Goal: Task Accomplishment & Management: Manage account settings

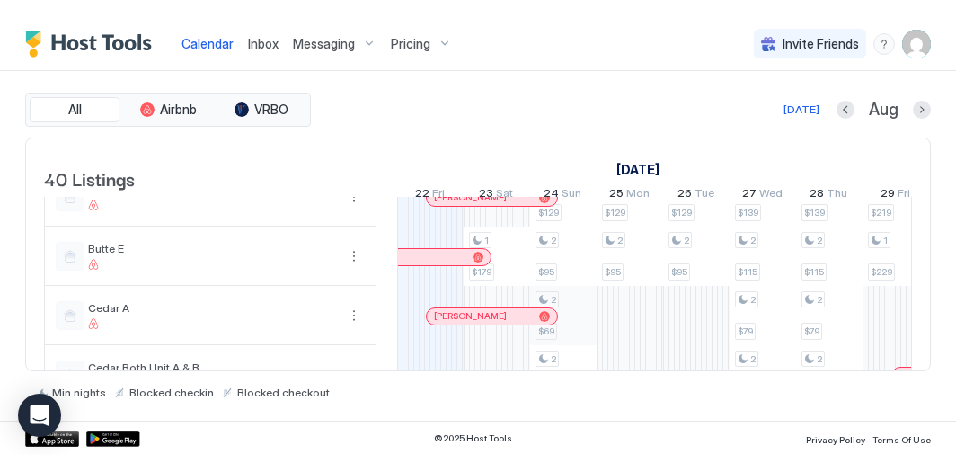
scroll to position [963, 0]
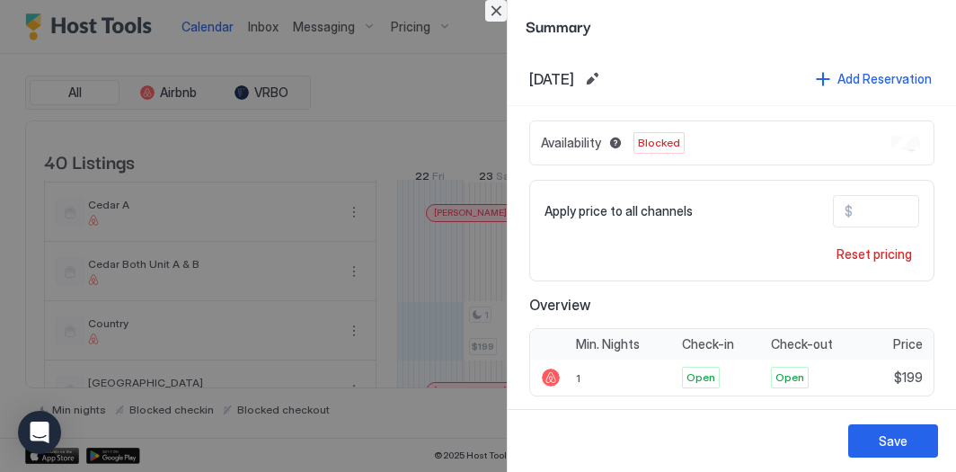
click at [503, 14] on button "Close" at bounding box center [496, 11] width 22 height 22
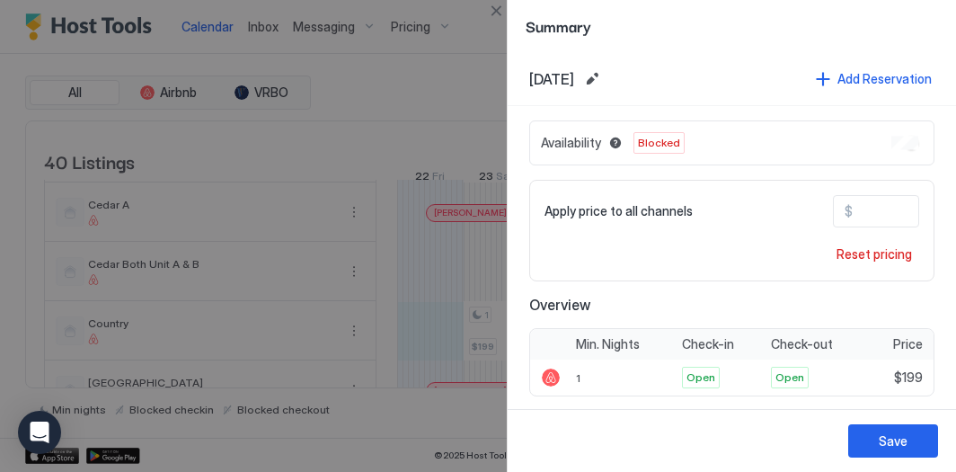
click at [903, 149] on div "Availability Blocked" at bounding box center [731, 142] width 405 height 45
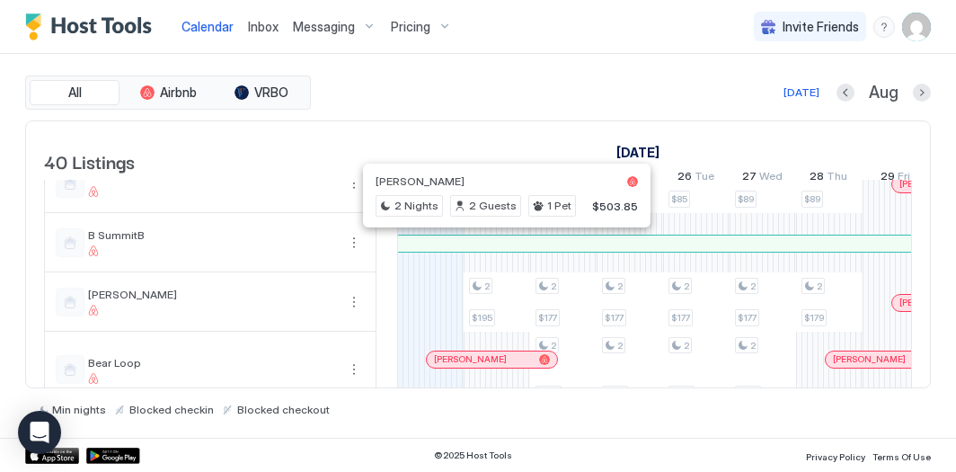
scroll to position [442, 0]
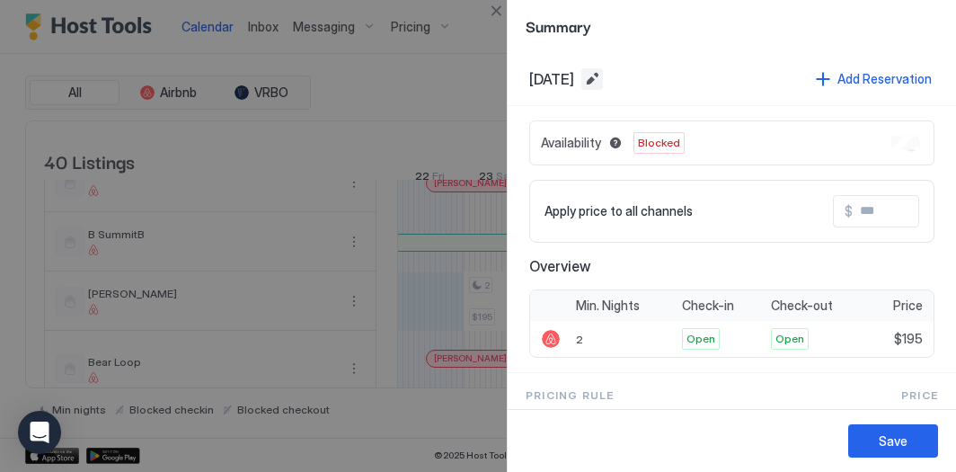
click at [603, 78] on button "Edit date range" at bounding box center [592, 79] width 22 height 22
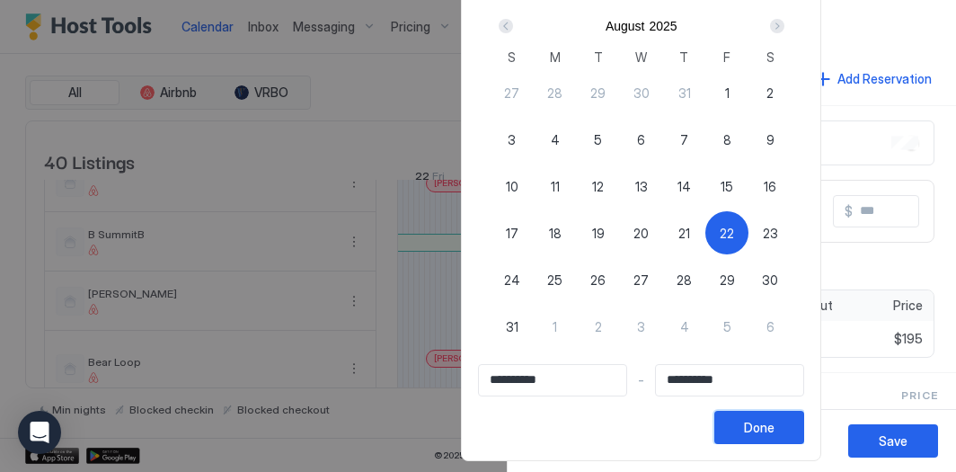
click at [775, 435] on div "Done" at bounding box center [759, 427] width 31 height 19
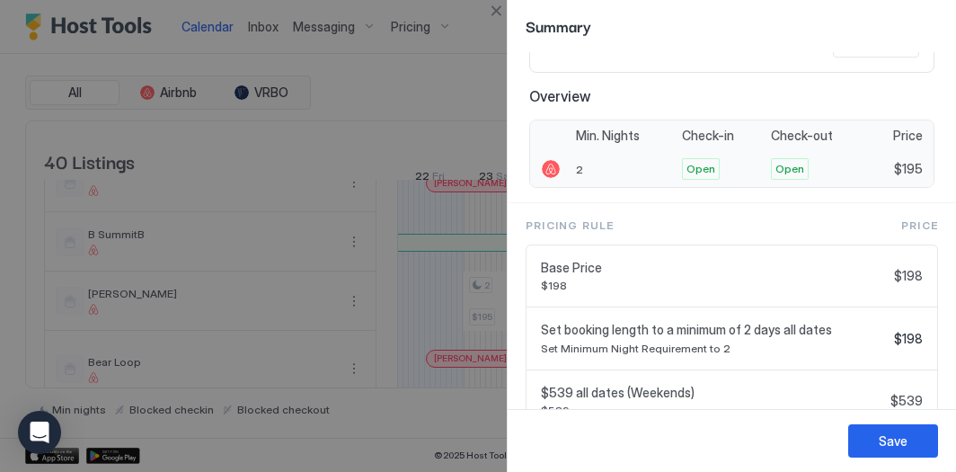
scroll to position [0, 0]
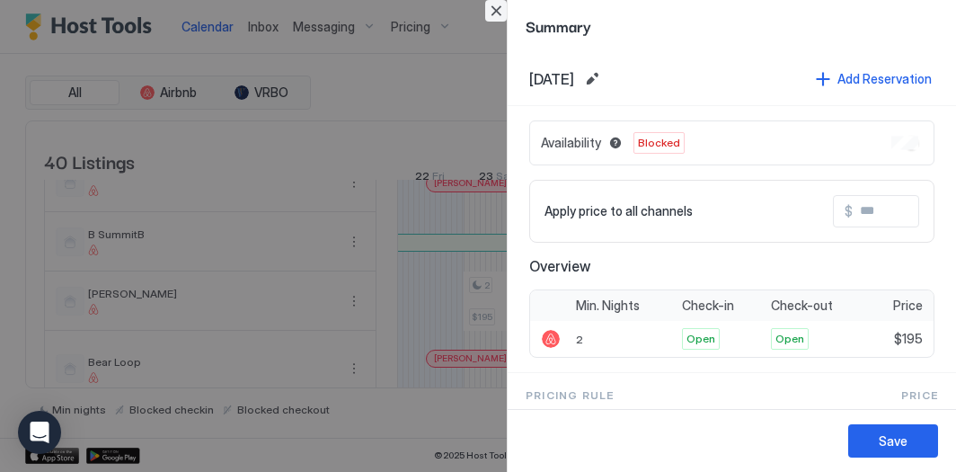
click at [487, 11] on button "Close" at bounding box center [496, 11] width 22 height 22
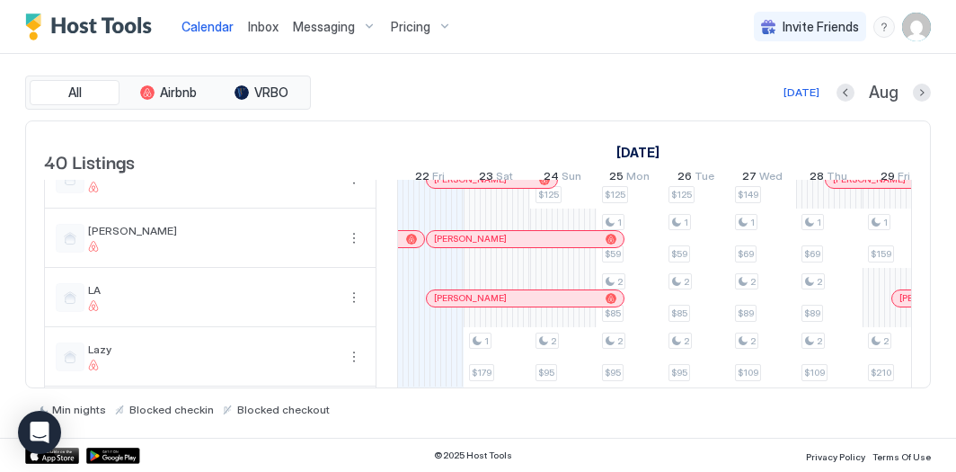
scroll to position [1202, 0]
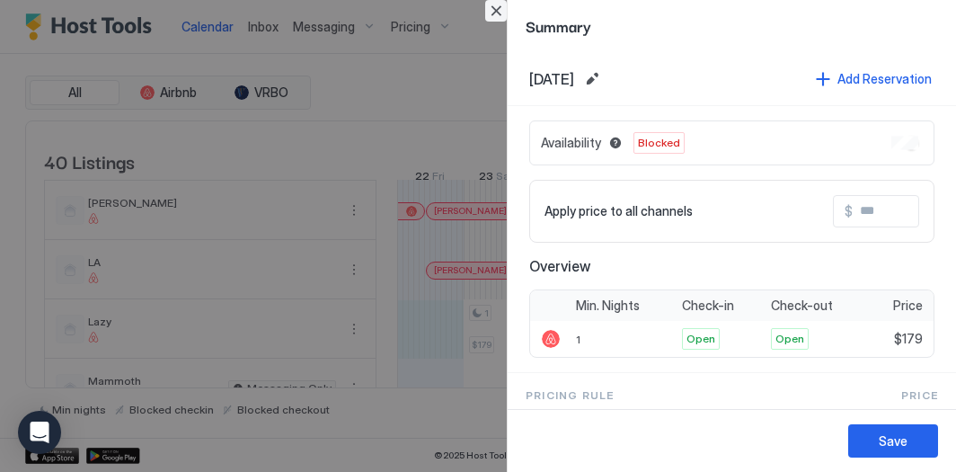
click at [495, 13] on button "Close" at bounding box center [496, 11] width 22 height 22
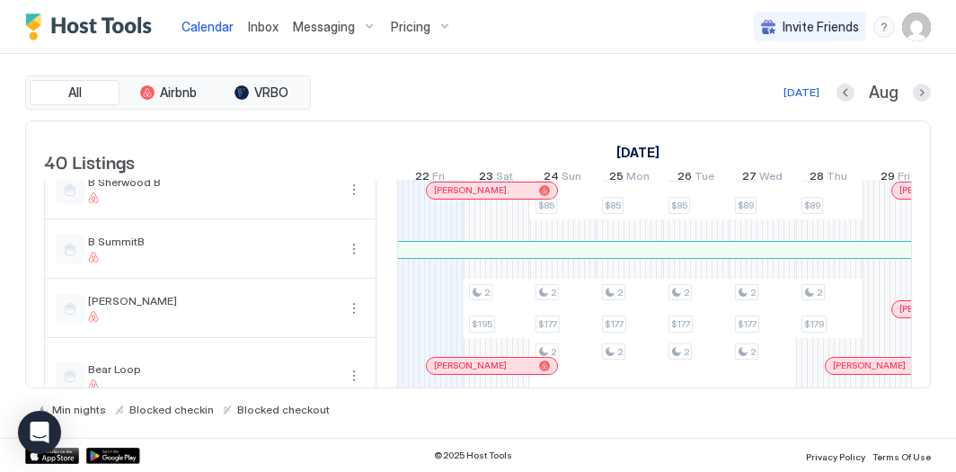
scroll to position [438, 0]
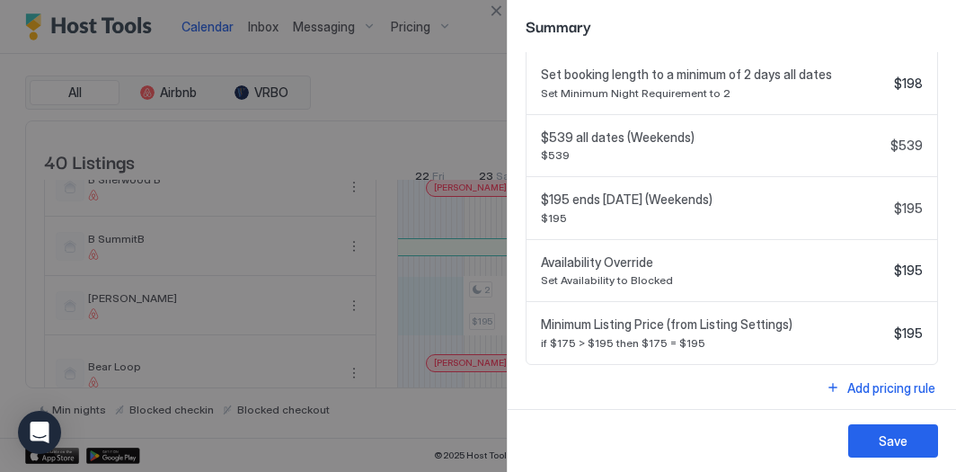
scroll to position [0, 0]
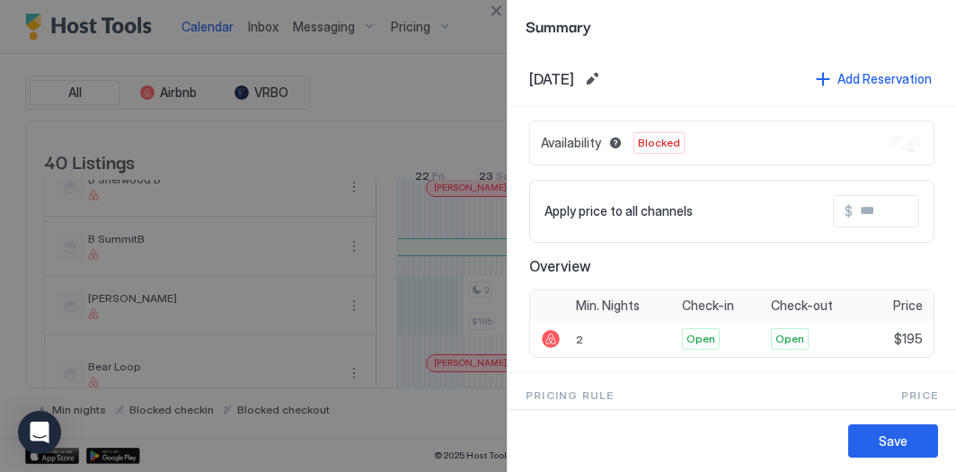
click at [650, 142] on span "Blocked" at bounding box center [659, 143] width 42 height 16
click at [497, 13] on button "Close" at bounding box center [496, 11] width 22 height 22
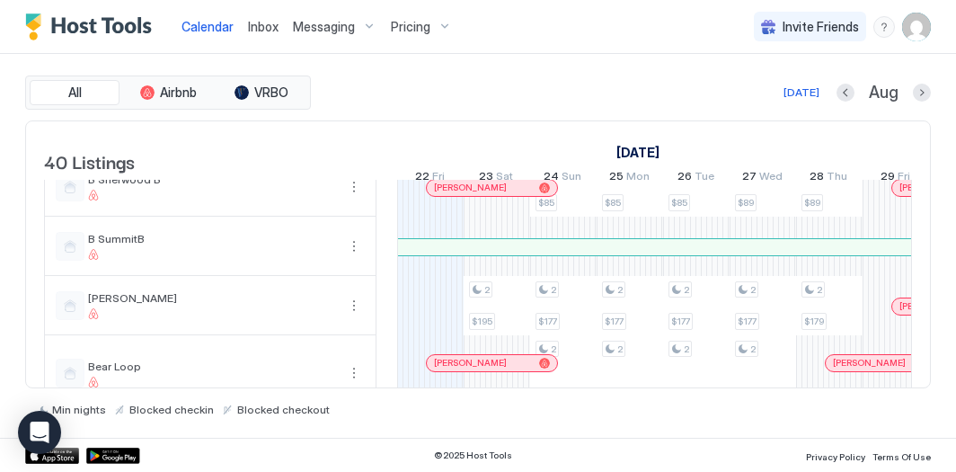
click at [403, 26] on span "Pricing" at bounding box center [411, 27] width 40 height 16
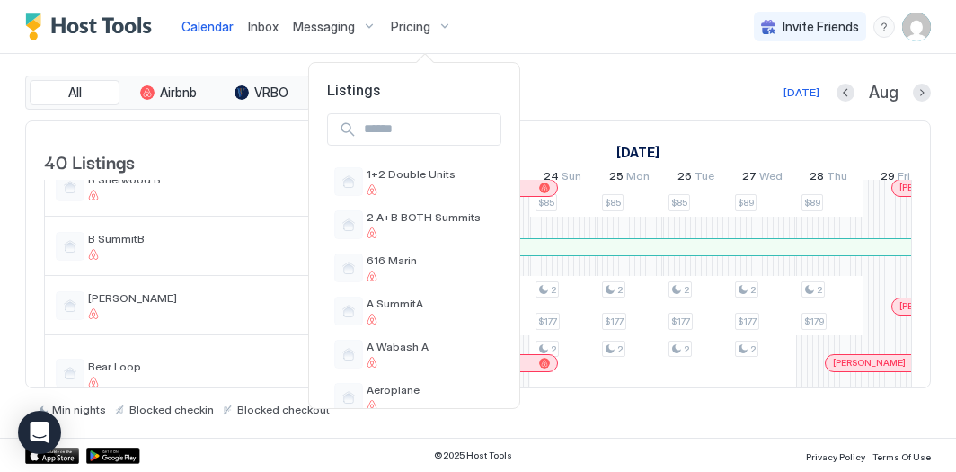
click at [217, 22] on div at bounding box center [478, 236] width 956 height 472
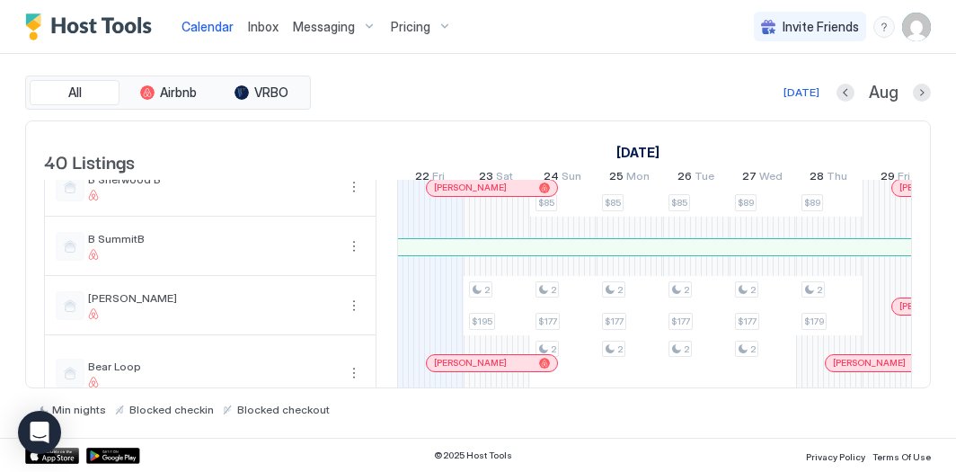
click at [210, 31] on span "Calendar" at bounding box center [208, 26] width 52 height 15
click at [265, 30] on span "Inbox" at bounding box center [263, 26] width 31 height 15
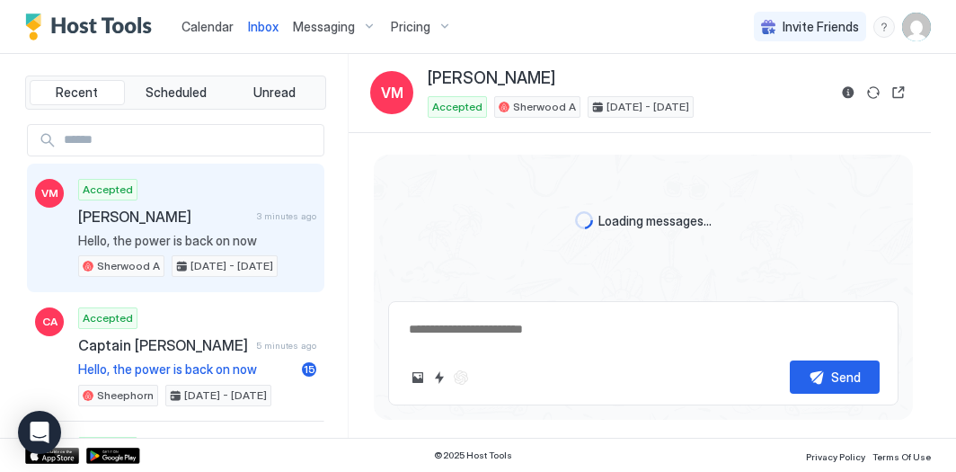
type textarea "*"
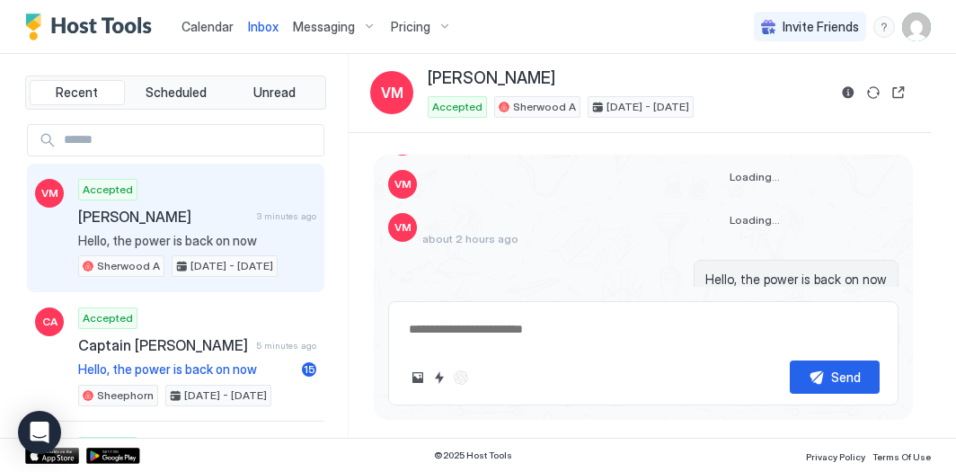
click at [214, 29] on span "Calendar" at bounding box center [208, 26] width 52 height 15
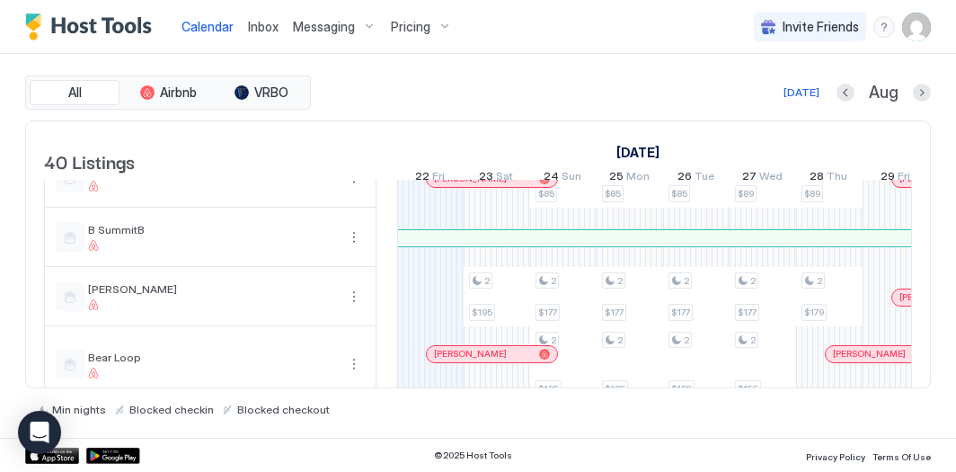
scroll to position [489, 0]
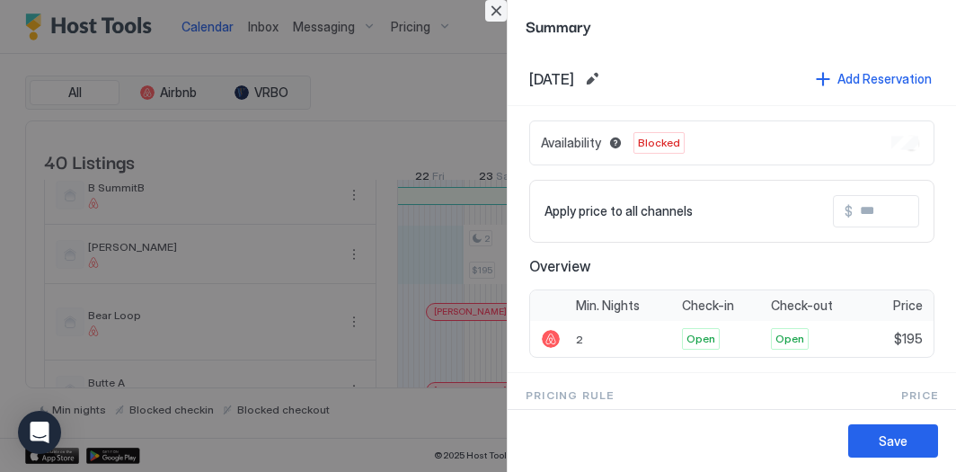
click at [492, 10] on button "Close" at bounding box center [496, 11] width 22 height 22
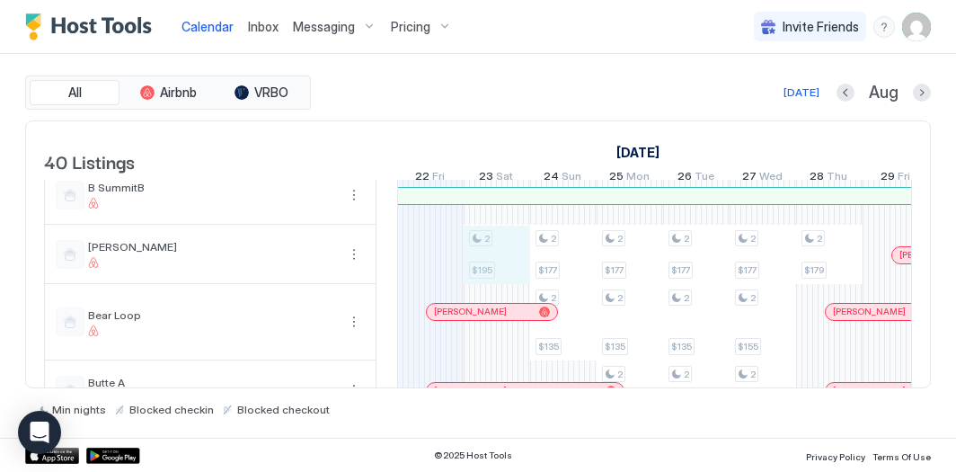
drag, startPoint x: 493, startPoint y: 262, endPoint x: 420, endPoint y: 260, distance: 73.7
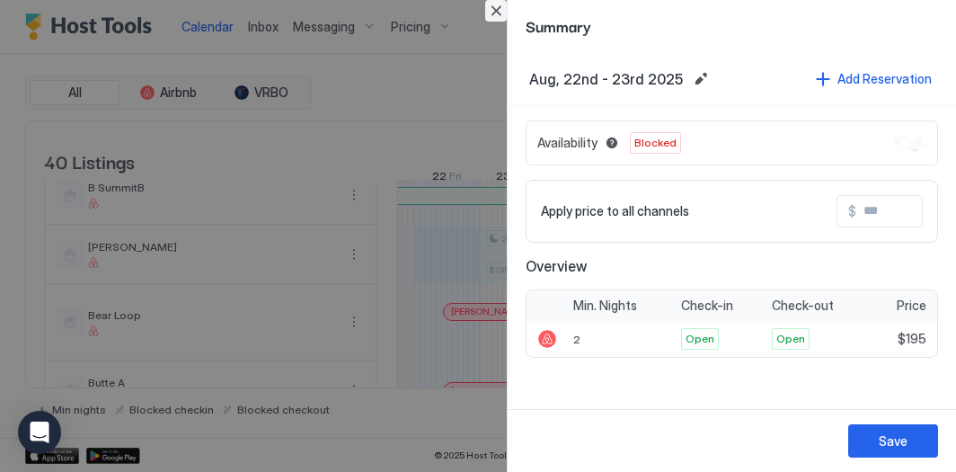
click at [504, 13] on button "Close" at bounding box center [496, 11] width 22 height 22
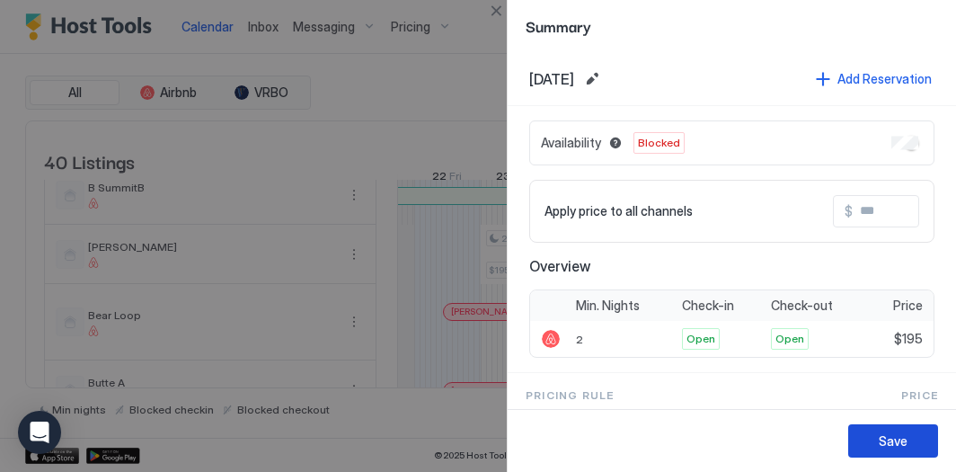
click at [881, 448] on div "Save" at bounding box center [893, 440] width 29 height 19
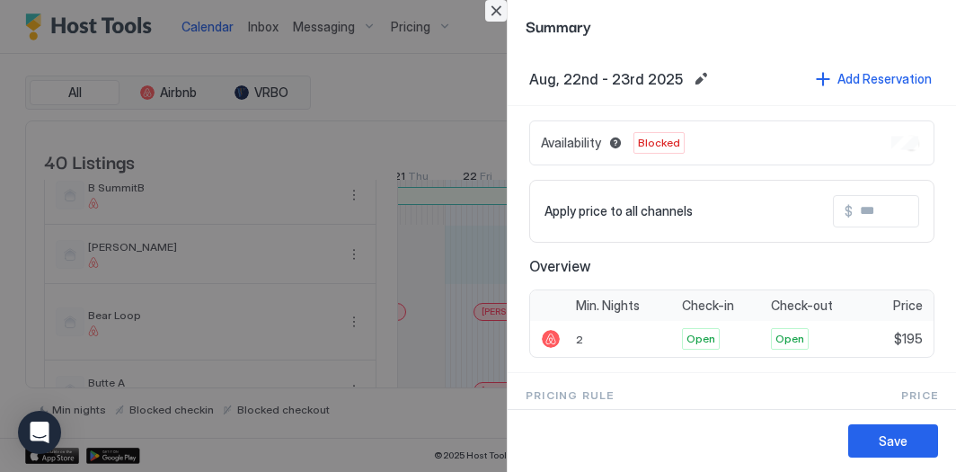
click at [497, 6] on button "Close" at bounding box center [496, 11] width 22 height 22
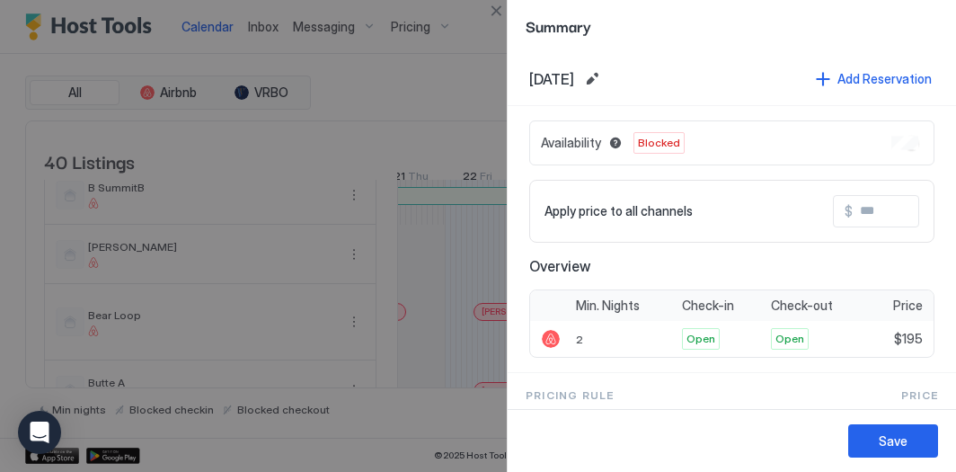
click at [509, 13] on div "Summary" at bounding box center [732, 26] width 448 height 52
click at [499, 13] on button "Close" at bounding box center [496, 11] width 22 height 22
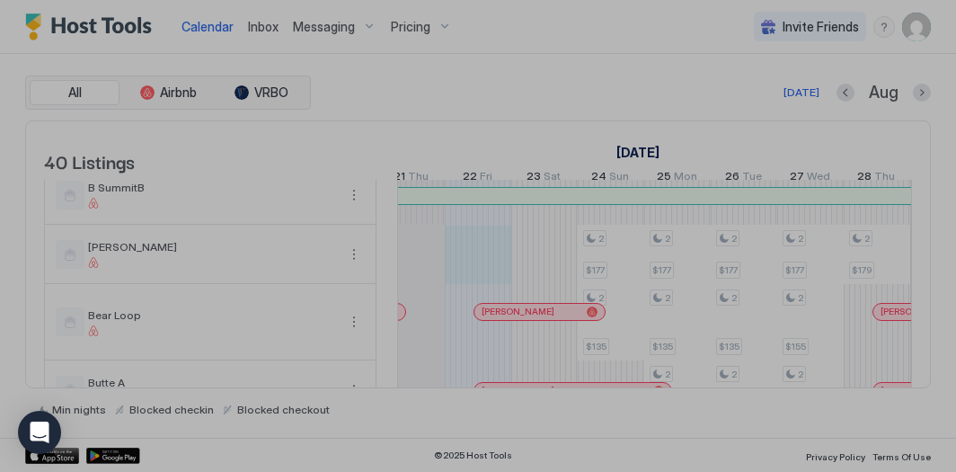
click at [550, 262] on div at bounding box center [478, 236] width 956 height 472
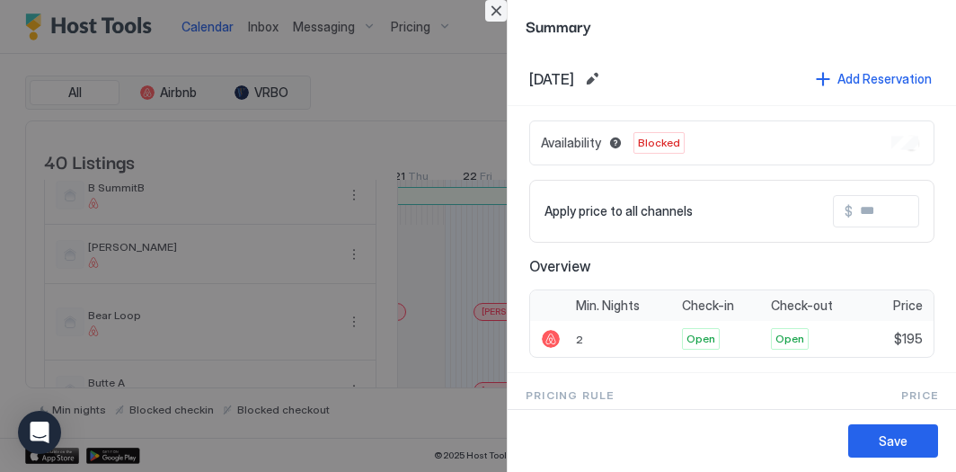
click at [488, 6] on button "Close" at bounding box center [496, 11] width 22 height 22
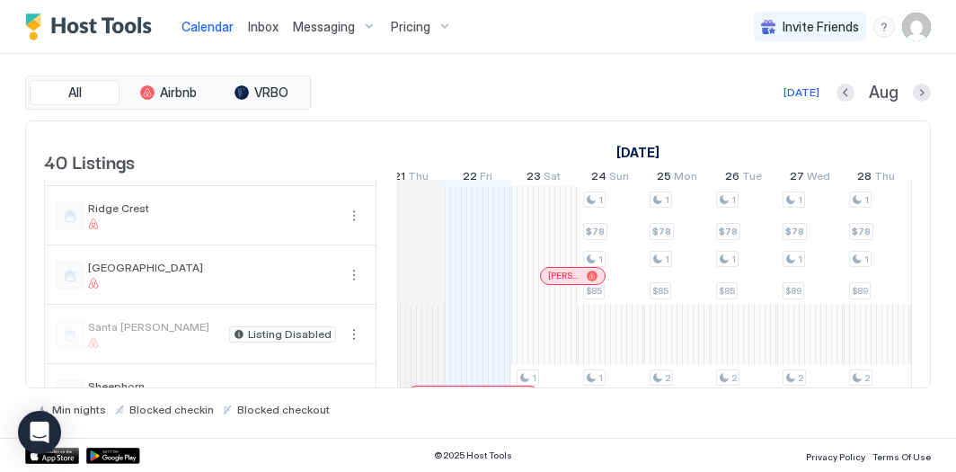
scroll to position [1485, 0]
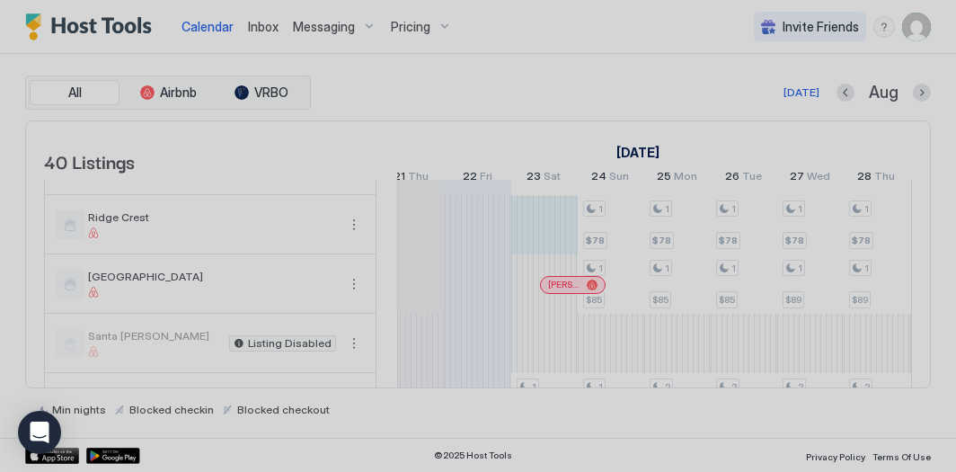
click at [530, 235] on div at bounding box center [478, 236] width 956 height 472
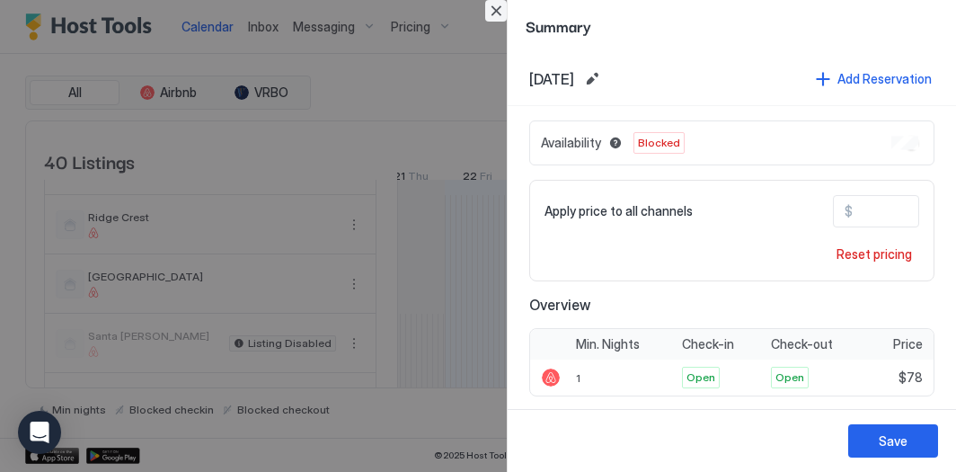
click at [497, 10] on button "Close" at bounding box center [496, 11] width 22 height 22
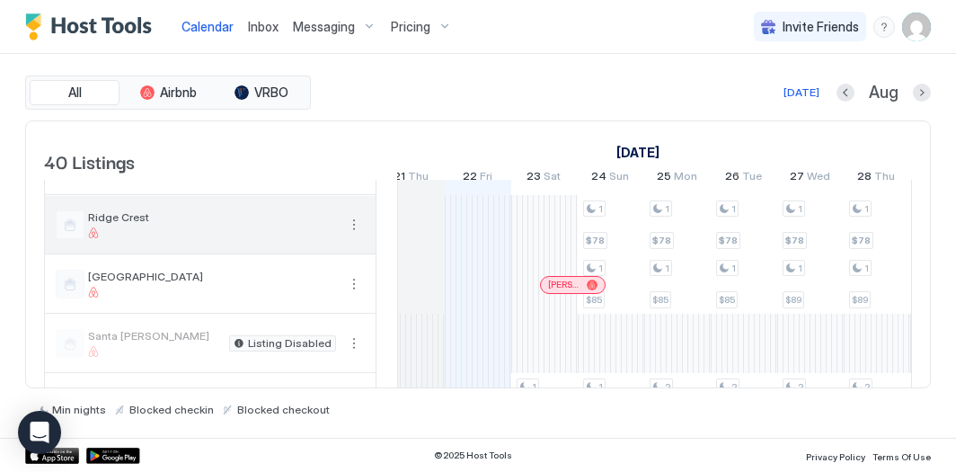
click at [355, 235] on button "More options" at bounding box center [354, 225] width 22 height 22
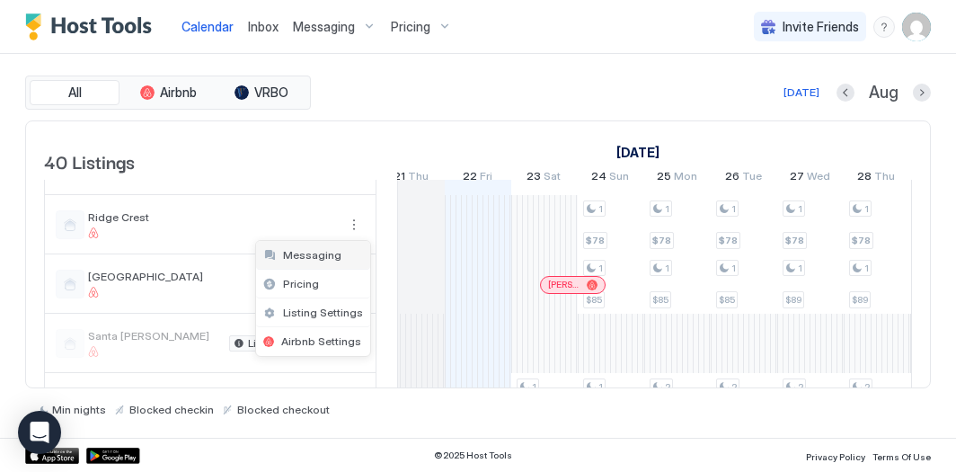
click at [340, 262] on div "Messaging" at bounding box center [313, 255] width 114 height 29
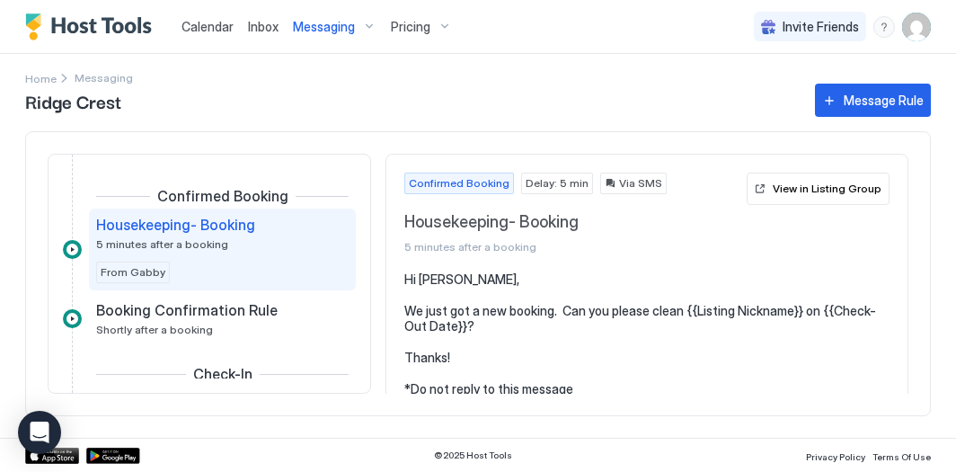
click at [207, 26] on span "Calendar" at bounding box center [208, 26] width 52 height 15
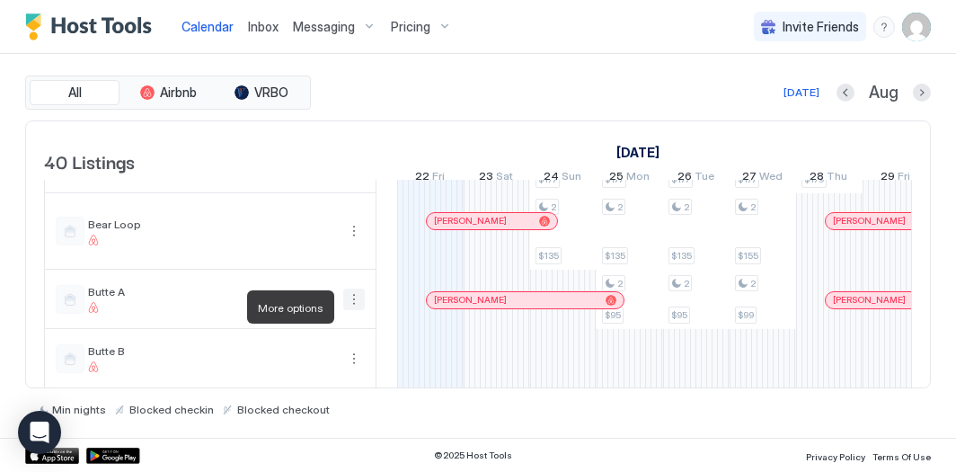
scroll to position [508, 0]
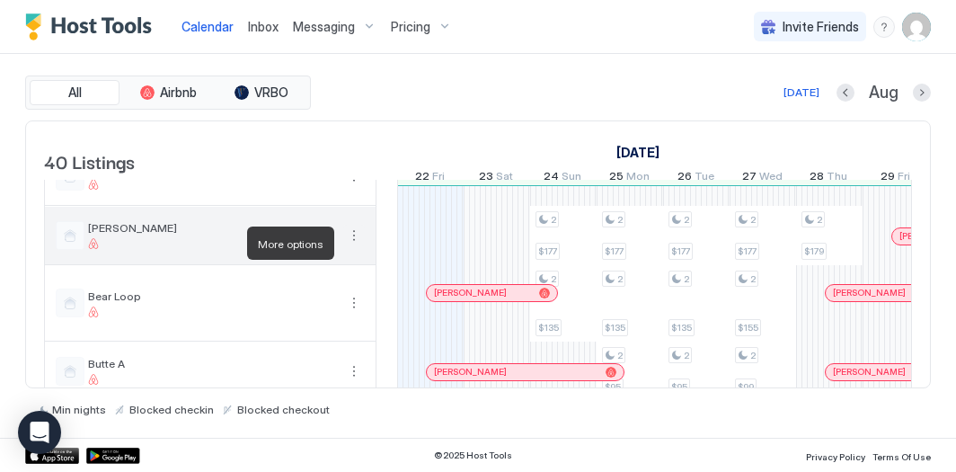
click at [356, 246] on button "More options" at bounding box center [354, 236] width 22 height 22
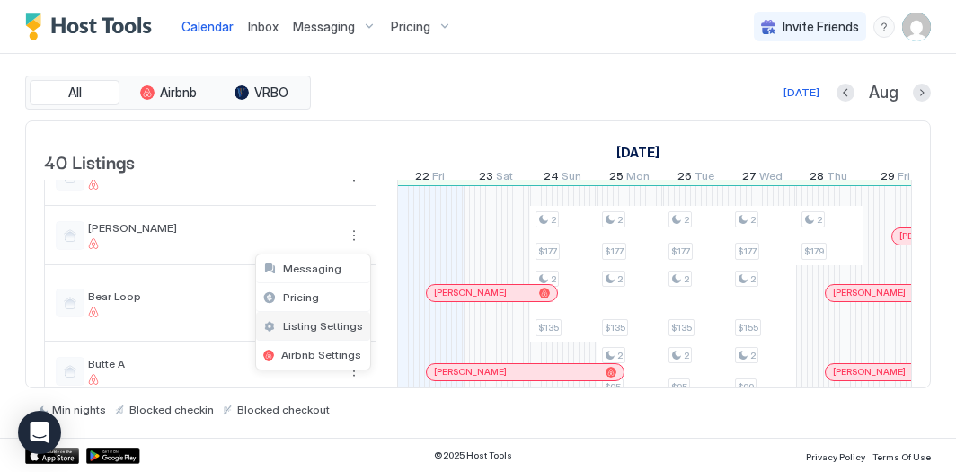
click at [321, 317] on div "Listing Settings" at bounding box center [313, 326] width 114 height 29
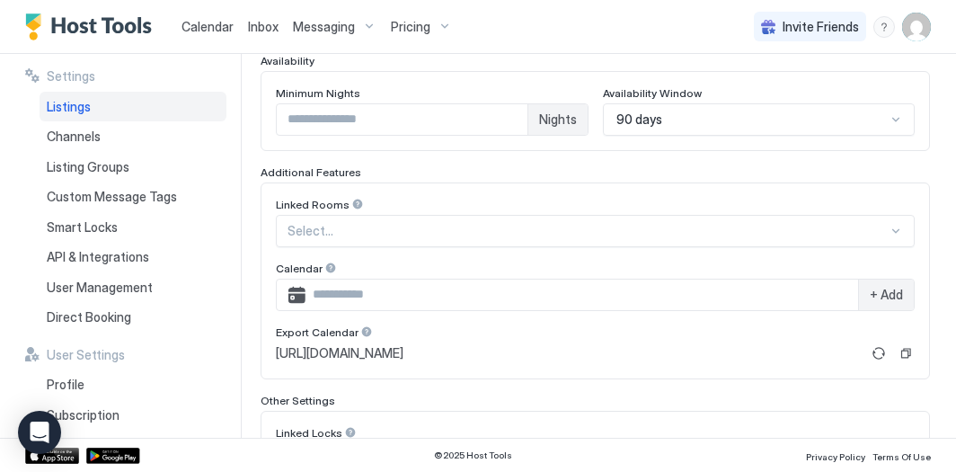
scroll to position [639, 0]
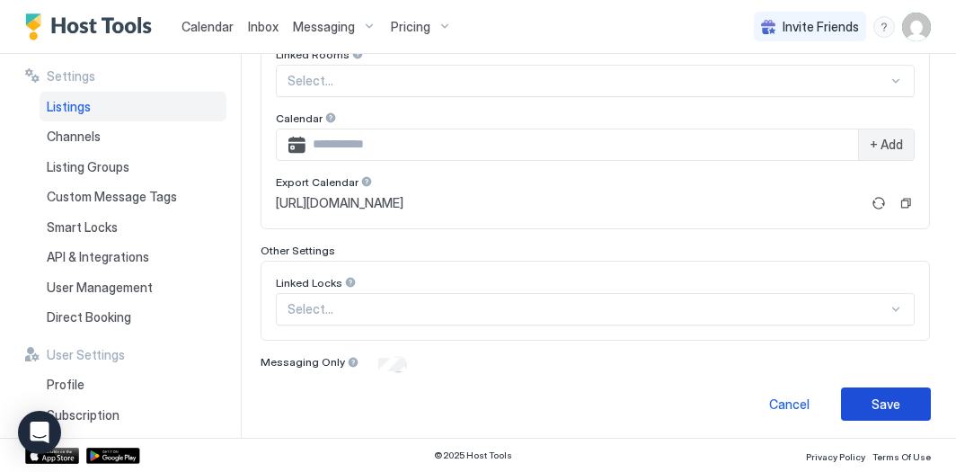
click at [895, 407] on div "Save" at bounding box center [886, 404] width 29 height 19
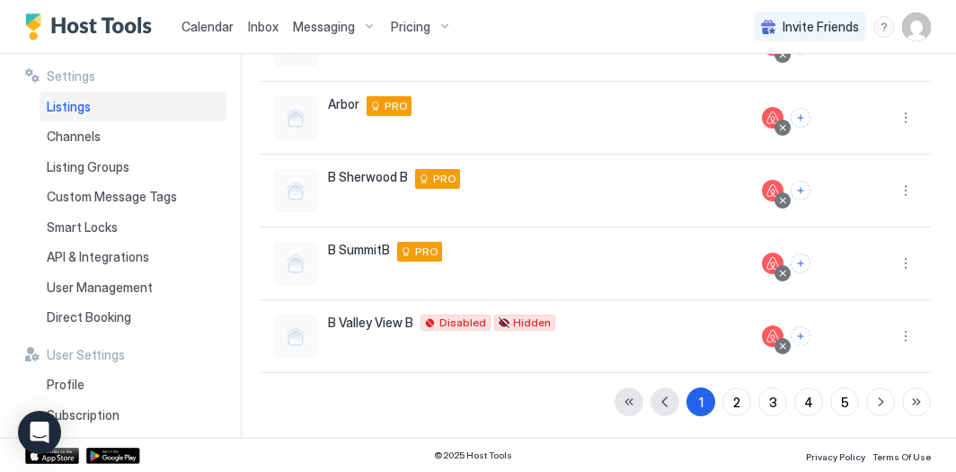
scroll to position [577, 0]
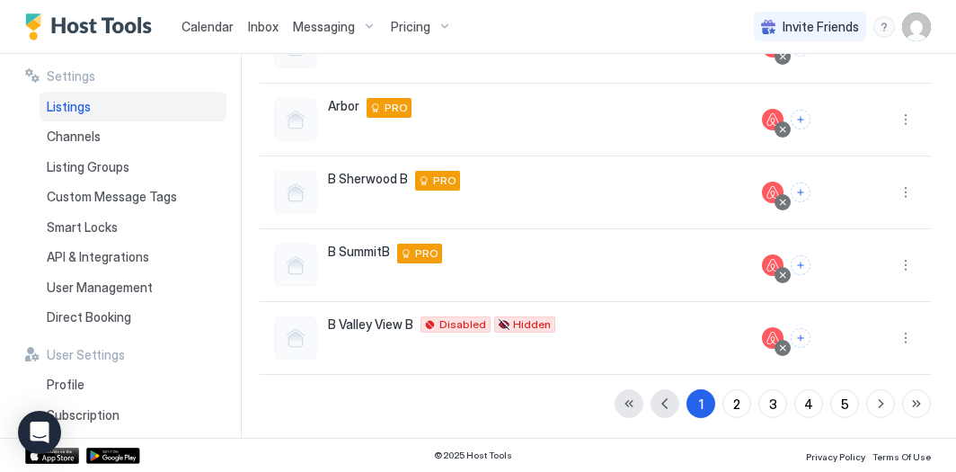
click at [217, 32] on span "Calendar" at bounding box center [208, 26] width 52 height 15
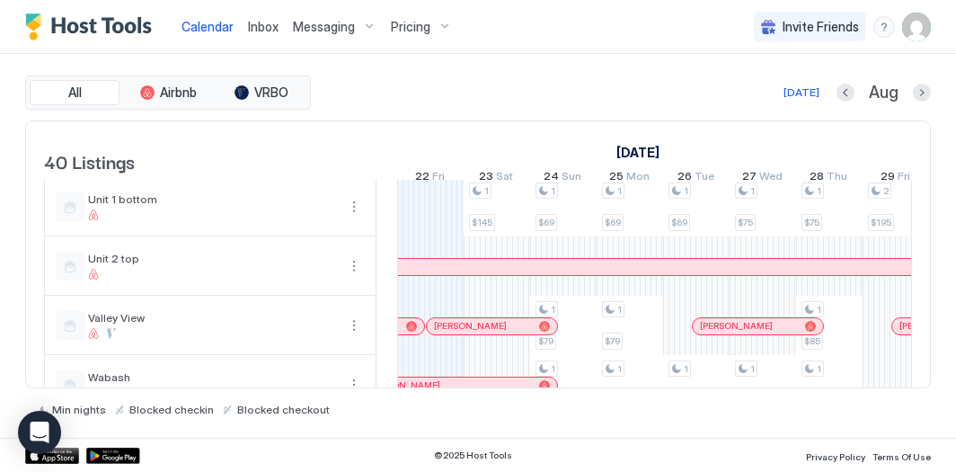
scroll to position [2098, 0]
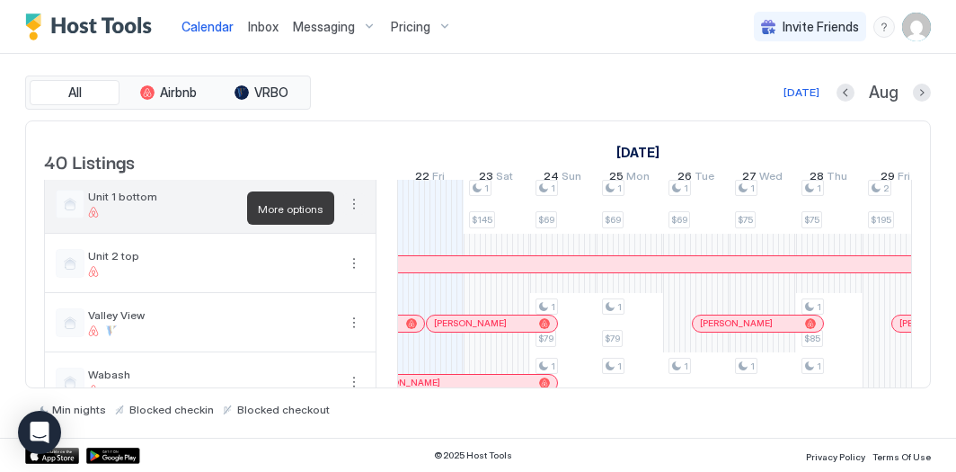
click at [354, 211] on button "More options" at bounding box center [354, 204] width 22 height 22
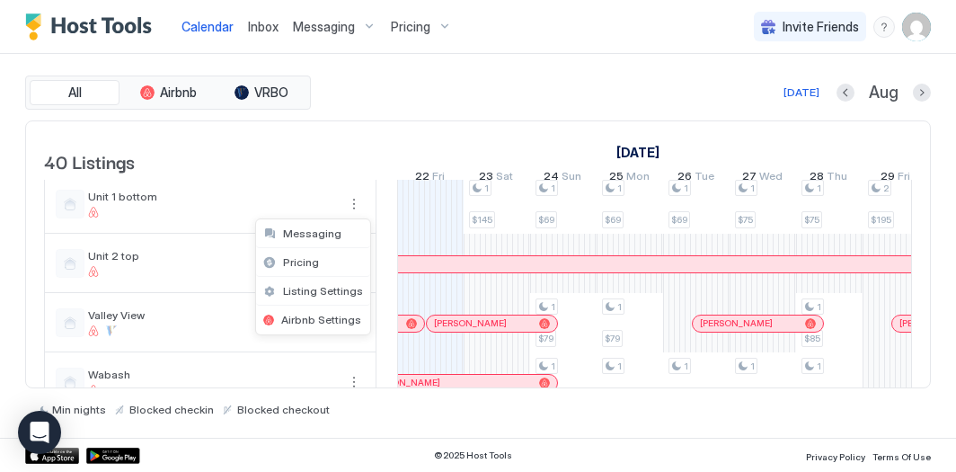
click at [388, 215] on div at bounding box center [478, 236] width 956 height 472
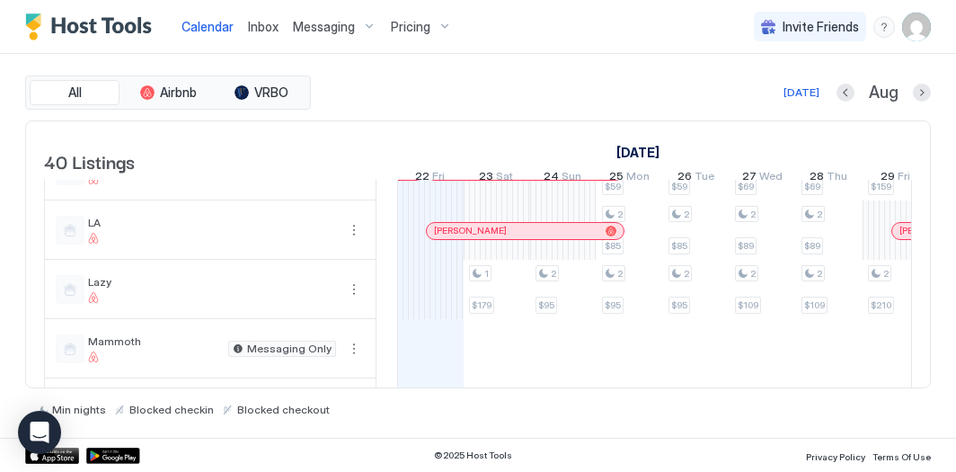
scroll to position [1242, 0]
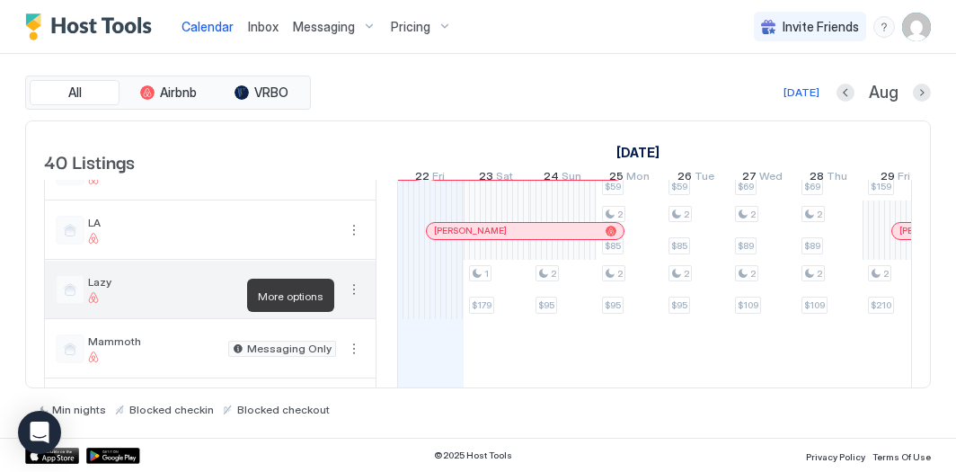
click at [349, 297] on button "More options" at bounding box center [354, 290] width 22 height 22
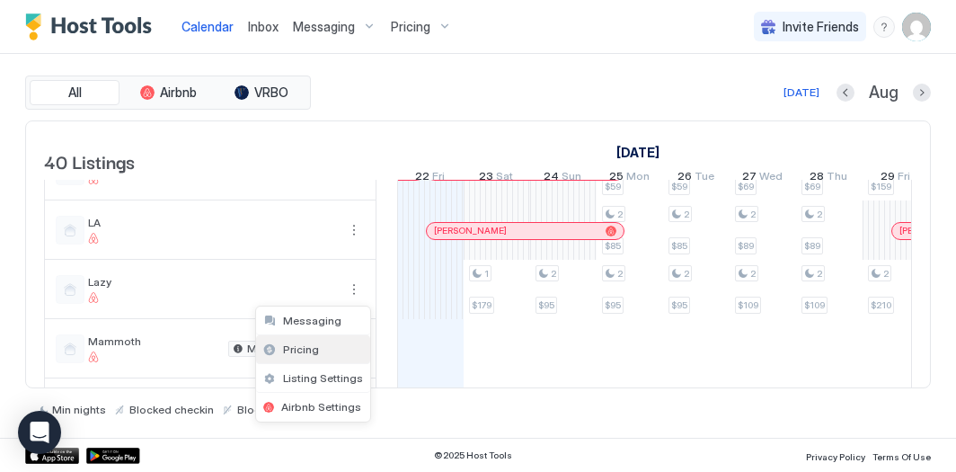
click at [334, 342] on div "Pricing" at bounding box center [313, 349] width 114 height 29
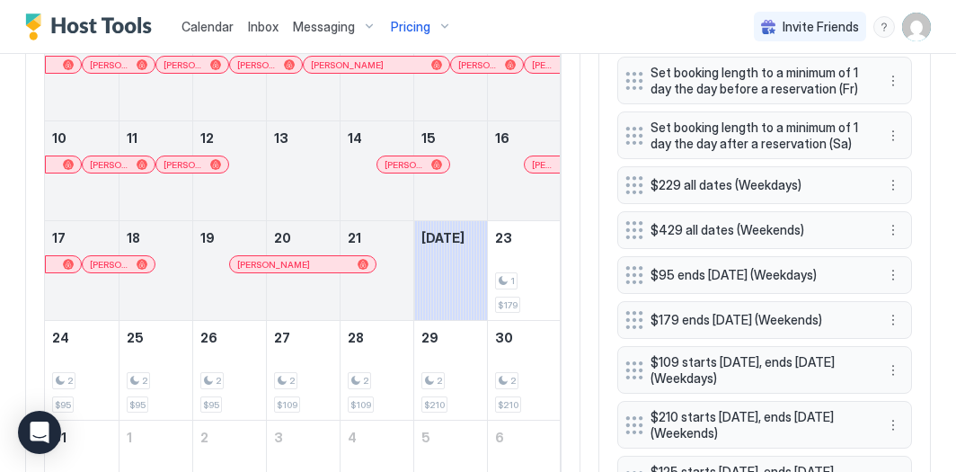
scroll to position [657, 0]
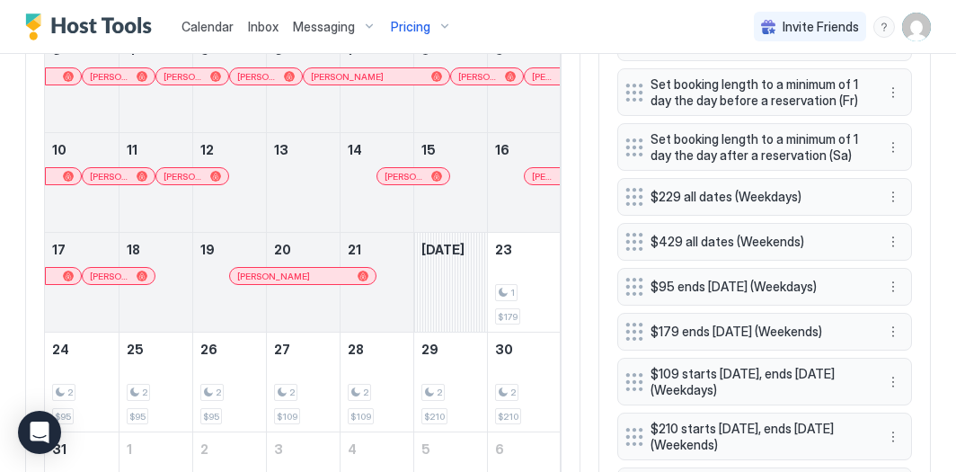
click at [447, 276] on div "August 22, 2025" at bounding box center [450, 282] width 73 height 99
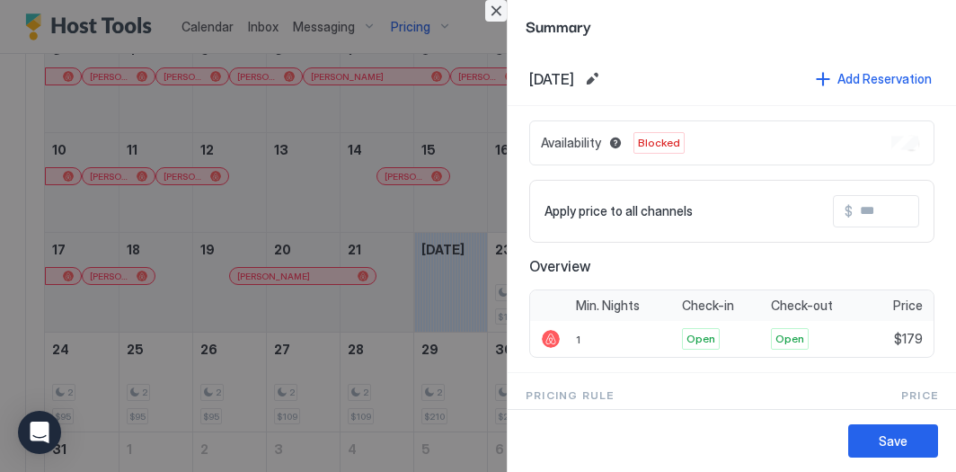
click at [496, 12] on button "Close" at bounding box center [496, 11] width 22 height 22
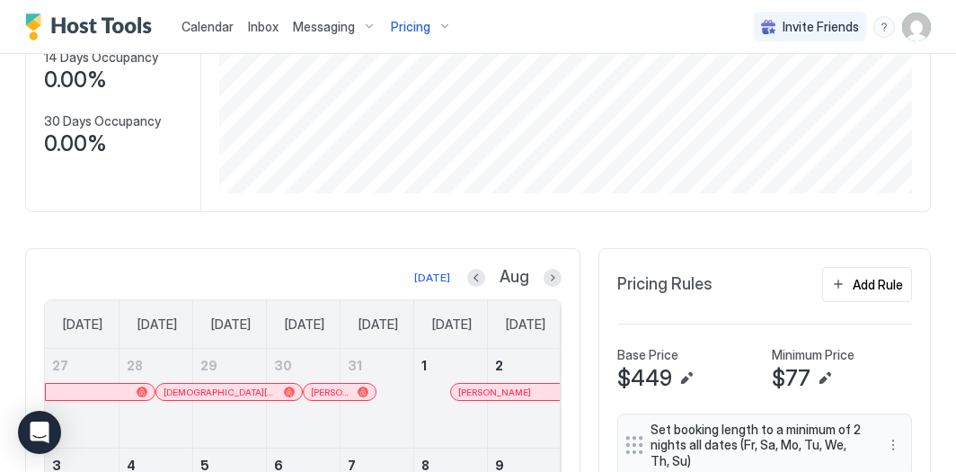
scroll to position [0, 0]
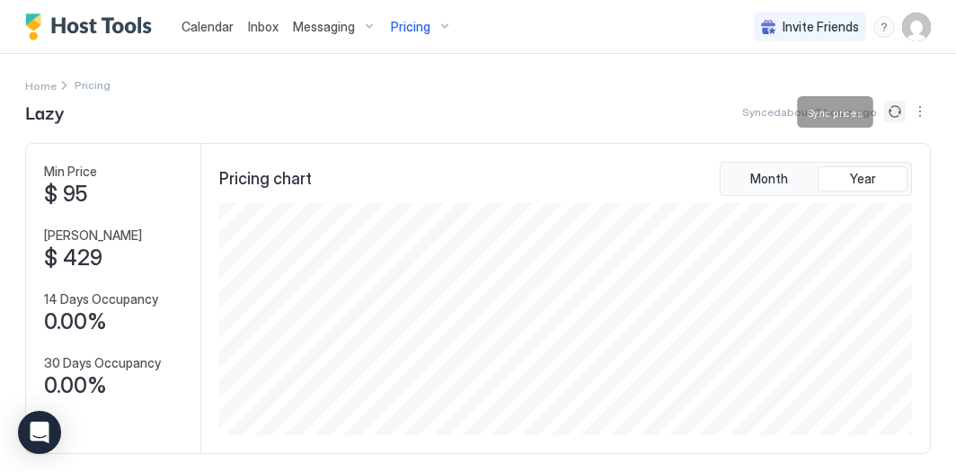
click at [891, 117] on button "Sync prices" at bounding box center [895, 112] width 22 height 22
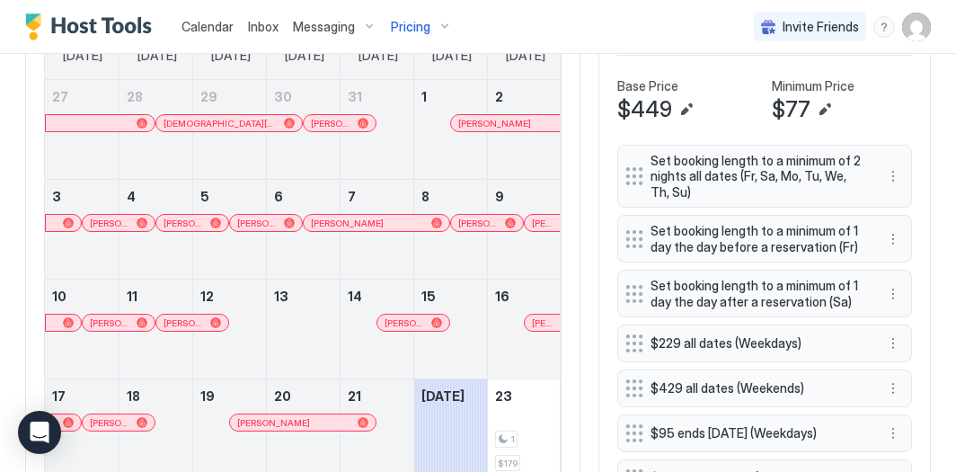
scroll to position [554, 0]
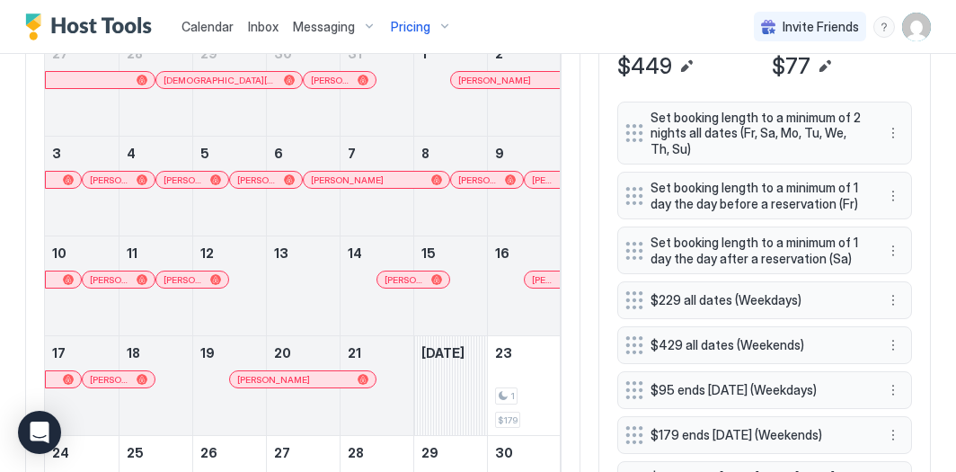
click at [465, 396] on div "August 22, 2025" at bounding box center [450, 385] width 73 height 99
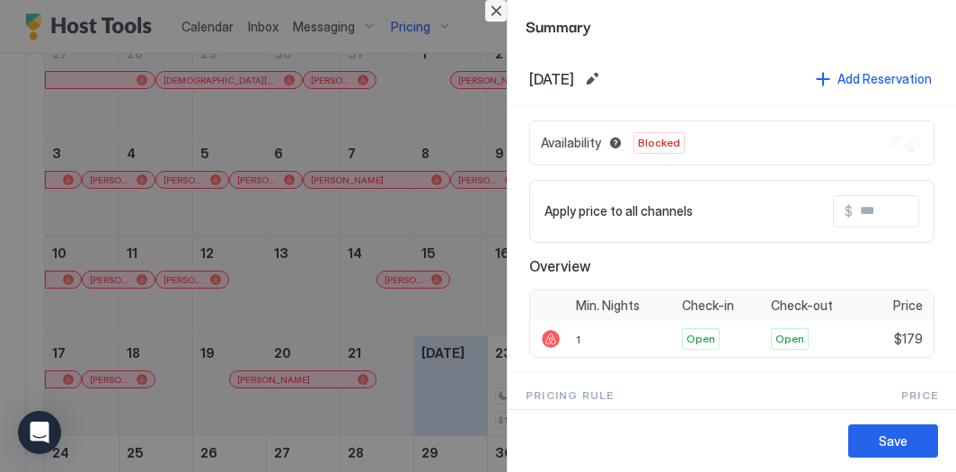
click at [503, 12] on button "Close" at bounding box center [496, 11] width 22 height 22
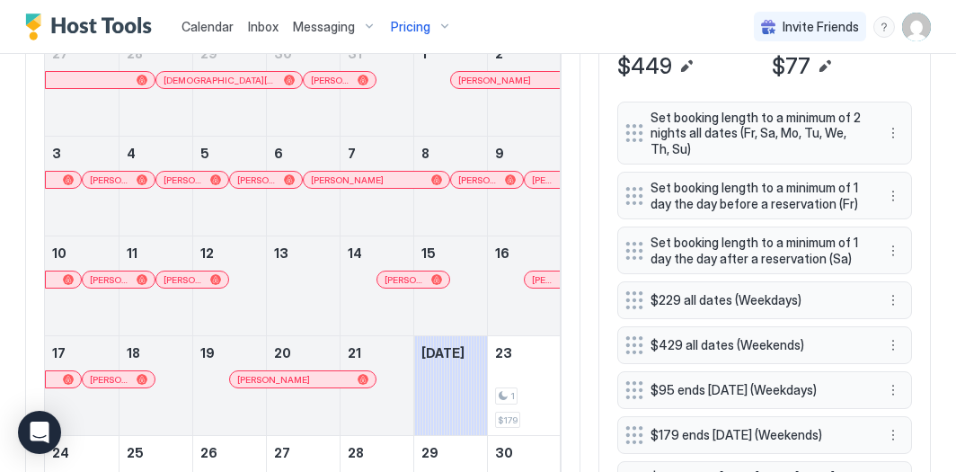
click at [919, 18] on img "User profile" at bounding box center [916, 27] width 29 height 29
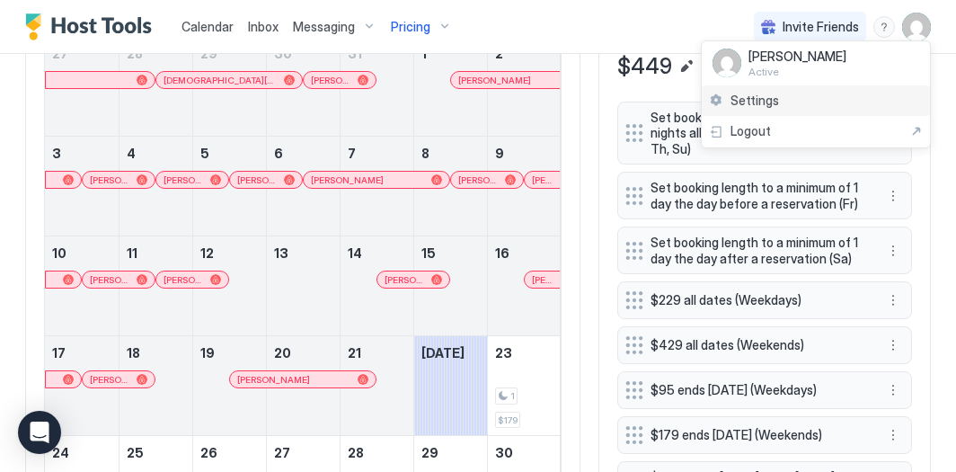
click at [818, 95] on div "Settings" at bounding box center [816, 100] width 228 height 31
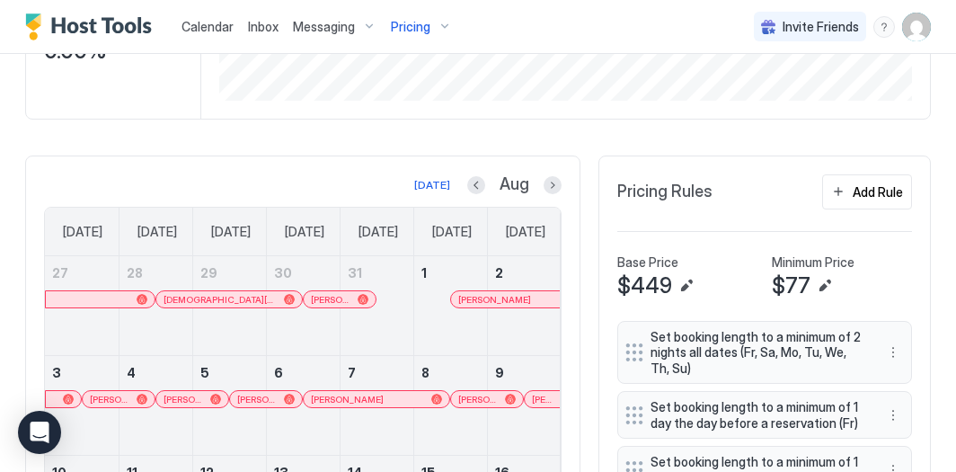
scroll to position [285, 0]
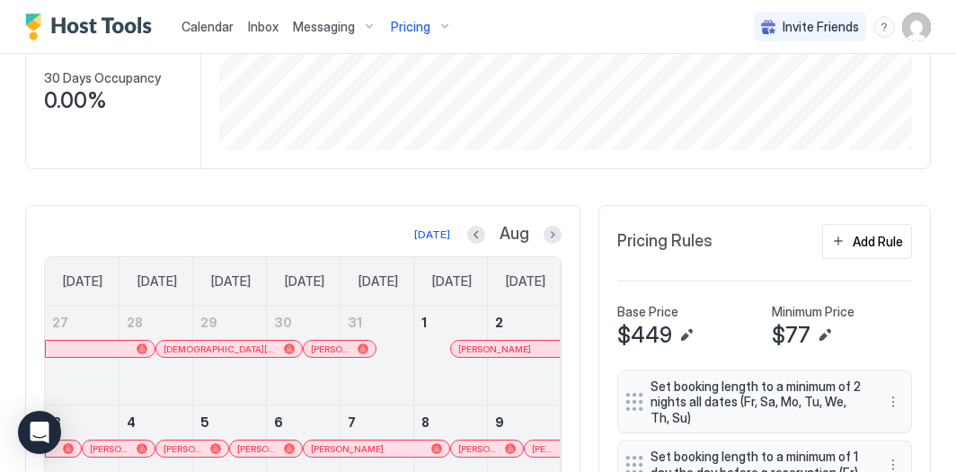
click at [417, 28] on span "Pricing" at bounding box center [411, 27] width 40 height 16
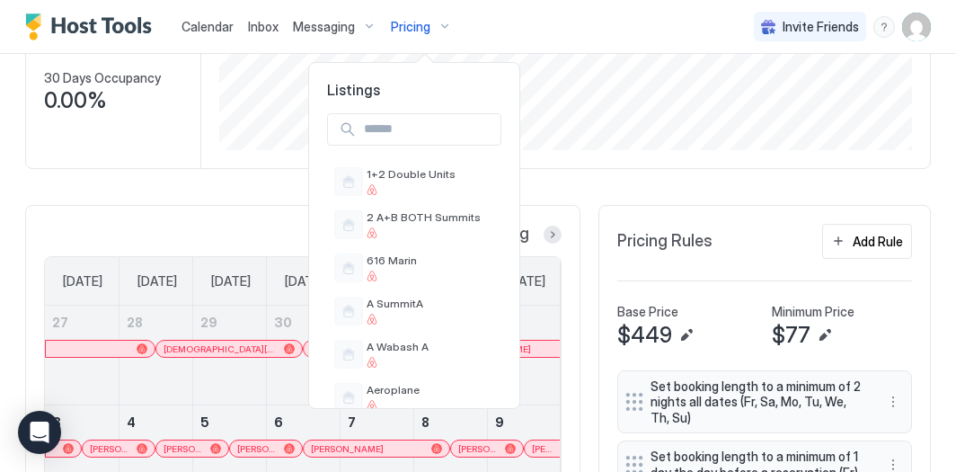
click at [559, 268] on div at bounding box center [478, 236] width 956 height 472
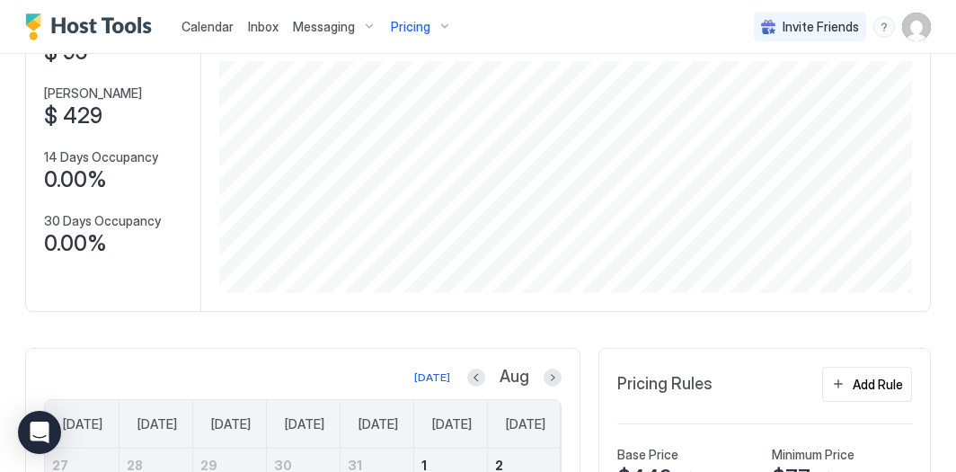
scroll to position [0, 0]
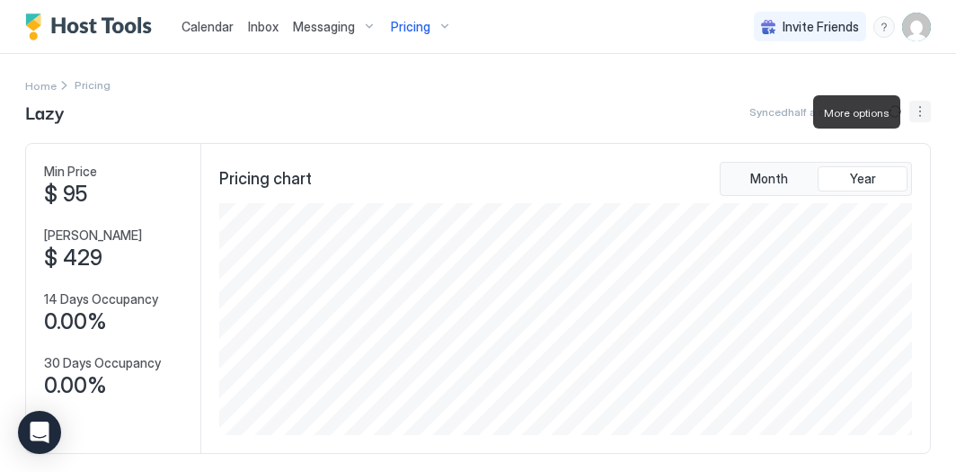
click at [922, 107] on button "More options" at bounding box center [920, 112] width 22 height 22
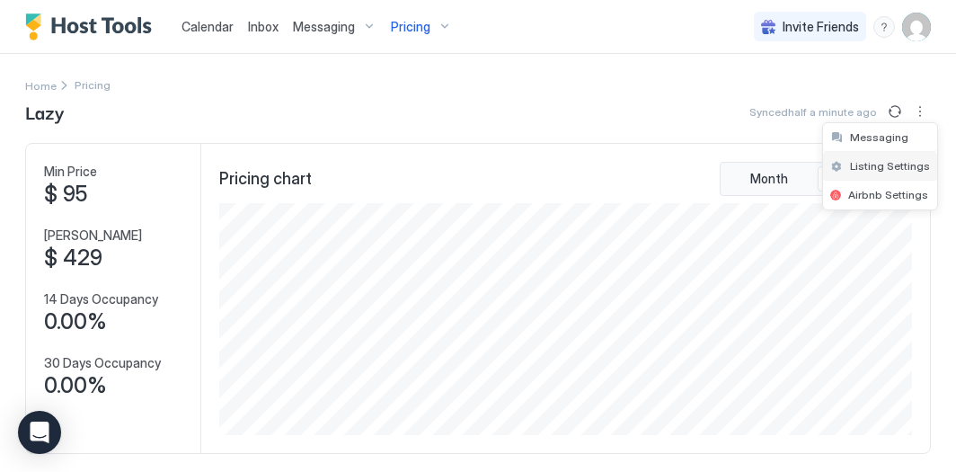
click at [887, 159] on span "Listing Settings" at bounding box center [890, 165] width 80 height 13
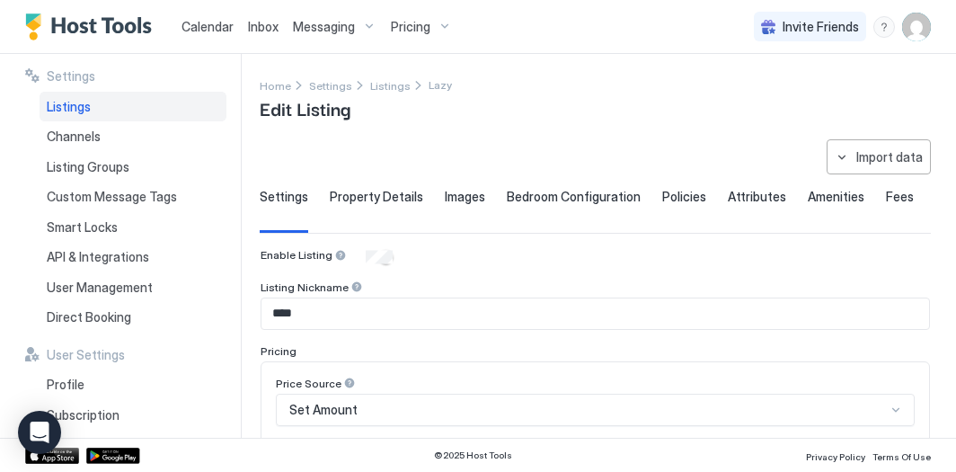
click at [108, 104] on div "Listings" at bounding box center [133, 107] width 187 height 31
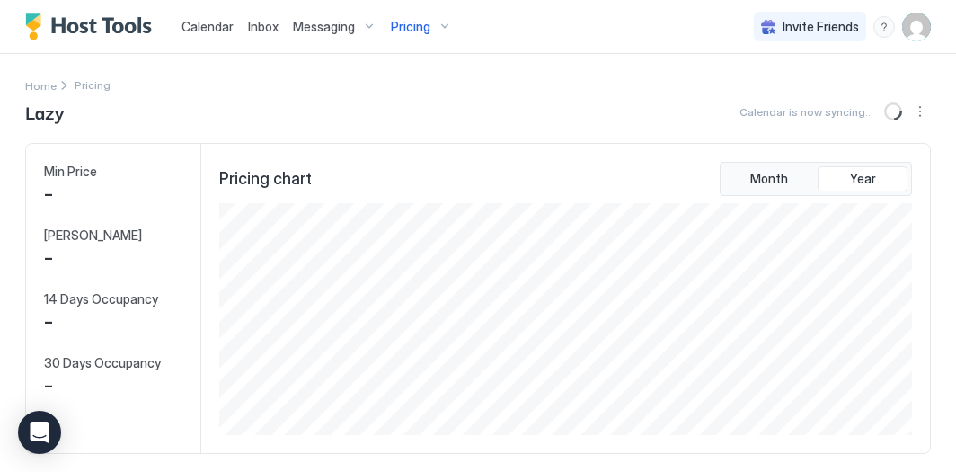
scroll to position [232, 697]
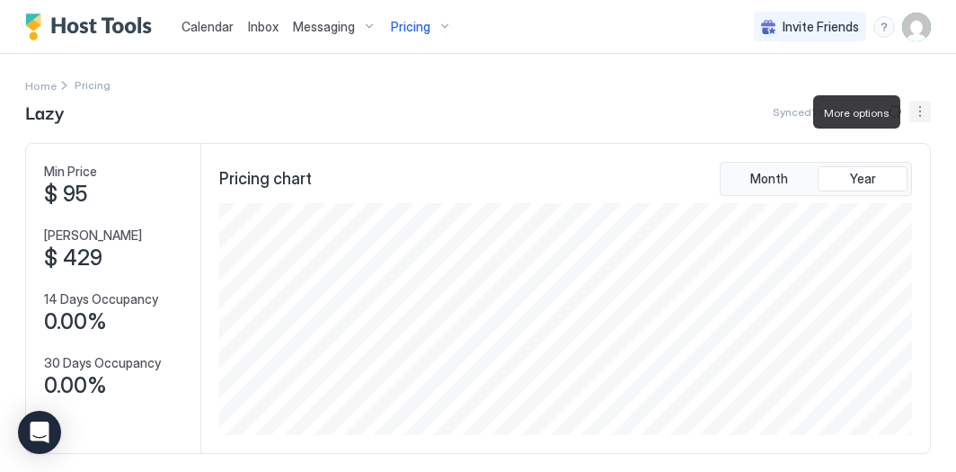
click at [923, 115] on button "More options" at bounding box center [920, 112] width 22 height 22
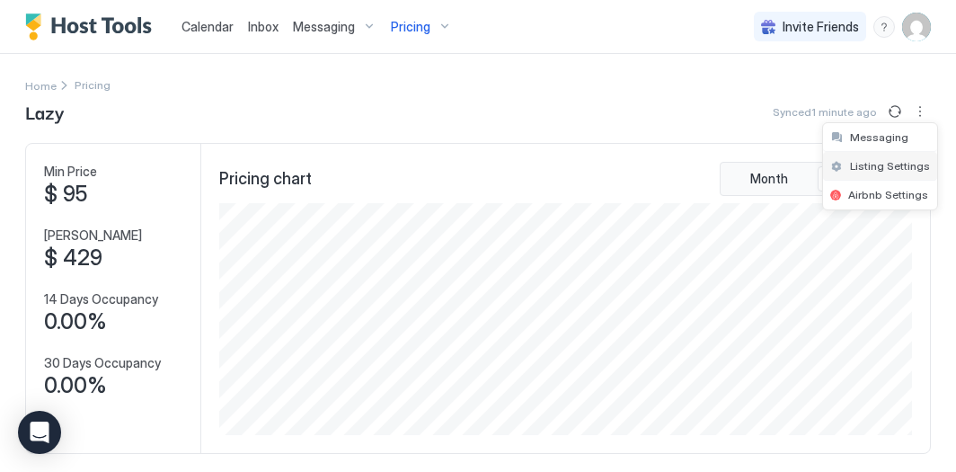
click at [887, 160] on span "Listing Settings" at bounding box center [890, 165] width 80 height 13
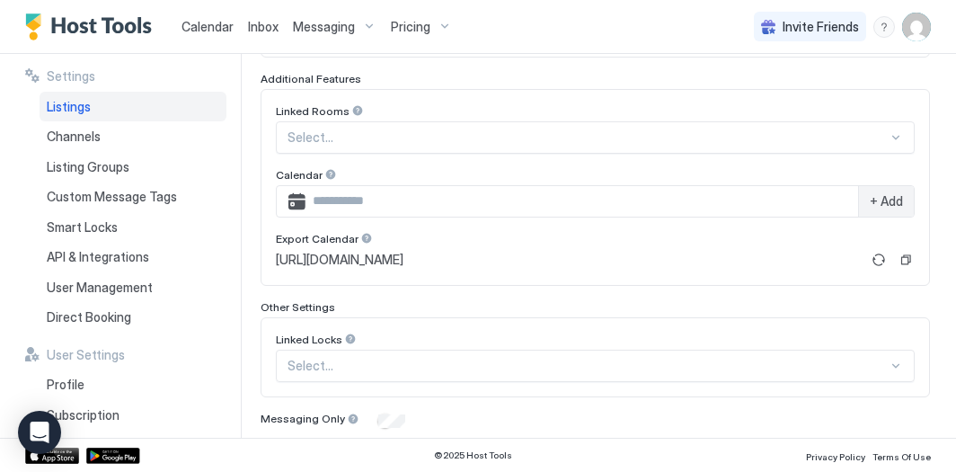
scroll to position [639, 0]
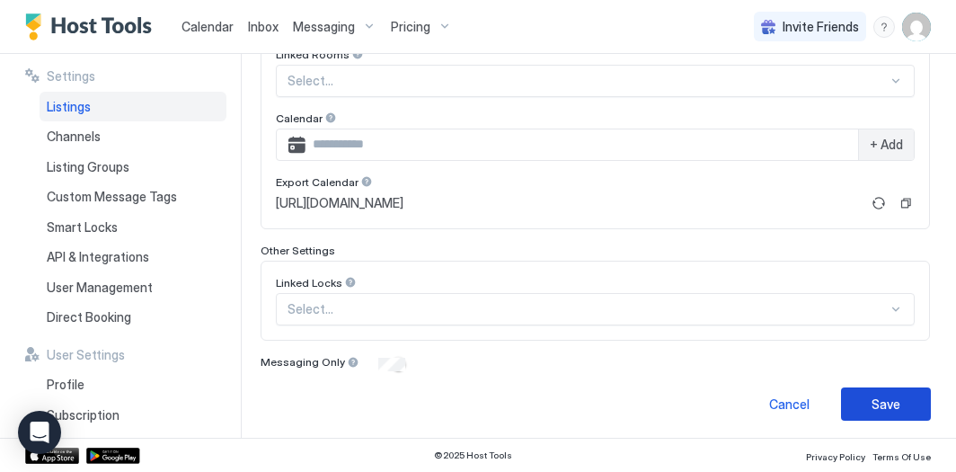
click at [852, 391] on button "Save" at bounding box center [886, 403] width 90 height 33
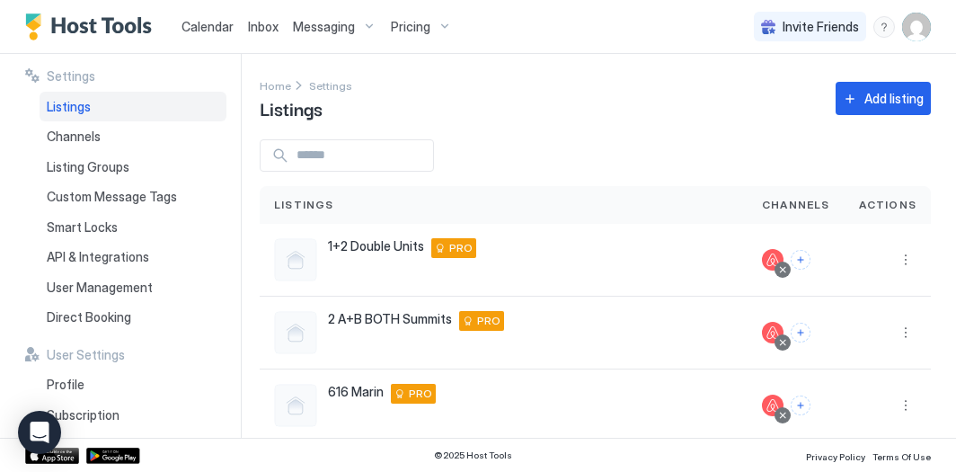
click at [200, 23] on span "Calendar" at bounding box center [208, 26] width 52 height 15
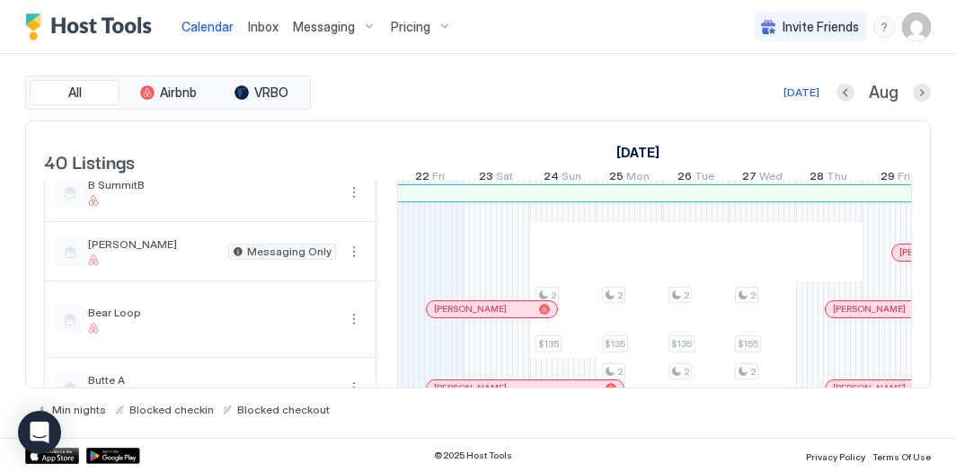
scroll to position [490, 0]
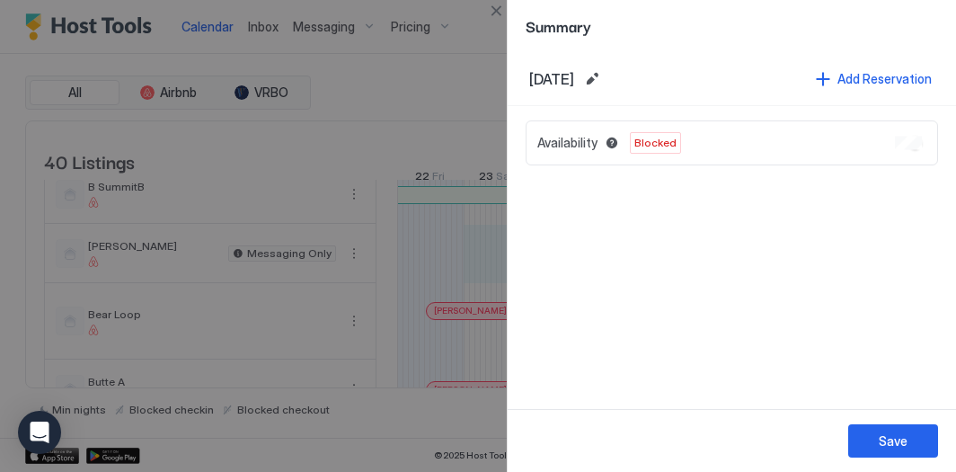
click at [342, 276] on div at bounding box center [478, 236] width 956 height 472
click at [894, 437] on div "Save" at bounding box center [893, 440] width 29 height 19
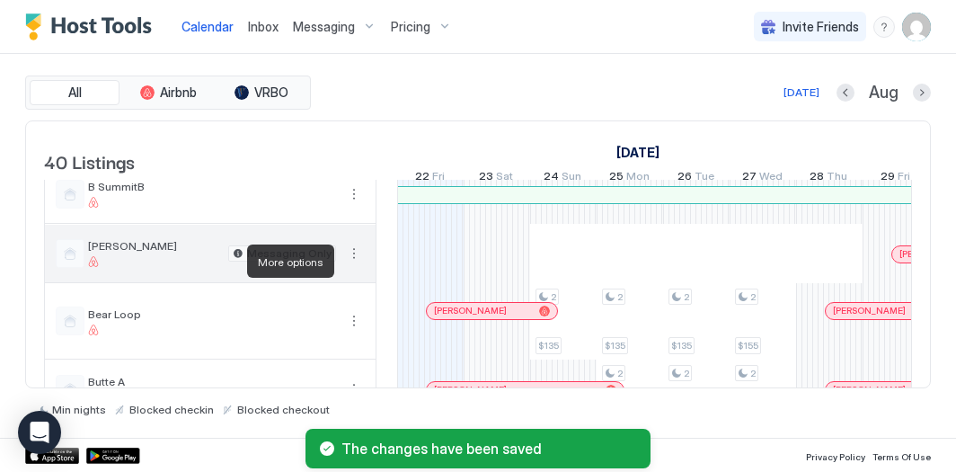
click at [350, 264] on button "More options" at bounding box center [354, 254] width 22 height 22
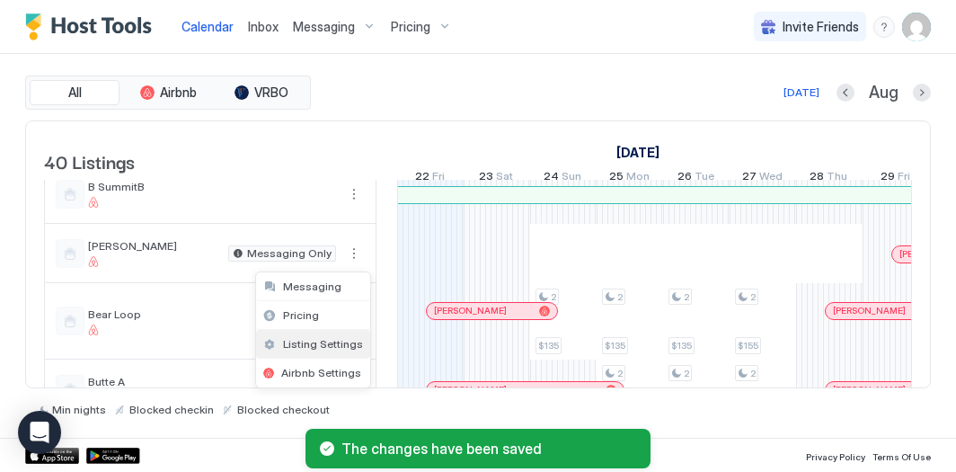
click at [325, 348] on span "Listing Settings" at bounding box center [323, 343] width 80 height 13
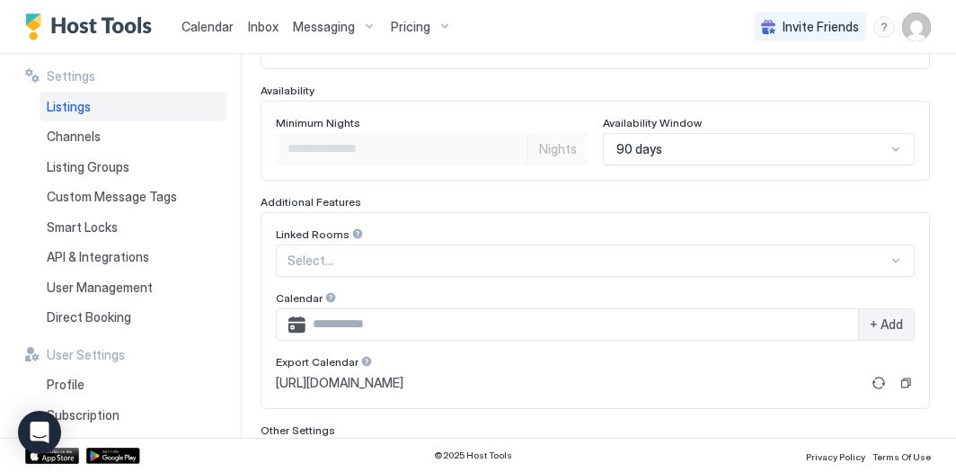
scroll to position [639, 0]
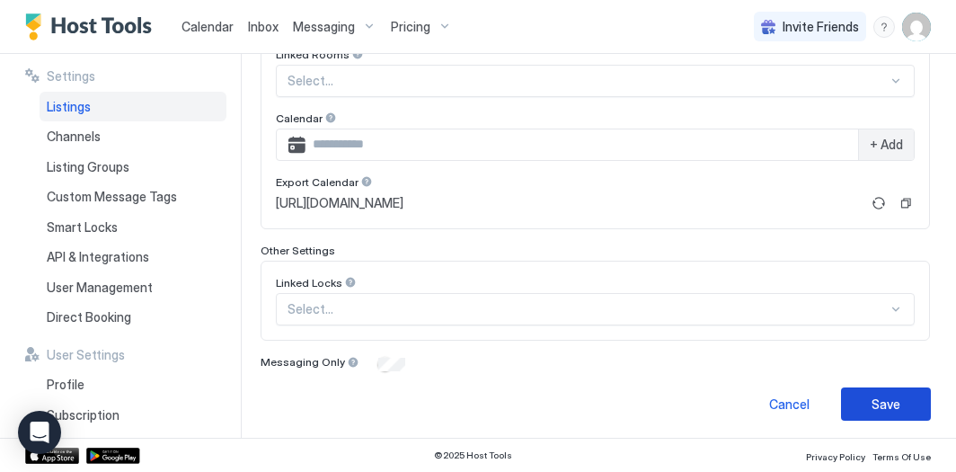
click at [912, 404] on button "Save" at bounding box center [886, 403] width 90 height 33
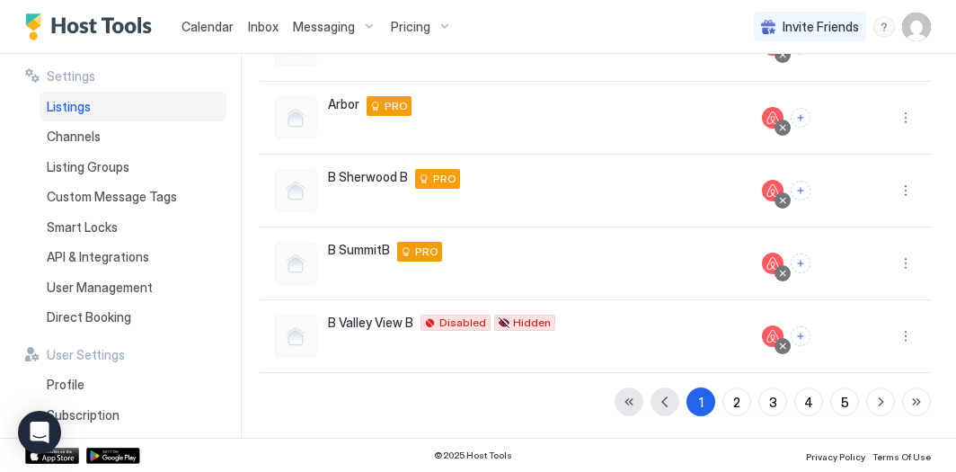
scroll to position [577, 0]
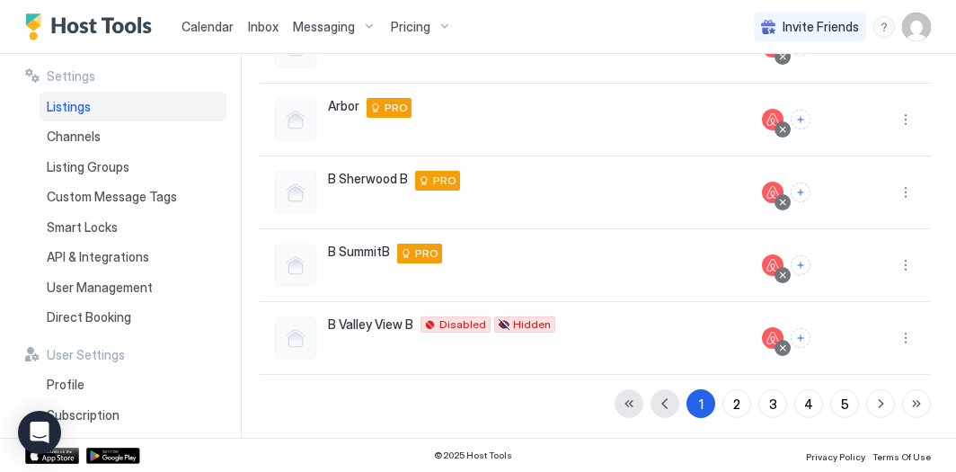
click at [225, 25] on span "Calendar" at bounding box center [208, 26] width 52 height 15
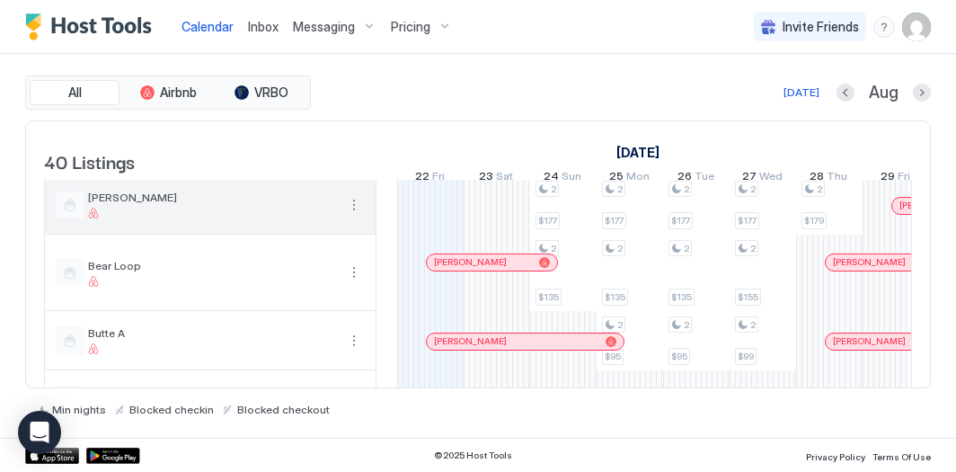
scroll to position [537, 0]
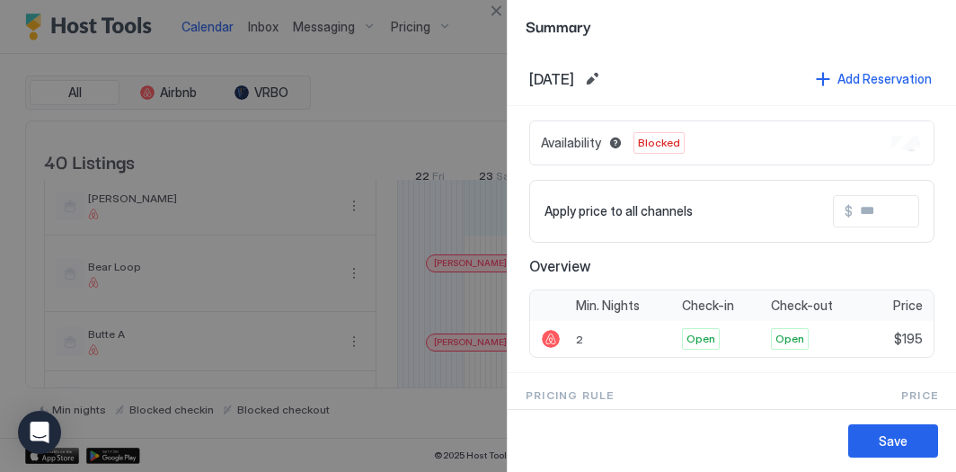
click at [500, 217] on div at bounding box center [478, 236] width 956 height 472
click at [497, 8] on button "Close" at bounding box center [496, 11] width 22 height 22
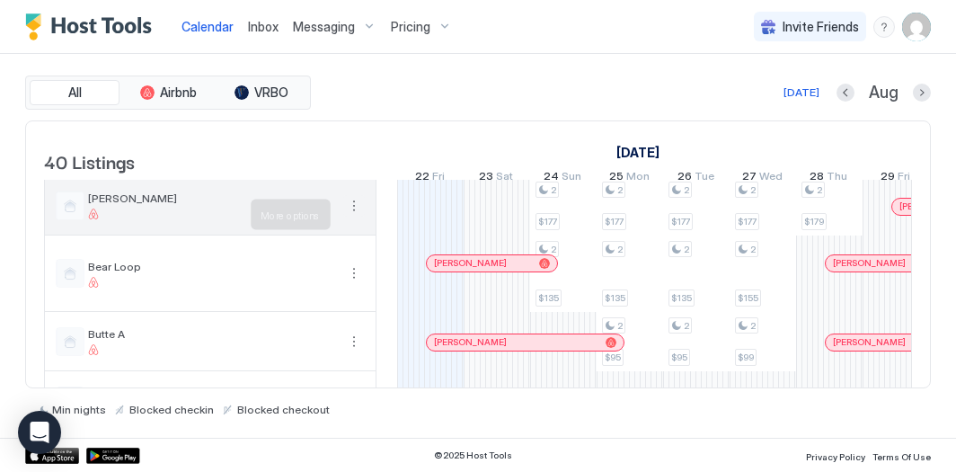
click at [350, 216] on button "More options" at bounding box center [354, 206] width 22 height 22
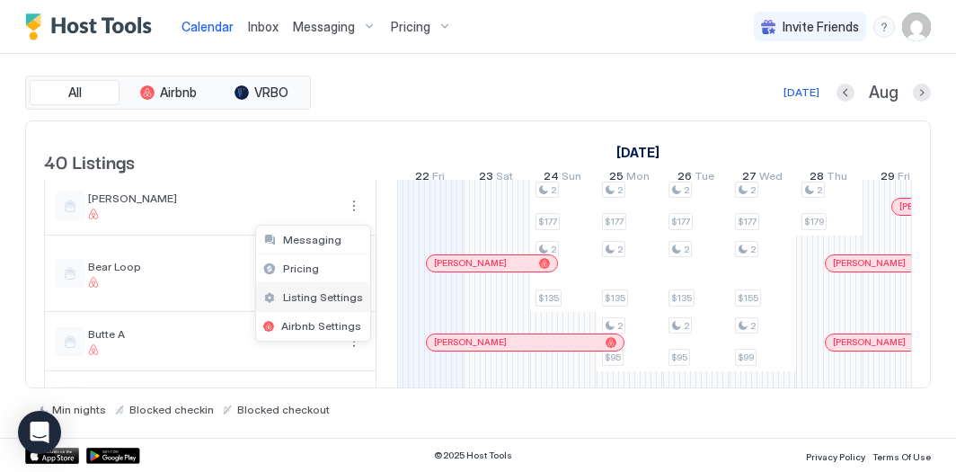
click at [324, 290] on span "Listing Settings" at bounding box center [323, 296] width 80 height 13
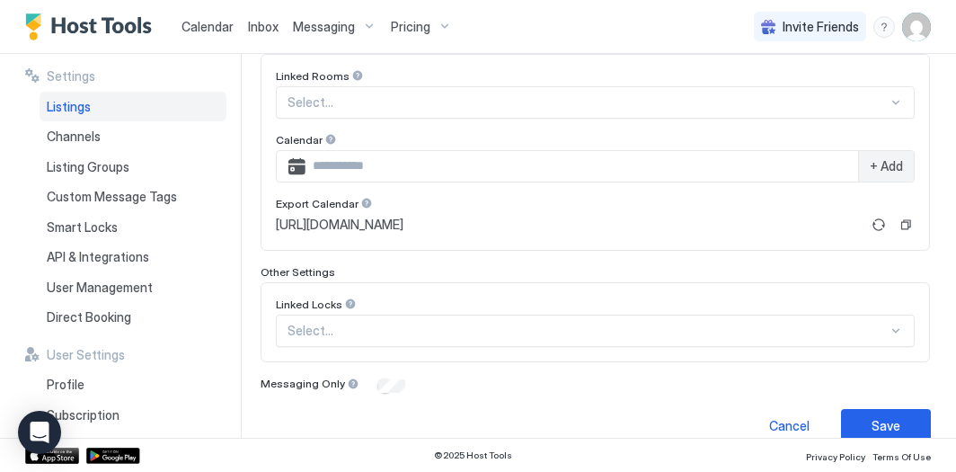
scroll to position [639, 0]
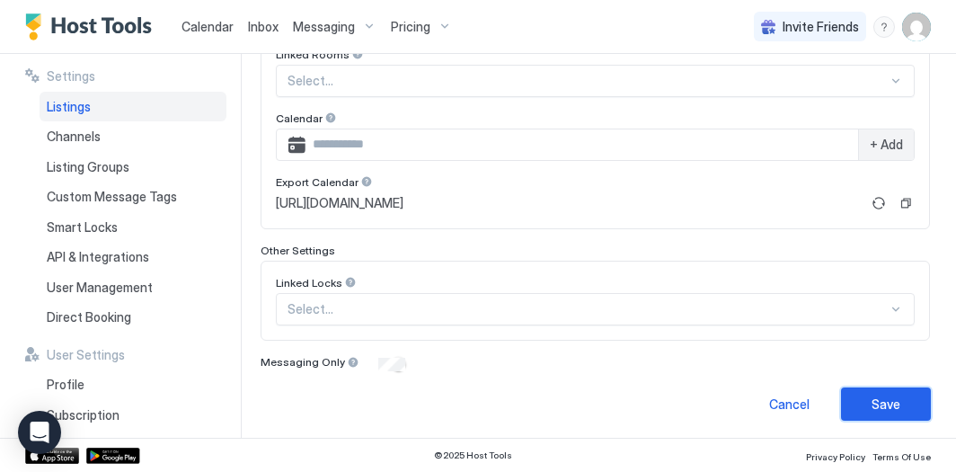
click at [868, 404] on button "Save" at bounding box center [886, 403] width 90 height 33
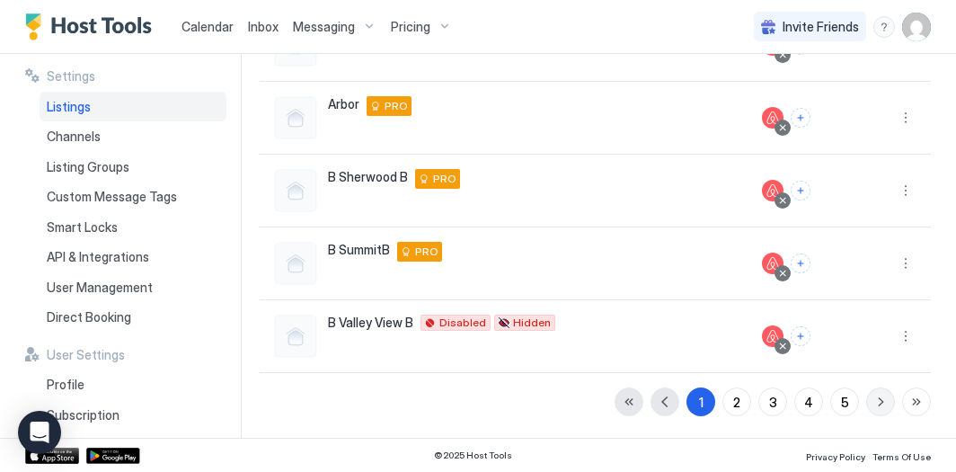
scroll to position [577, 0]
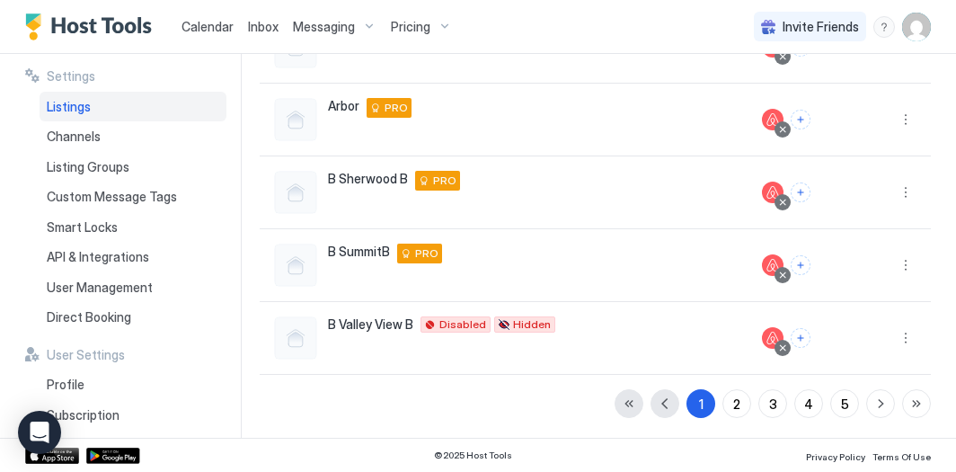
click at [229, 17] on link "Calendar" at bounding box center [208, 26] width 52 height 19
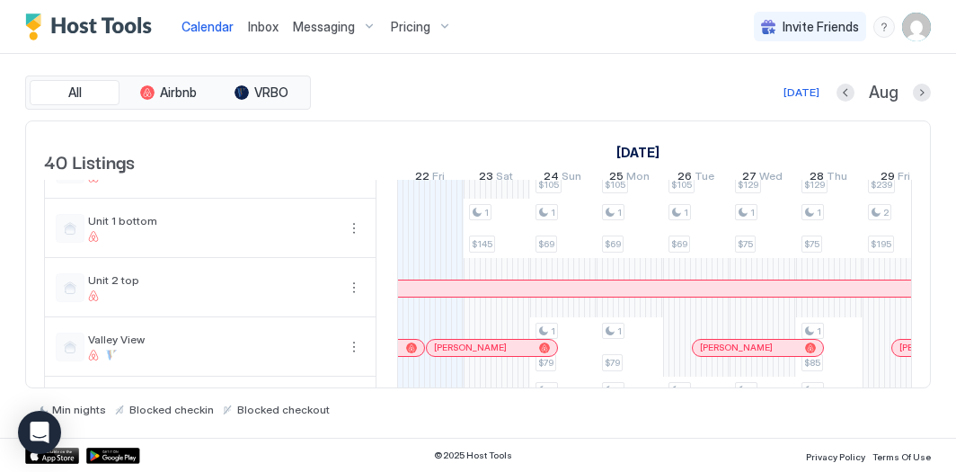
scroll to position [2069, 0]
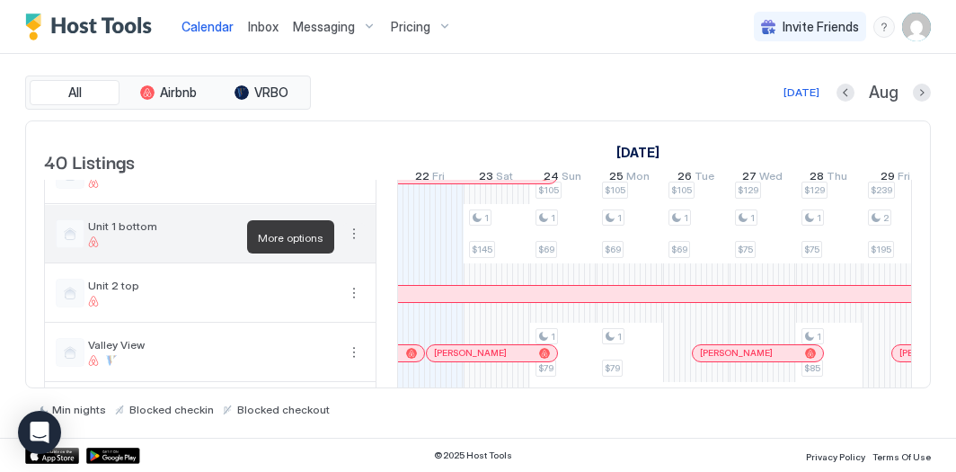
click at [358, 235] on button "More options" at bounding box center [354, 234] width 22 height 22
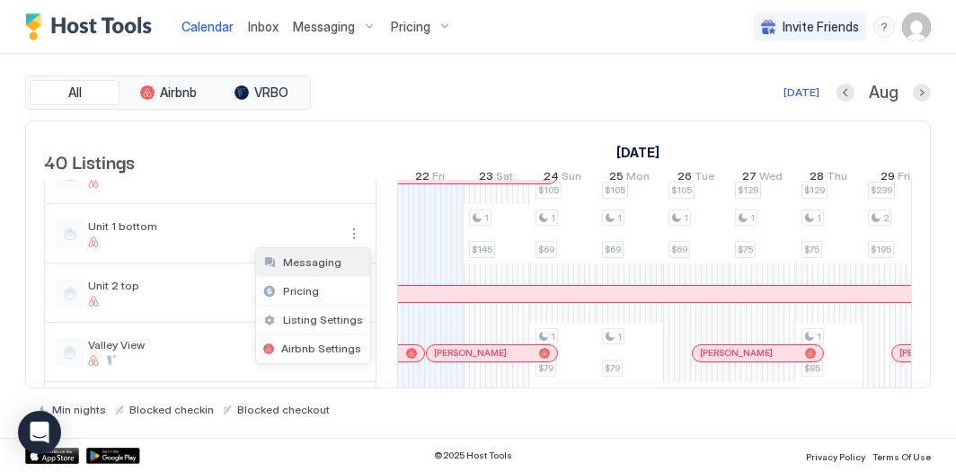
click at [334, 264] on span "Messaging" at bounding box center [312, 261] width 58 height 13
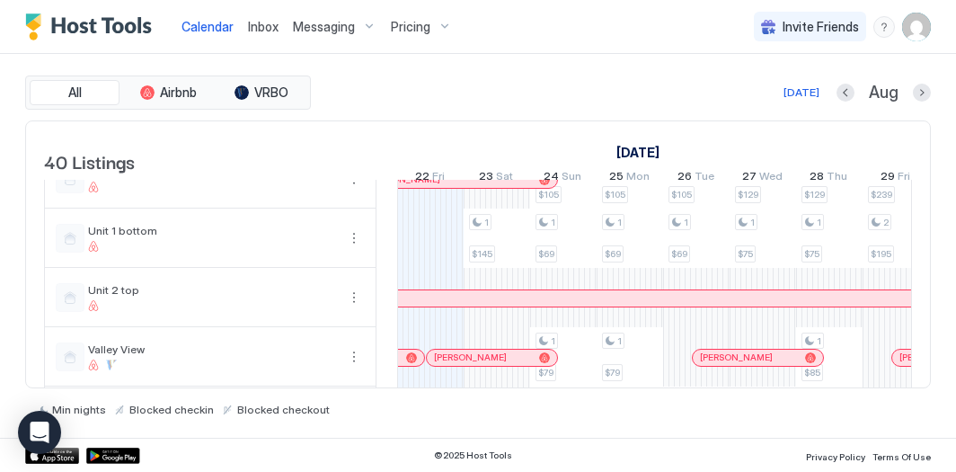
scroll to position [2051, 0]
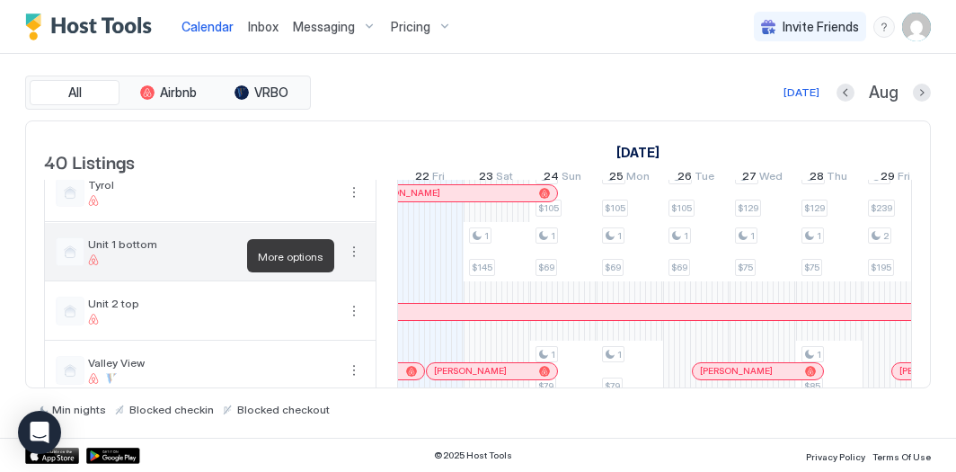
click at [350, 259] on button "More options" at bounding box center [354, 252] width 22 height 22
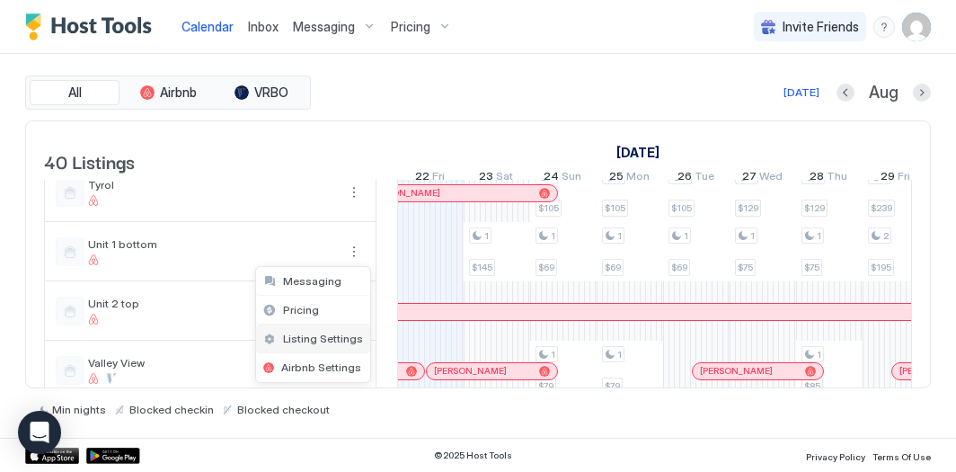
click at [328, 333] on span "Listing Settings" at bounding box center [323, 338] width 80 height 13
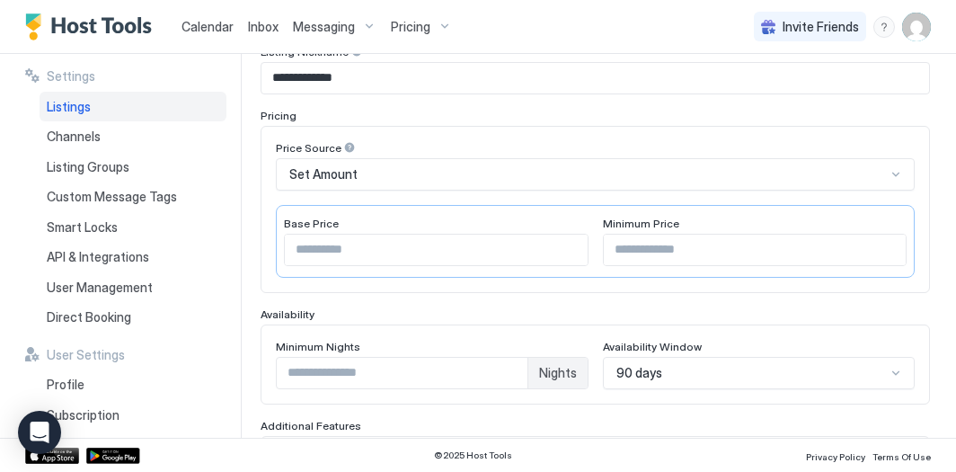
scroll to position [639, 0]
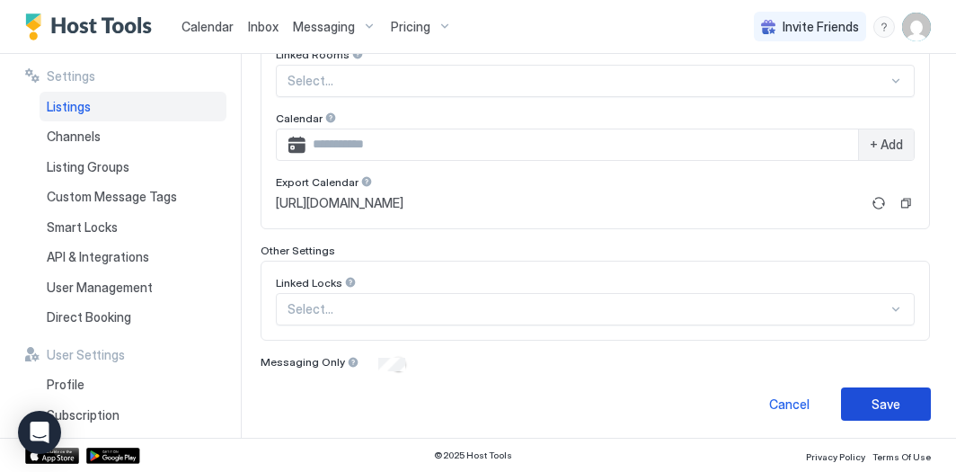
click at [869, 393] on button "Save" at bounding box center [886, 403] width 90 height 33
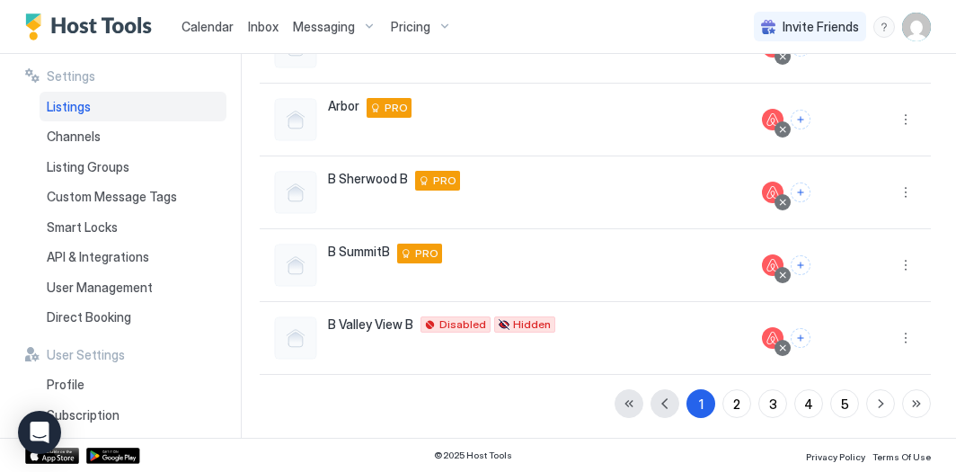
click at [225, 24] on span "Calendar" at bounding box center [208, 26] width 52 height 15
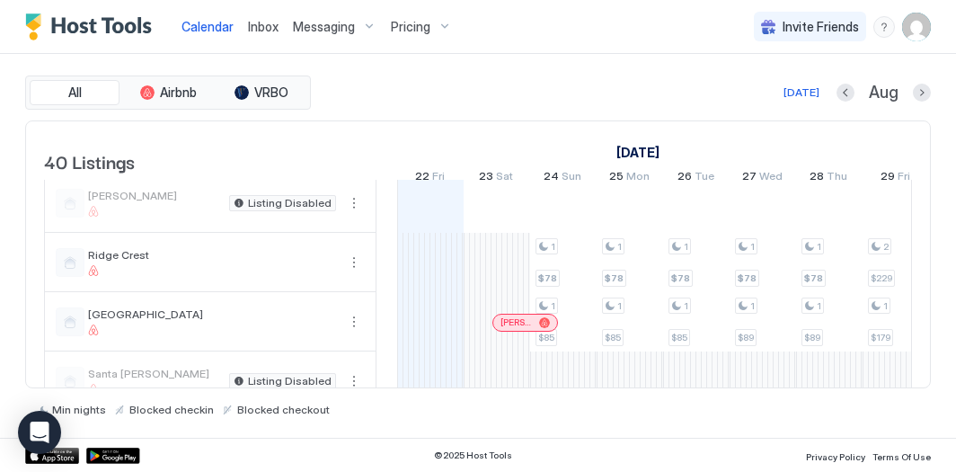
scroll to position [1449, 0]
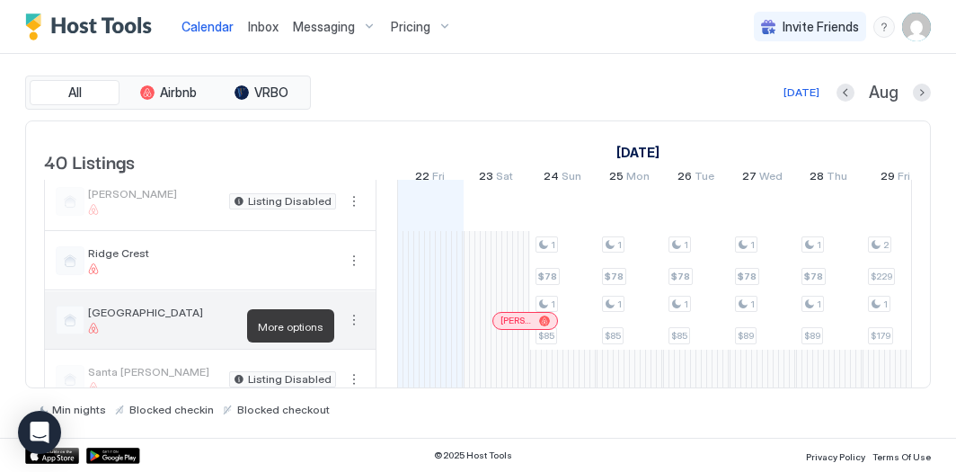
click at [359, 327] on button "More options" at bounding box center [354, 320] width 22 height 22
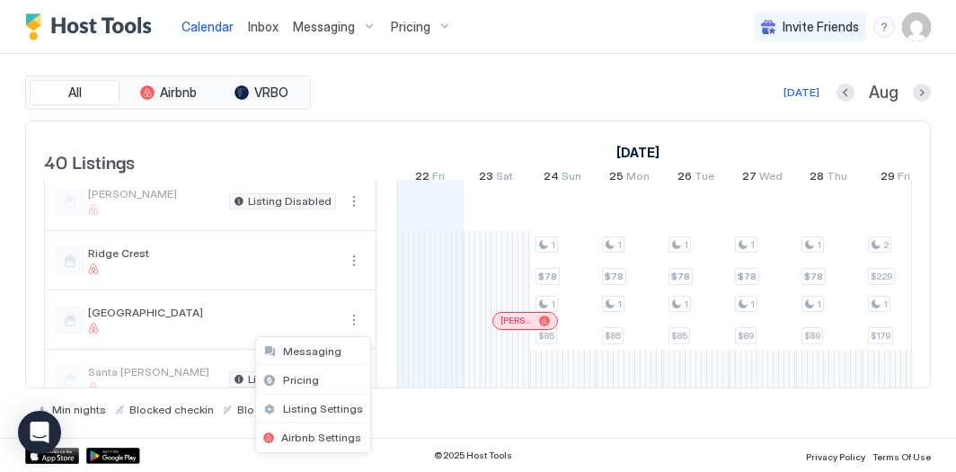
click at [355, 320] on div at bounding box center [478, 236] width 956 height 472
click at [350, 321] on div at bounding box center [478, 236] width 956 height 472
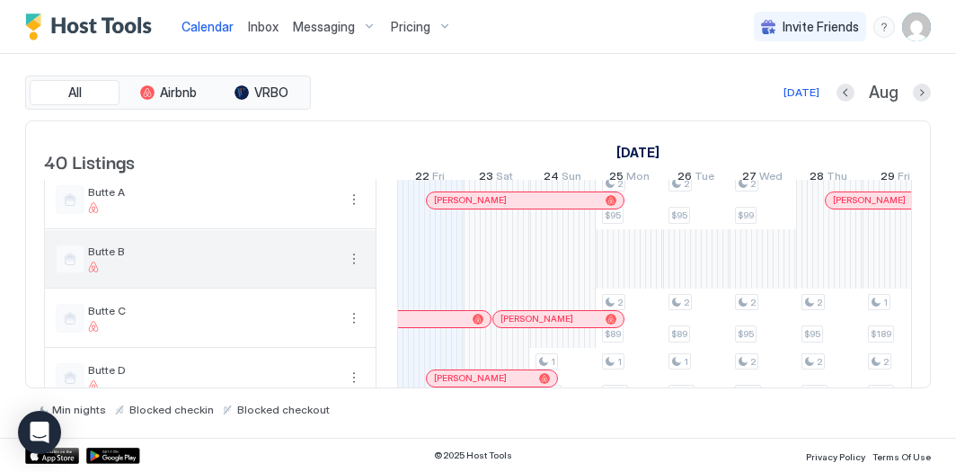
scroll to position [679, 0]
click at [352, 270] on button "More options" at bounding box center [354, 259] width 22 height 22
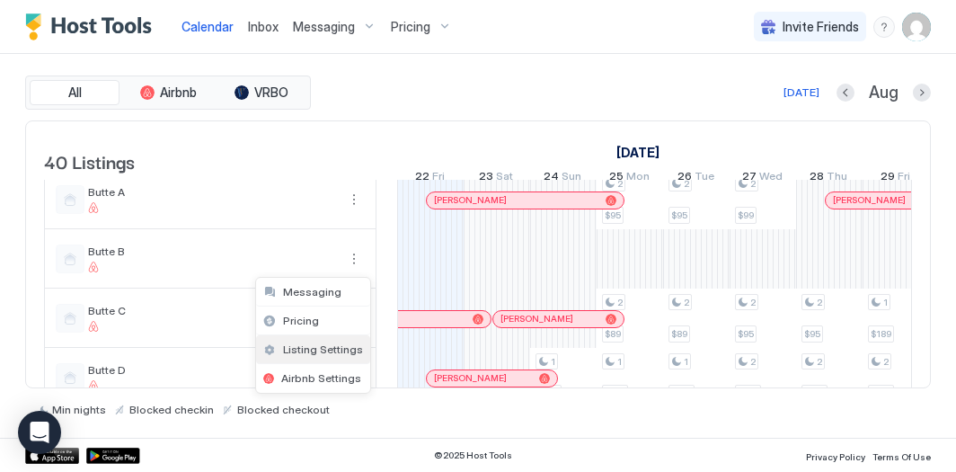
click at [323, 346] on span "Listing Settings" at bounding box center [323, 348] width 80 height 13
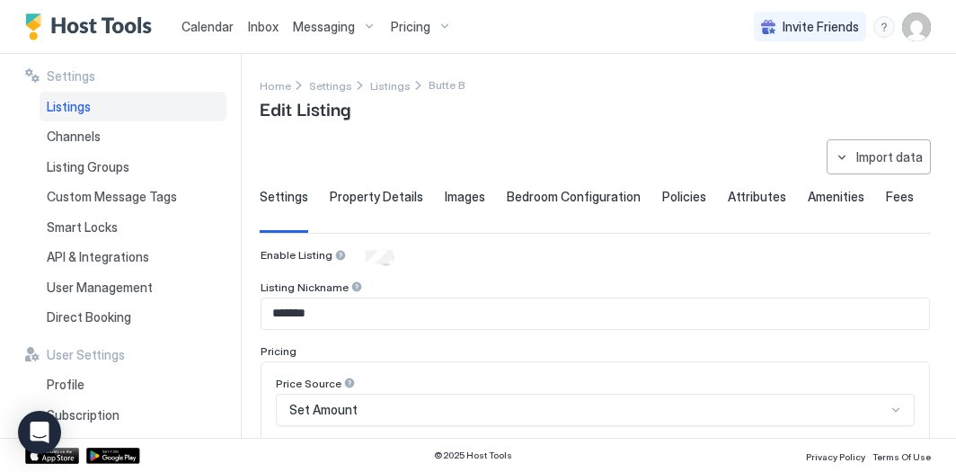
click at [366, 199] on span "Property Details" at bounding box center [376, 197] width 93 height 16
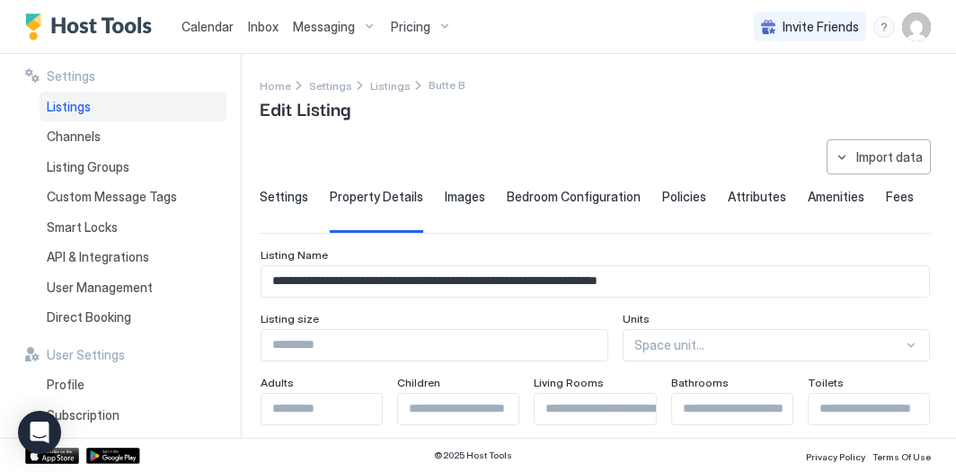
click at [291, 194] on span "Settings" at bounding box center [284, 197] width 49 height 16
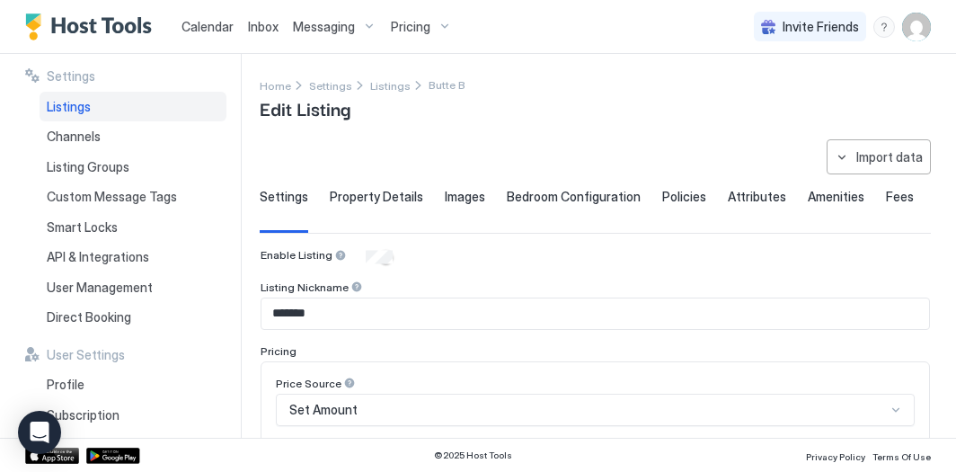
click at [412, 22] on span "Pricing" at bounding box center [411, 27] width 40 height 16
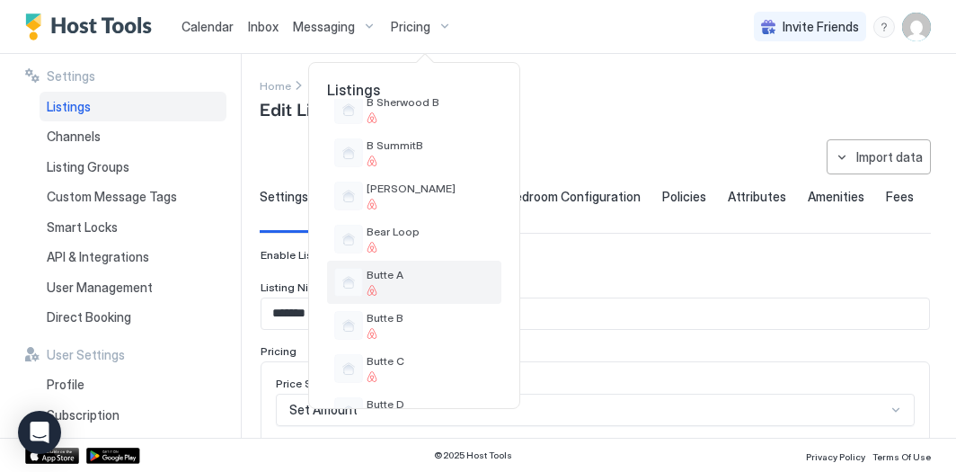
scroll to position [376, 0]
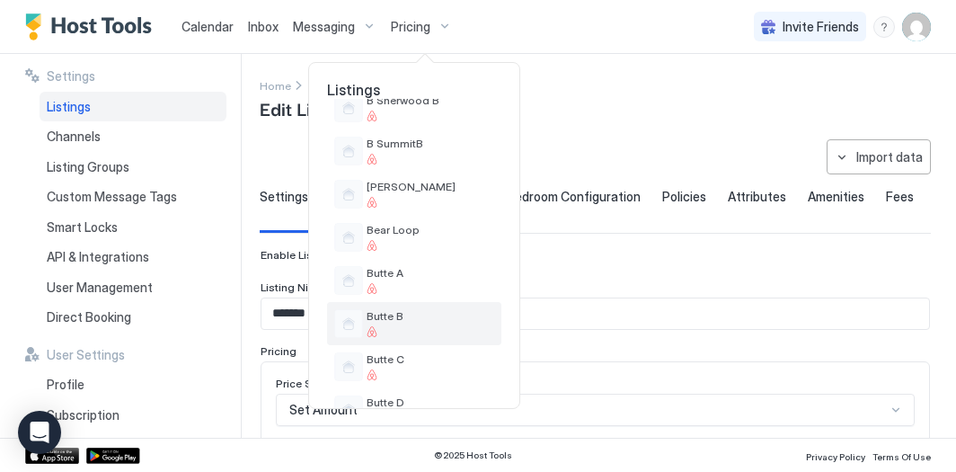
click at [377, 315] on span "Butte B" at bounding box center [431, 315] width 128 height 13
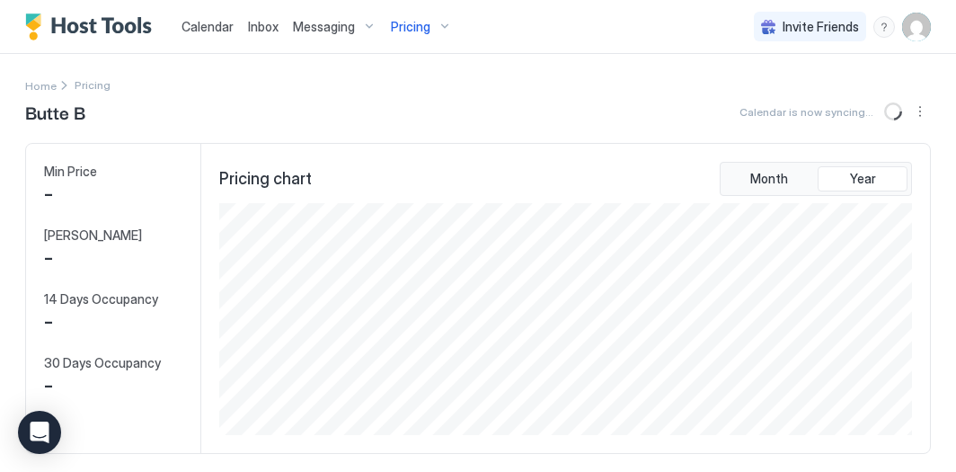
scroll to position [232, 697]
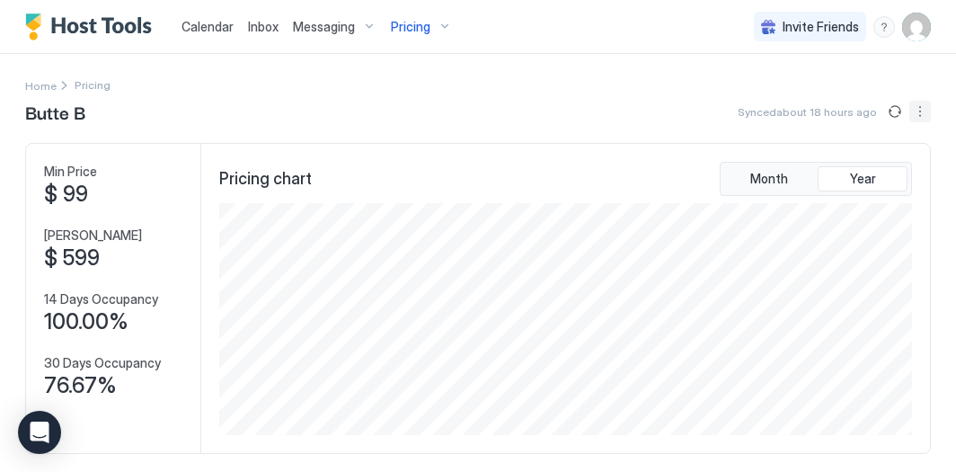
click at [920, 115] on button "More options" at bounding box center [920, 112] width 22 height 22
click at [894, 172] on span "Listing Settings" at bounding box center [890, 165] width 80 height 13
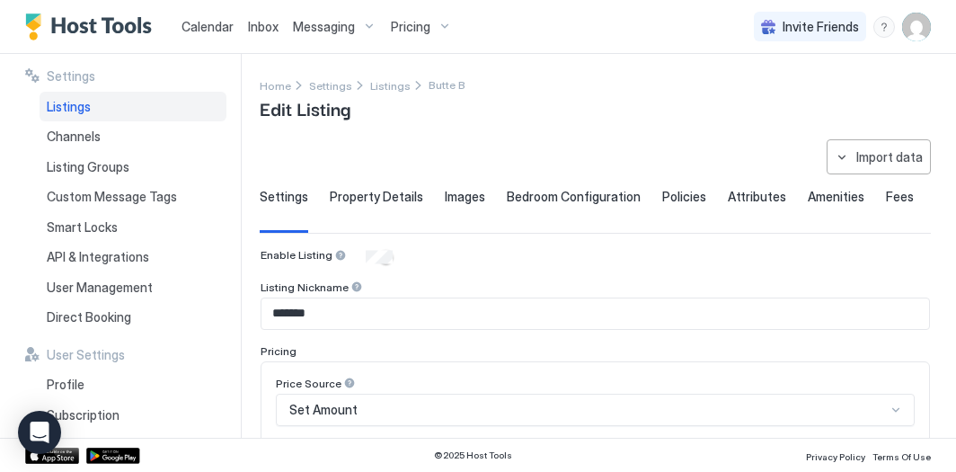
click at [924, 26] on img "User profile" at bounding box center [916, 27] width 29 height 29
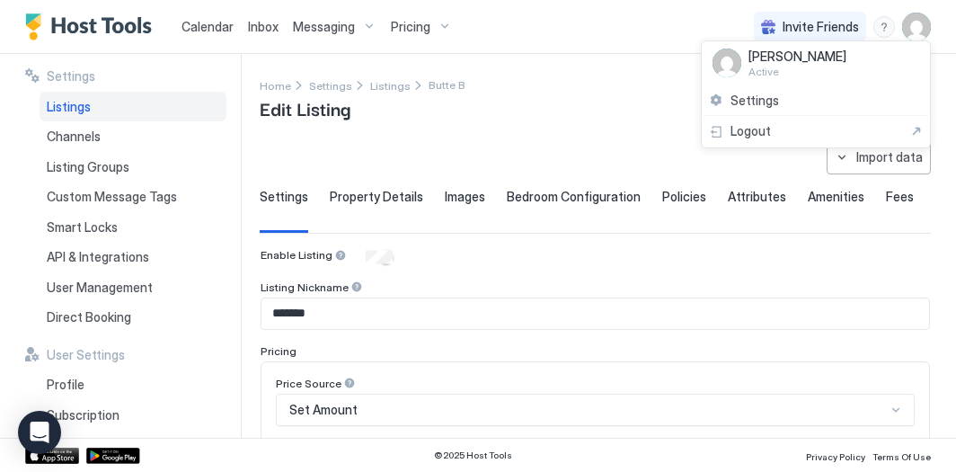
click at [407, 27] on div at bounding box center [478, 236] width 956 height 472
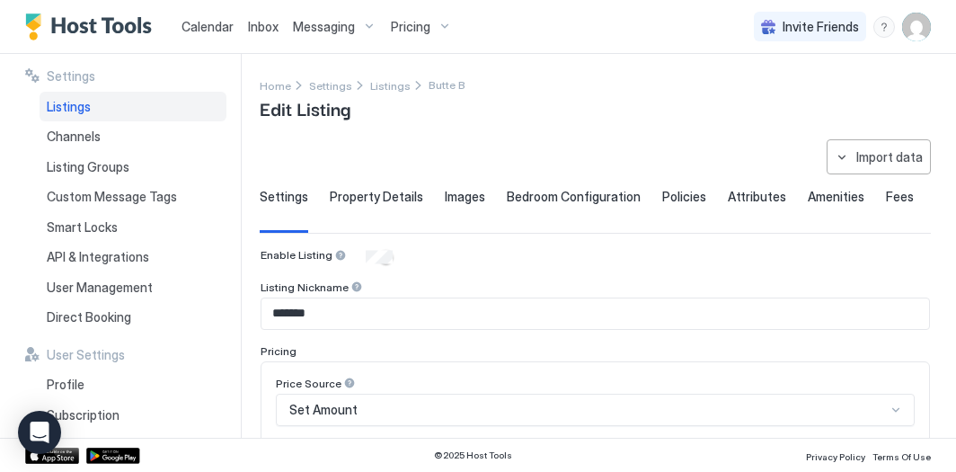
click at [907, 20] on img "User profile" at bounding box center [916, 27] width 29 height 29
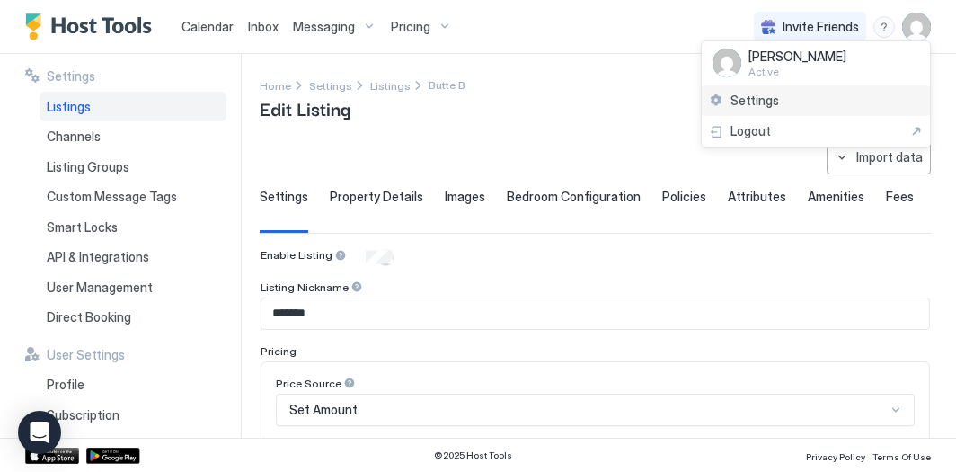
click at [798, 97] on div "Settings" at bounding box center [816, 100] width 228 height 31
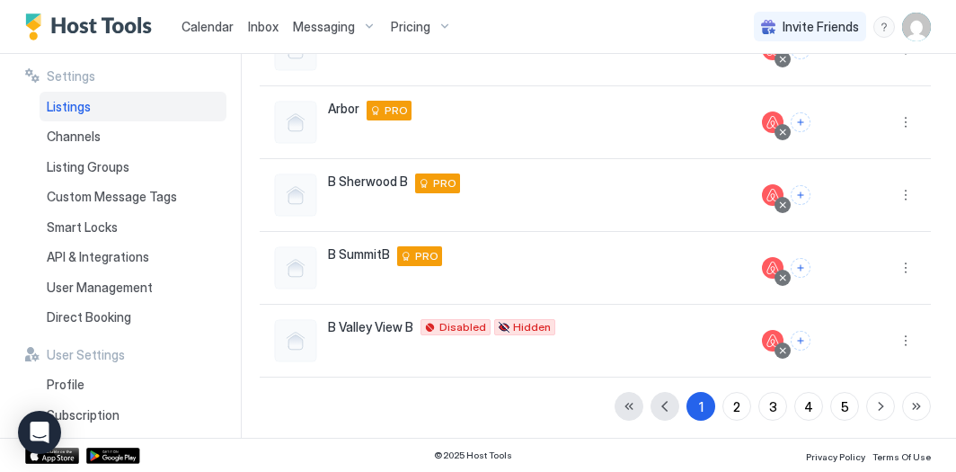
scroll to position [577, 0]
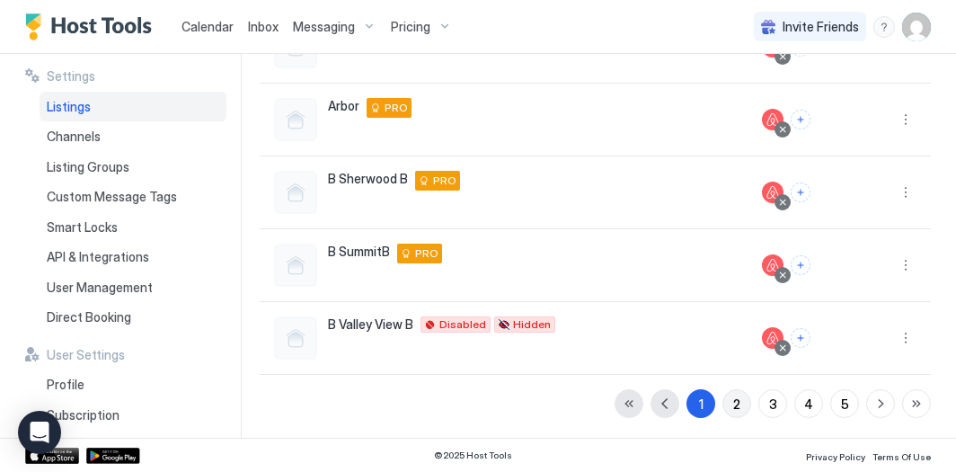
click at [736, 409] on div "2" at bounding box center [736, 404] width 7 height 19
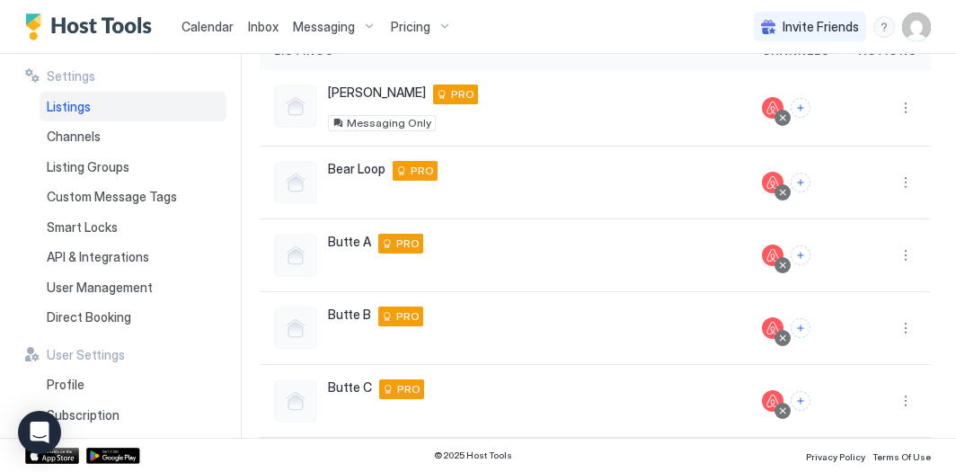
scroll to position [155, 0]
click at [911, 326] on button "More options" at bounding box center [906, 327] width 22 height 22
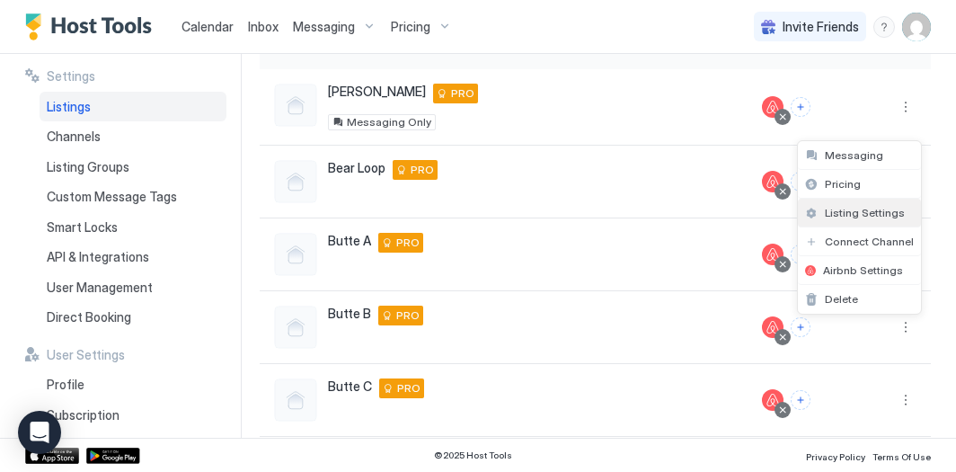
click at [880, 218] on span "Listing Settings" at bounding box center [865, 212] width 80 height 13
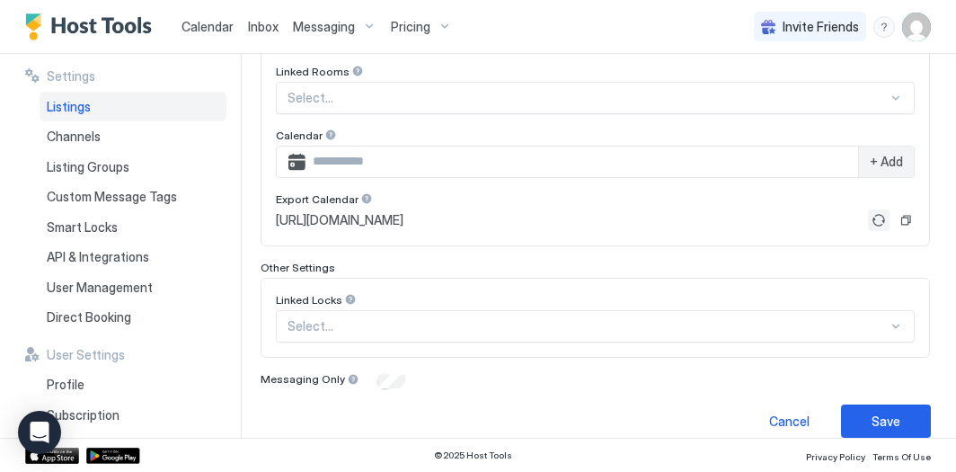
scroll to position [639, 0]
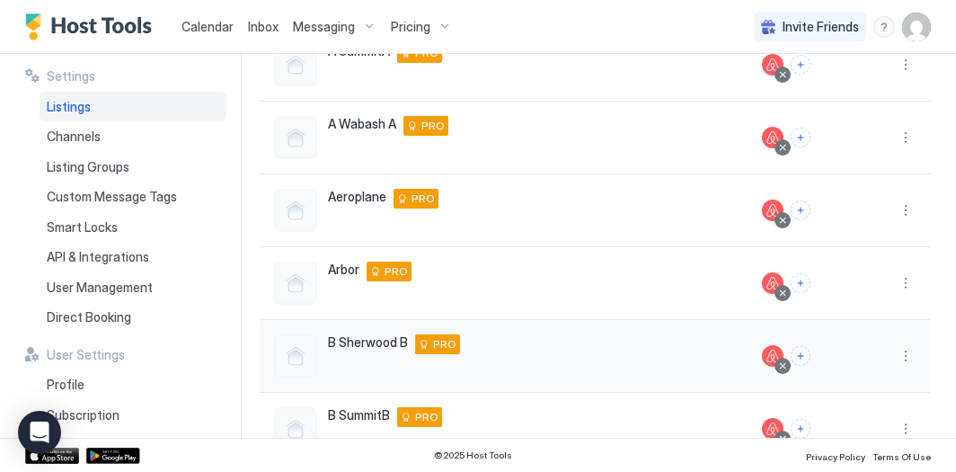
scroll to position [577, 0]
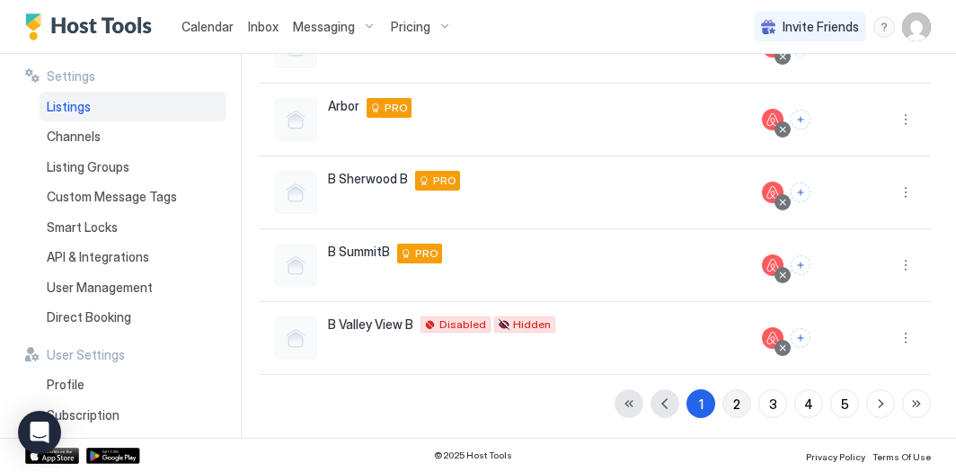
click at [728, 395] on button "2" at bounding box center [737, 403] width 29 height 29
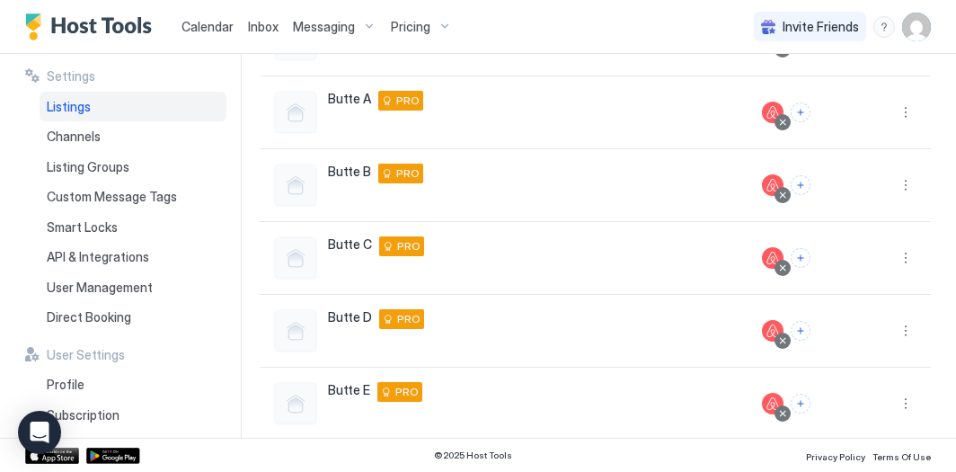
scroll to position [294, 0]
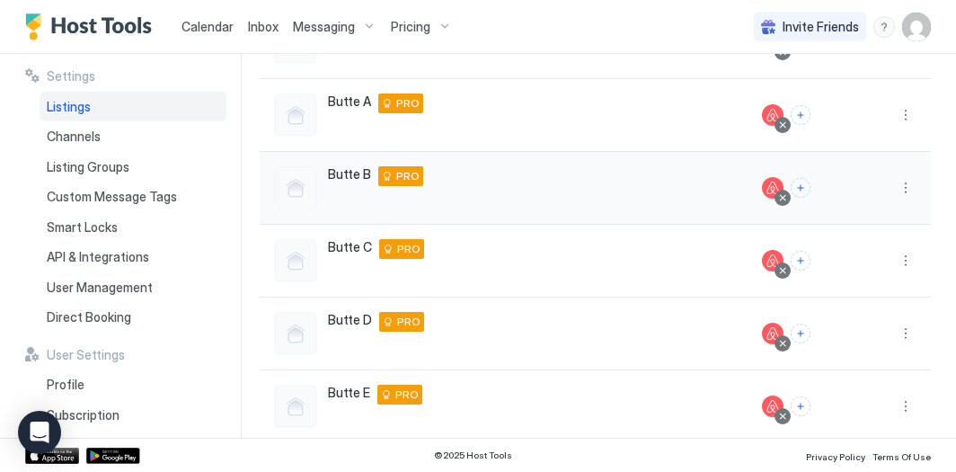
click at [786, 198] on div at bounding box center [782, 197] width 9 height 9
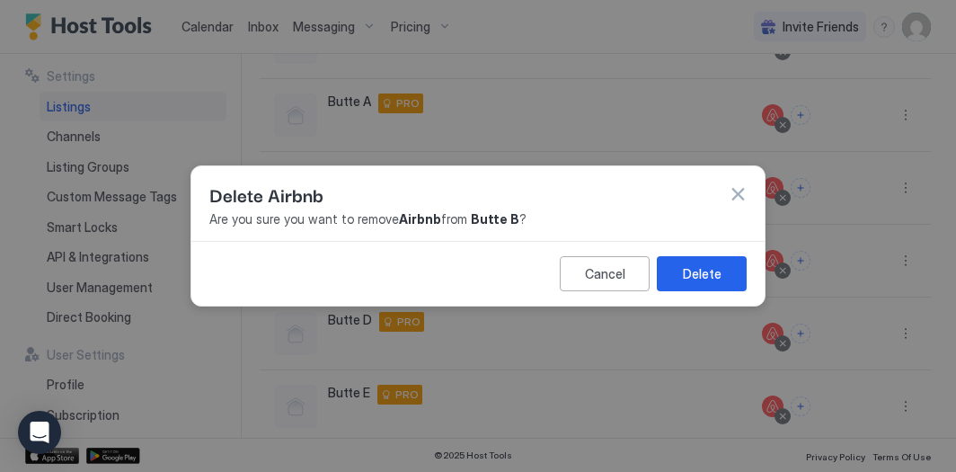
click at [739, 199] on button "button" at bounding box center [738, 194] width 18 height 18
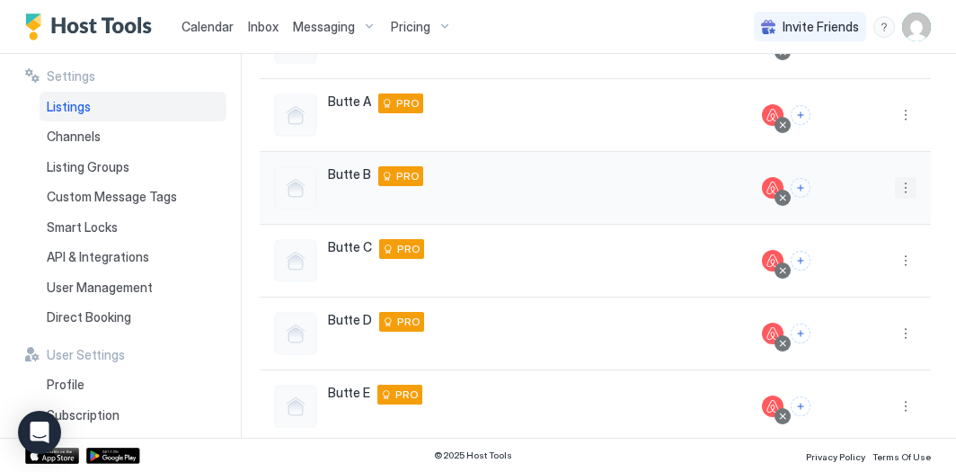
click at [904, 192] on button "More options" at bounding box center [906, 188] width 22 height 22
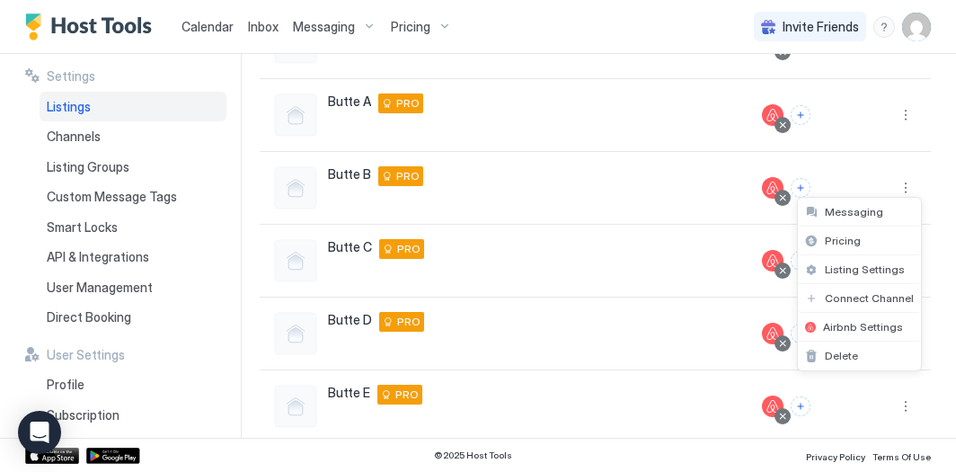
click at [670, 262] on div at bounding box center [478, 236] width 956 height 472
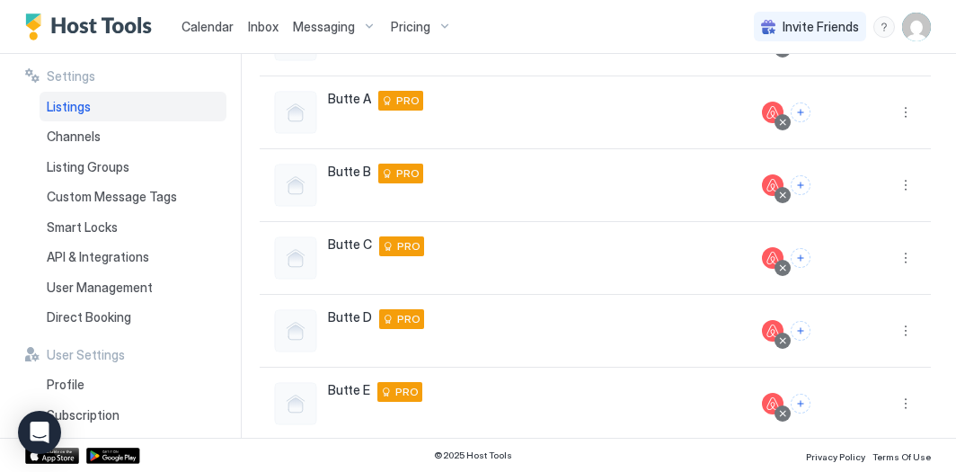
scroll to position [298, 0]
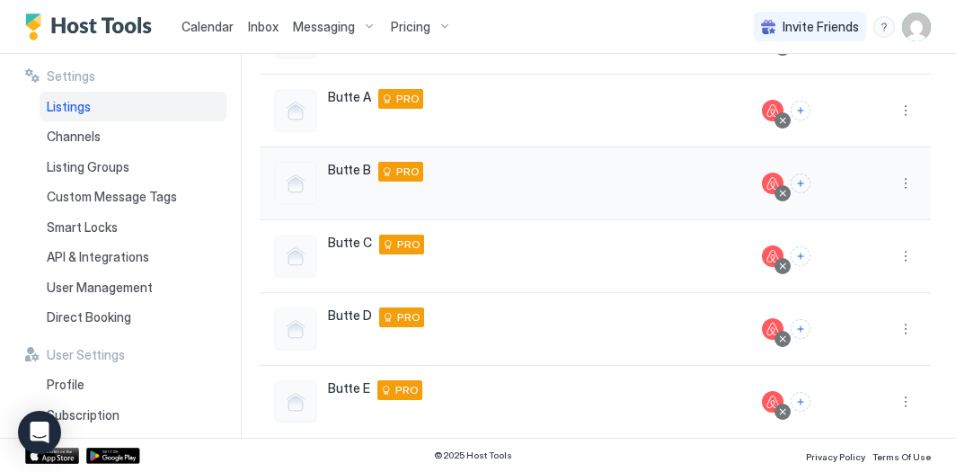
click at [305, 185] on div at bounding box center [295, 183] width 43 height 43
click at [346, 170] on span "Butte B" at bounding box center [349, 170] width 43 height 16
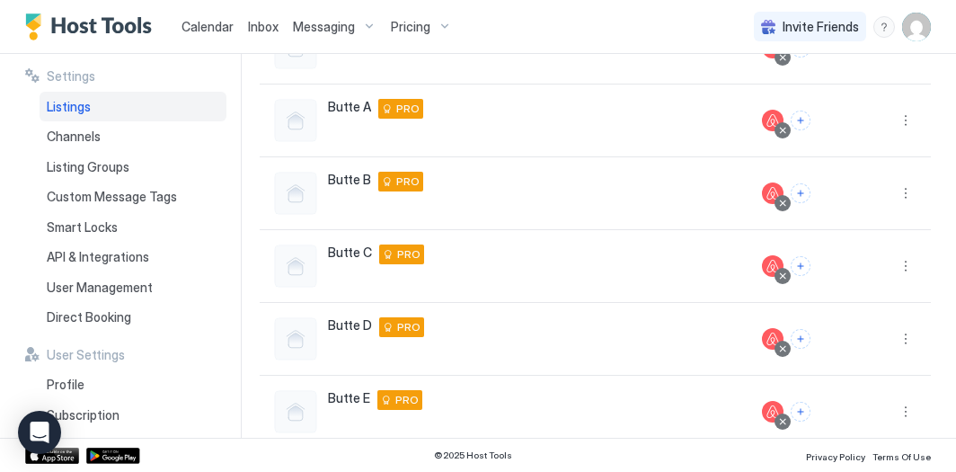
scroll to position [262, 0]
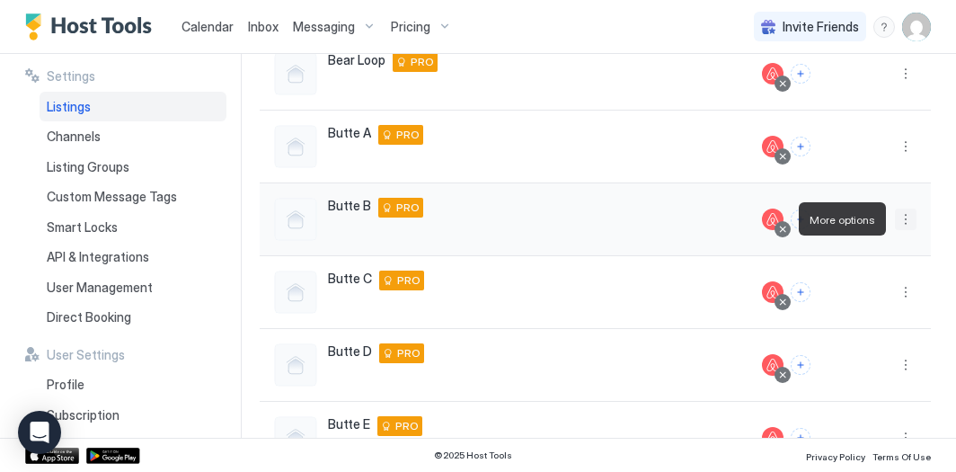
click at [907, 217] on button "More options" at bounding box center [906, 220] width 22 height 22
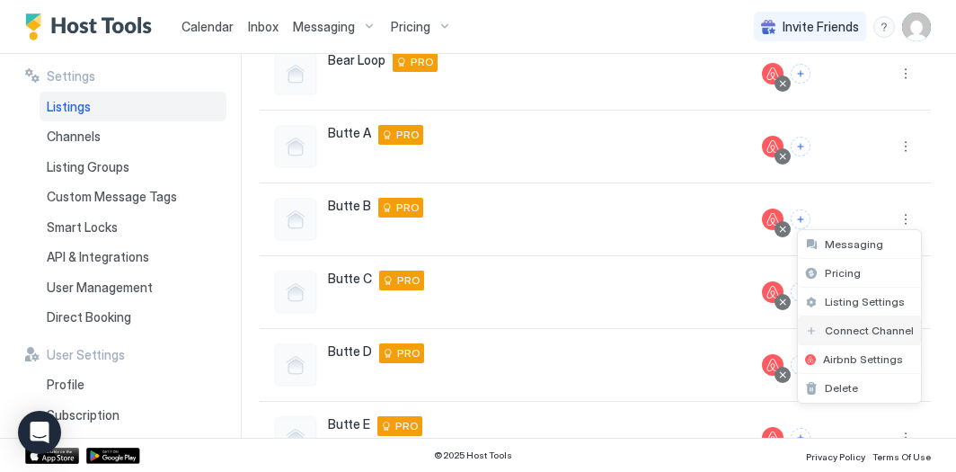
click at [855, 340] on div "Connect Channel" at bounding box center [859, 330] width 123 height 29
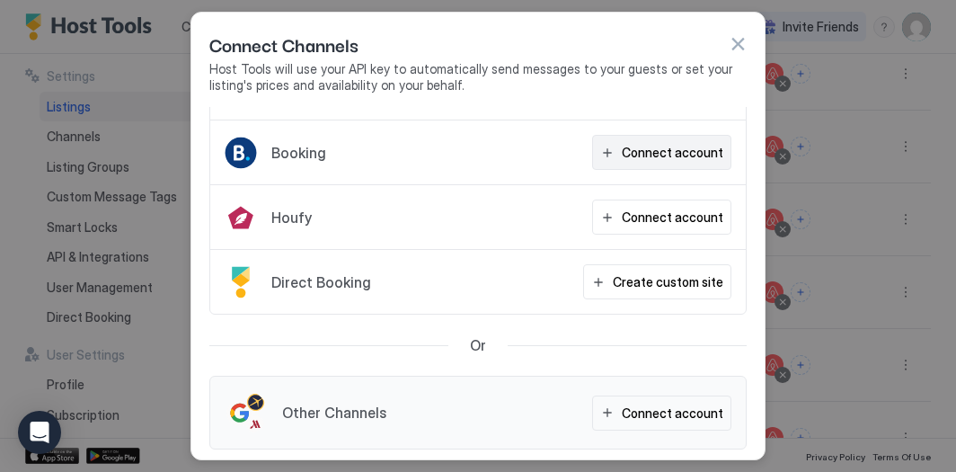
scroll to position [120, 0]
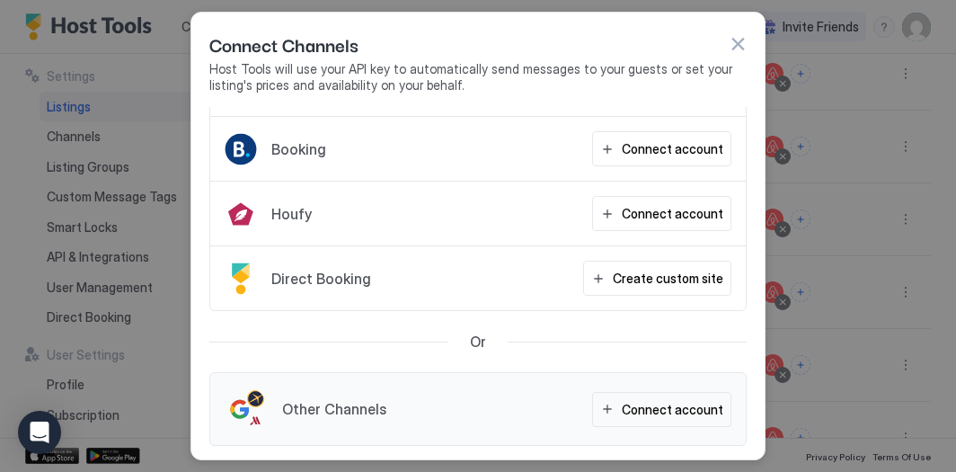
click at [742, 43] on button "button" at bounding box center [738, 44] width 18 height 18
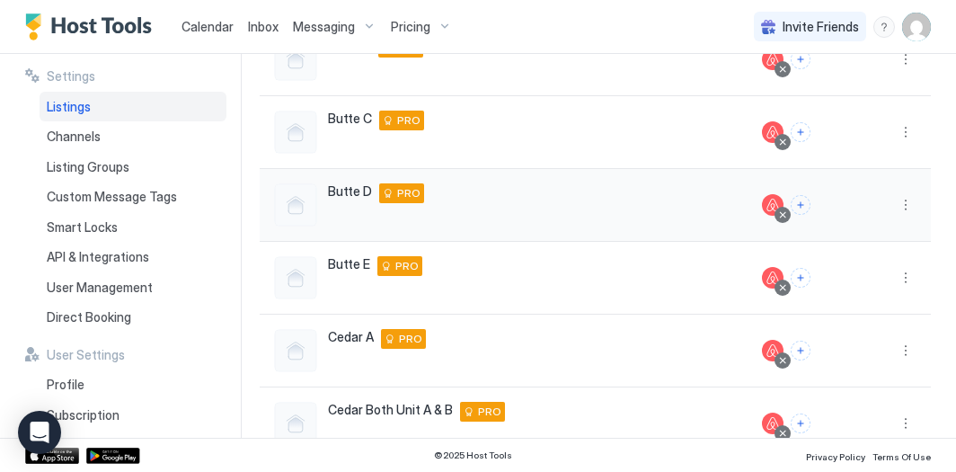
scroll to position [424, 0]
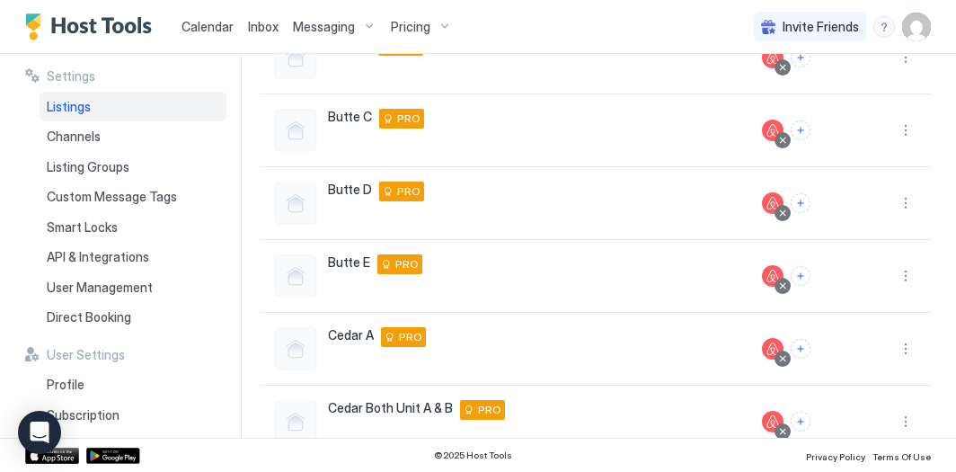
click at [325, 25] on span "Messaging" at bounding box center [324, 27] width 62 height 16
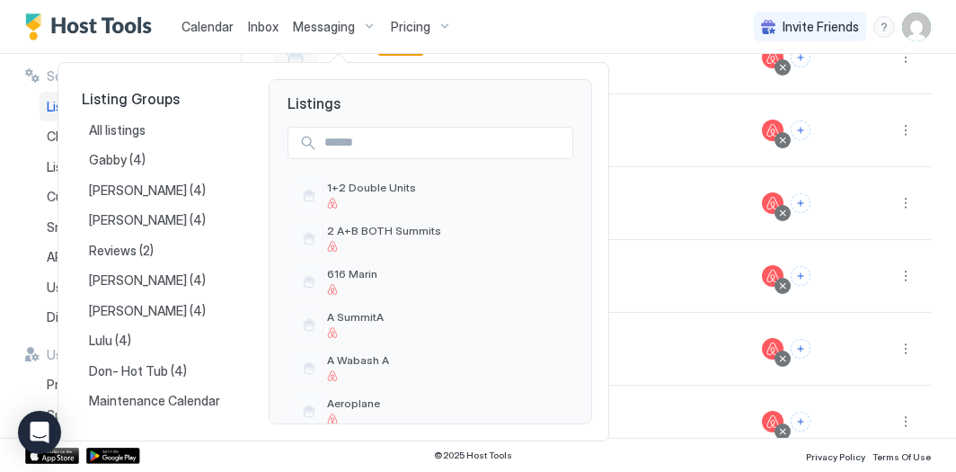
scroll to position [49, 0]
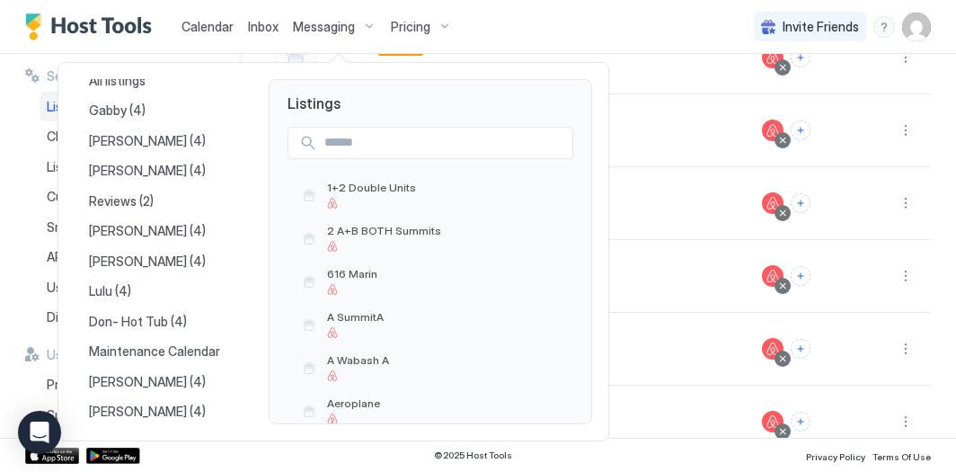
click at [33, 238] on div at bounding box center [478, 236] width 956 height 472
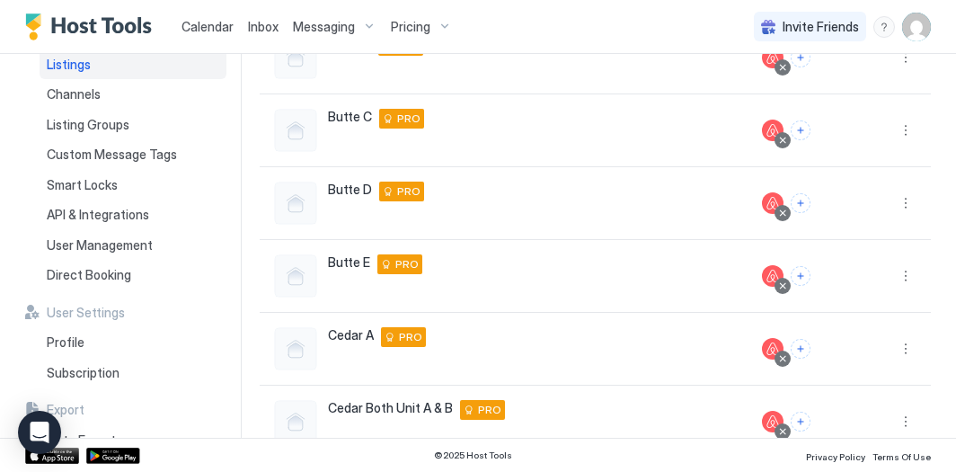
scroll to position [0, 0]
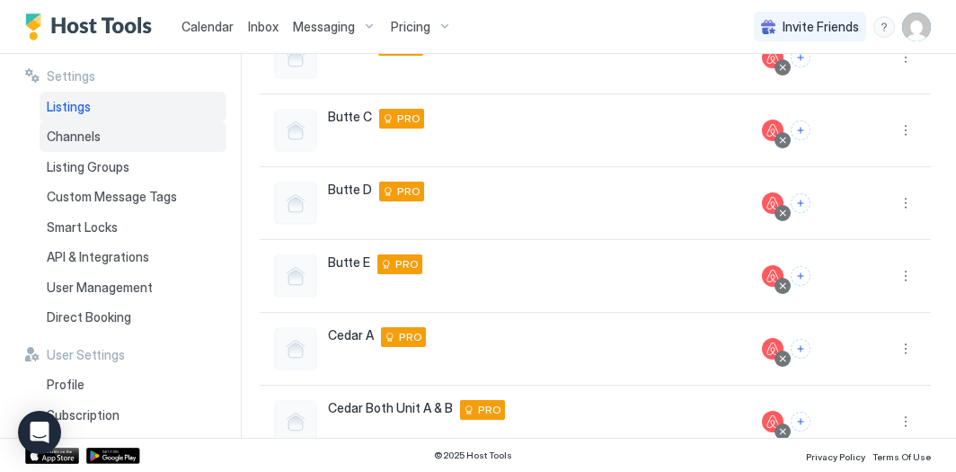
click at [84, 140] on span "Channels" at bounding box center [74, 137] width 54 height 16
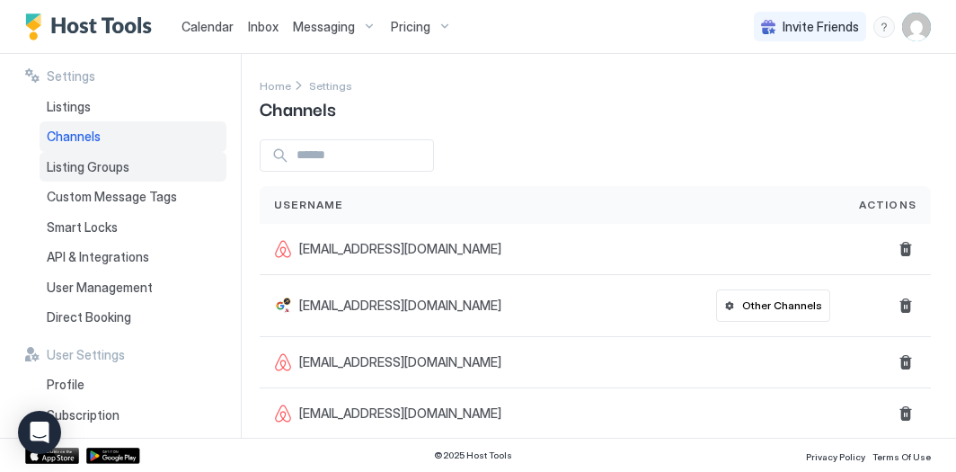
click at [167, 172] on div "Listing Groups" at bounding box center [133, 167] width 187 height 31
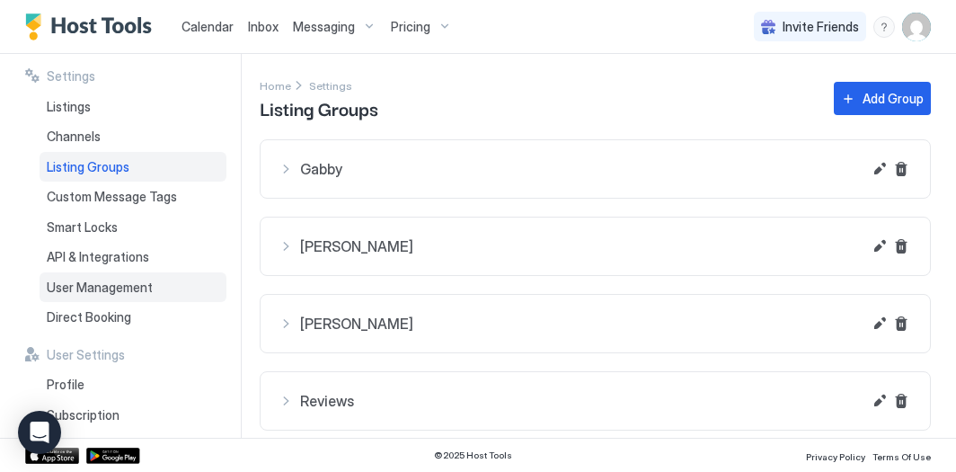
click at [155, 281] on div "User Management" at bounding box center [133, 287] width 187 height 31
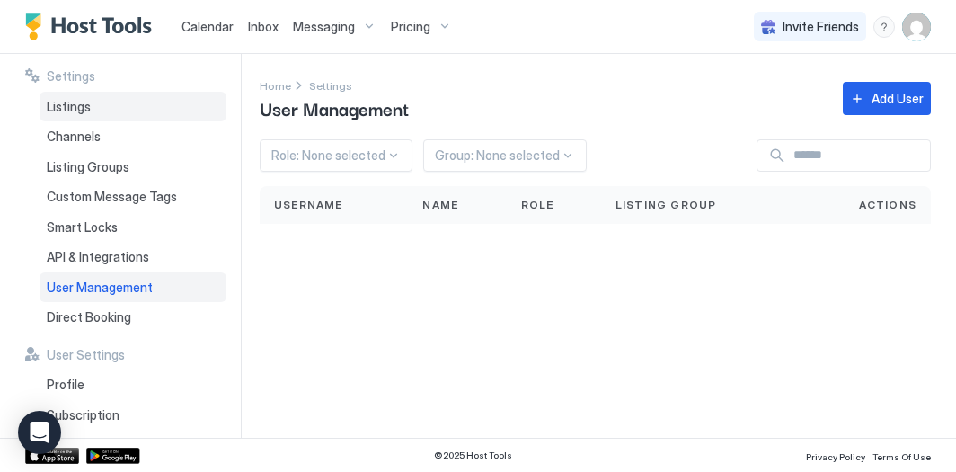
click at [139, 102] on div "Listings" at bounding box center [133, 107] width 187 height 31
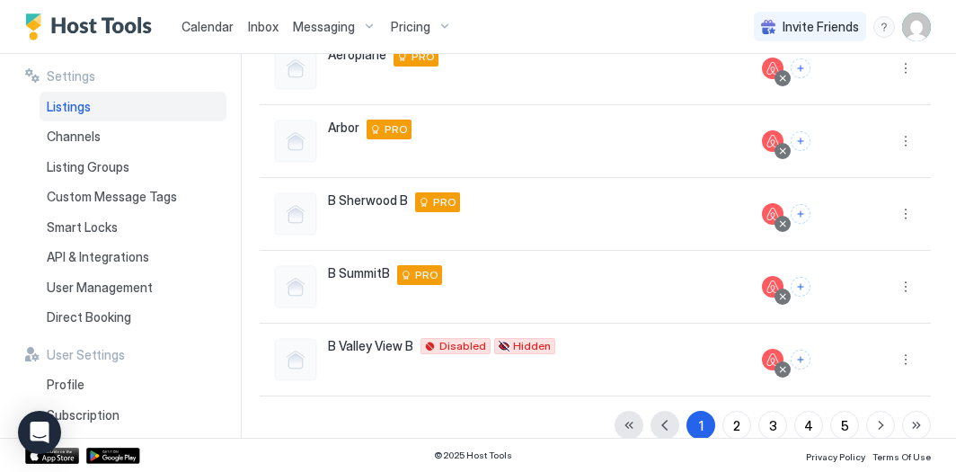
scroll to position [577, 0]
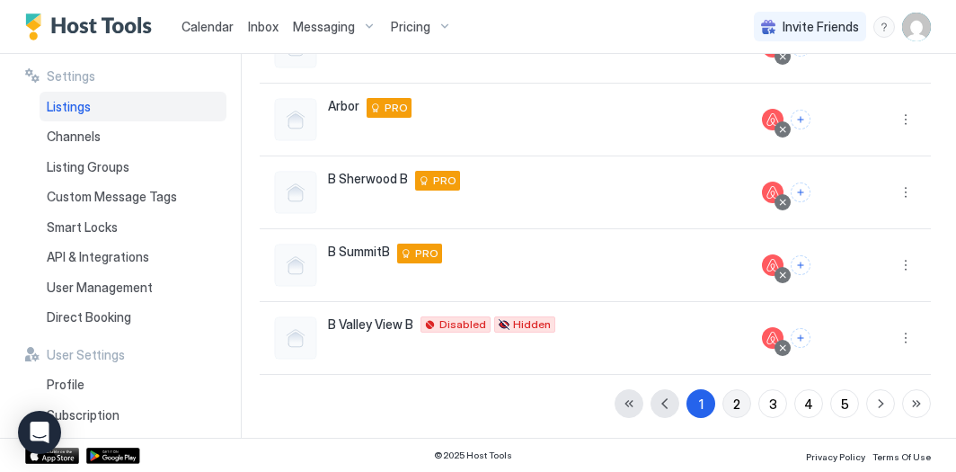
click at [735, 405] on div "2" at bounding box center [736, 404] width 7 height 19
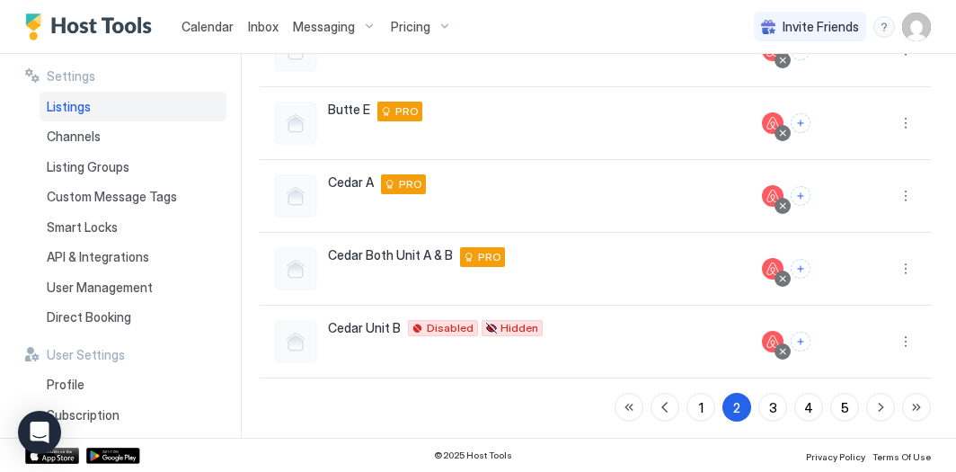
click at [915, 25] on img "User profile" at bounding box center [916, 27] width 29 height 29
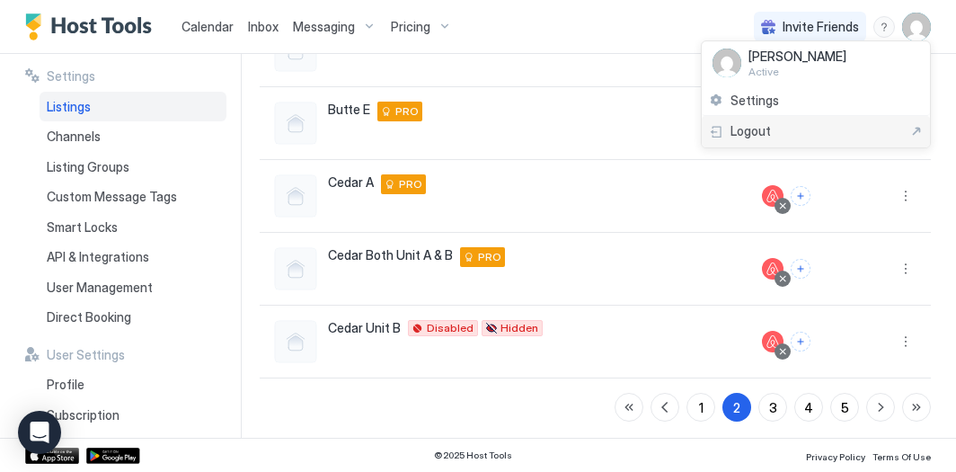
click at [813, 138] on div "Logout" at bounding box center [816, 131] width 214 height 16
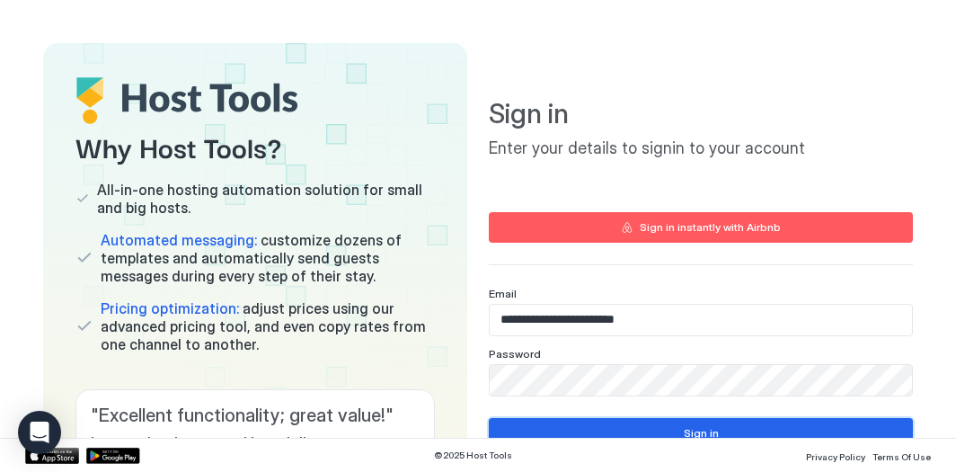
click at [643, 435] on button "Sign in" at bounding box center [701, 433] width 424 height 31
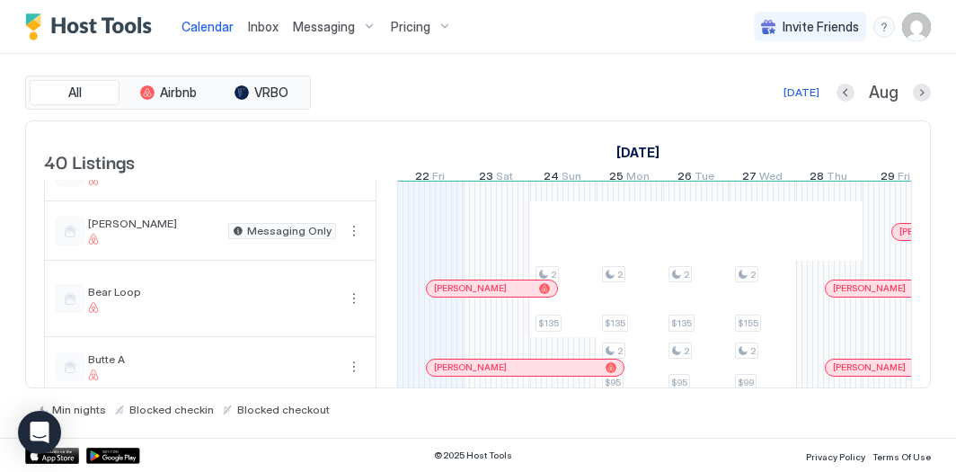
scroll to position [513, 0]
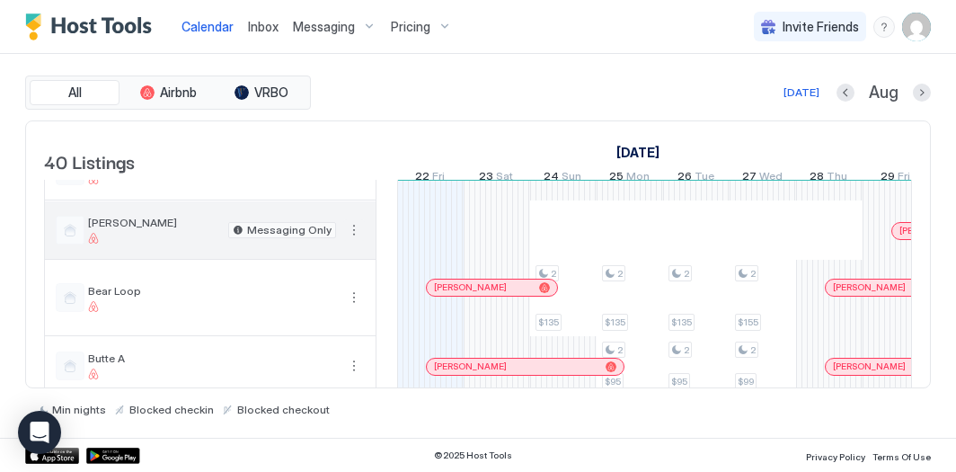
click at [357, 238] on button "More options" at bounding box center [354, 230] width 22 height 22
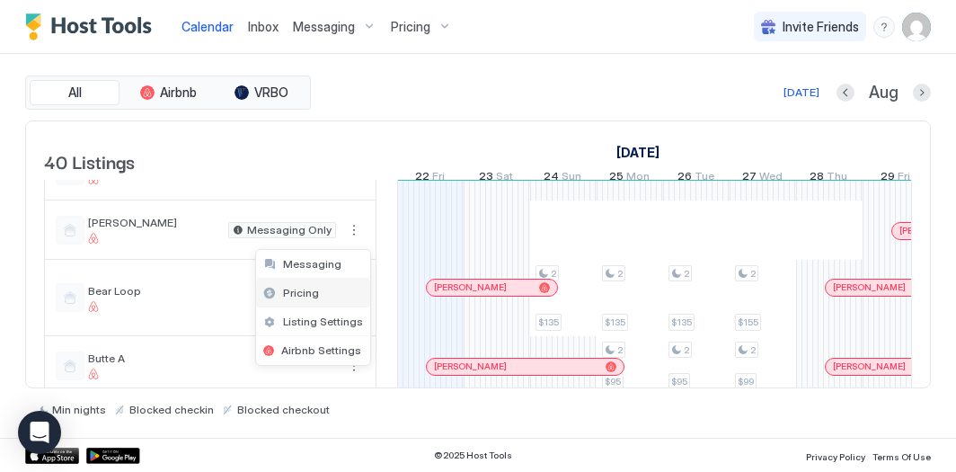
click at [335, 289] on div "Pricing" at bounding box center [313, 293] width 114 height 29
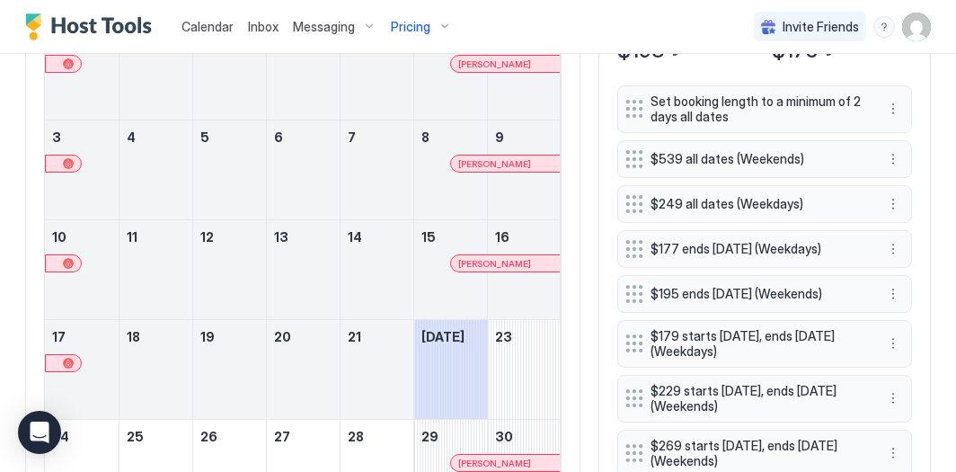
scroll to position [754, 0]
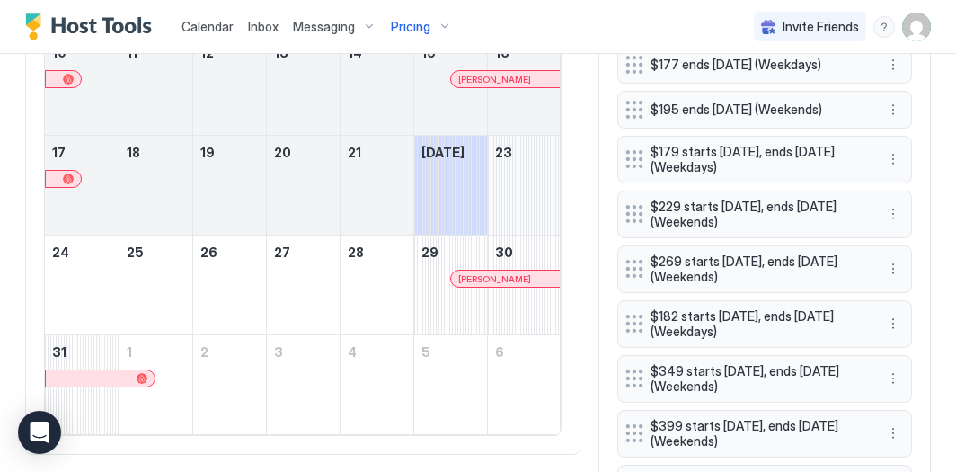
click at [512, 186] on div "August 23, 2025" at bounding box center [525, 185] width 74 height 99
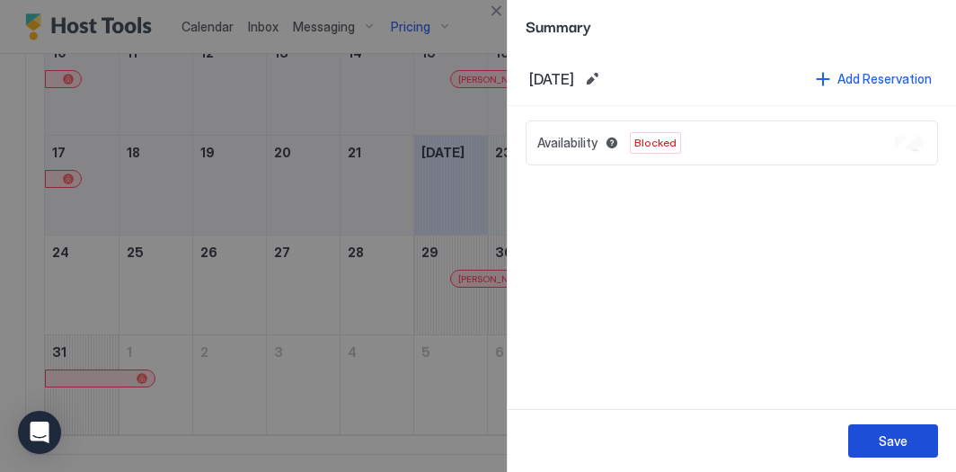
click at [886, 457] on button "Save" at bounding box center [893, 440] width 90 height 33
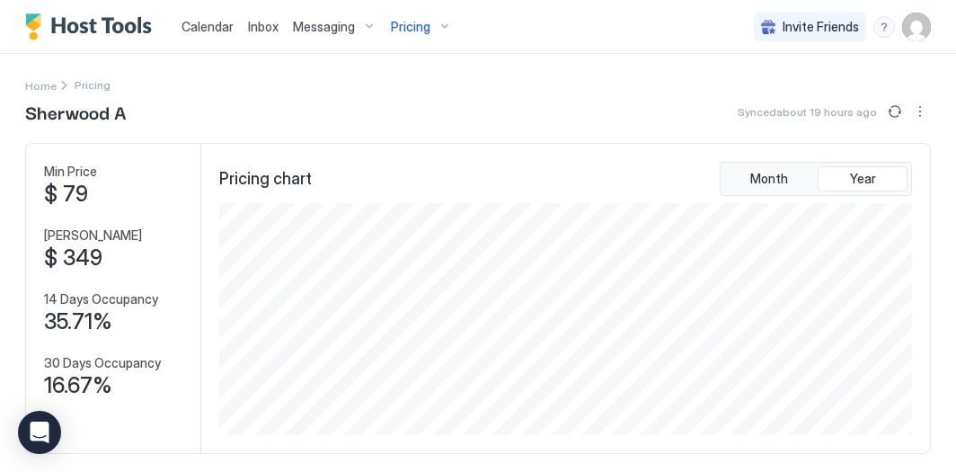
click at [219, 27] on span "Calendar" at bounding box center [208, 26] width 52 height 15
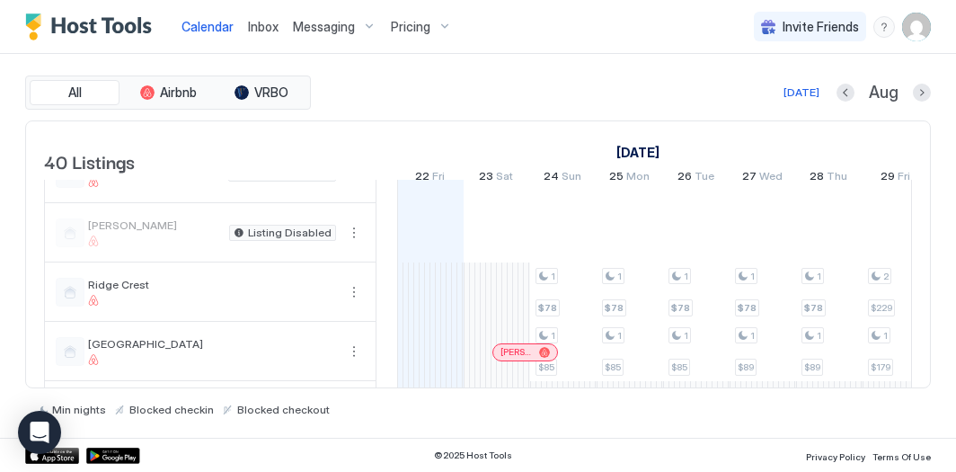
scroll to position [1415, 0]
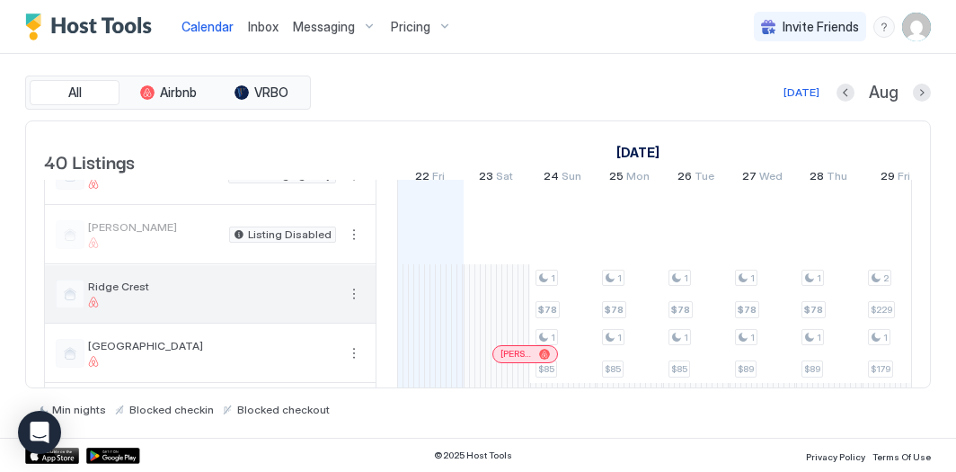
click at [344, 302] on button "More options" at bounding box center [354, 294] width 22 height 22
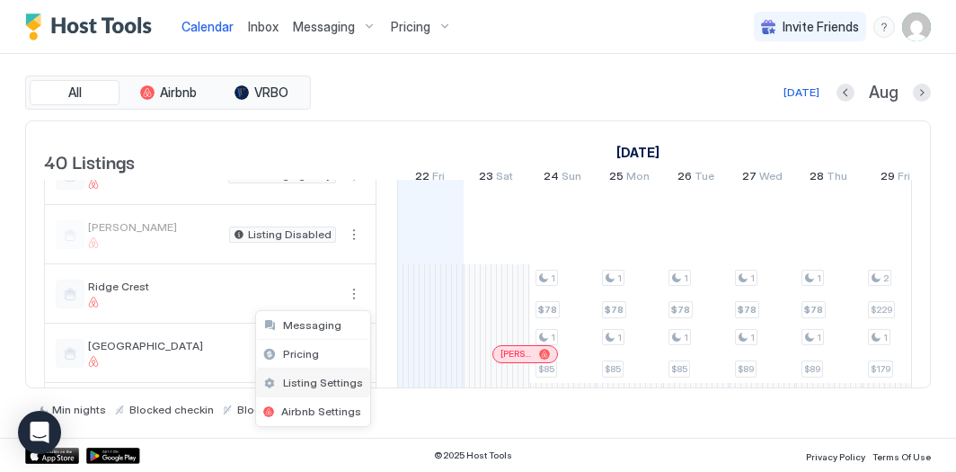
click at [313, 384] on span "Listing Settings" at bounding box center [323, 382] width 80 height 13
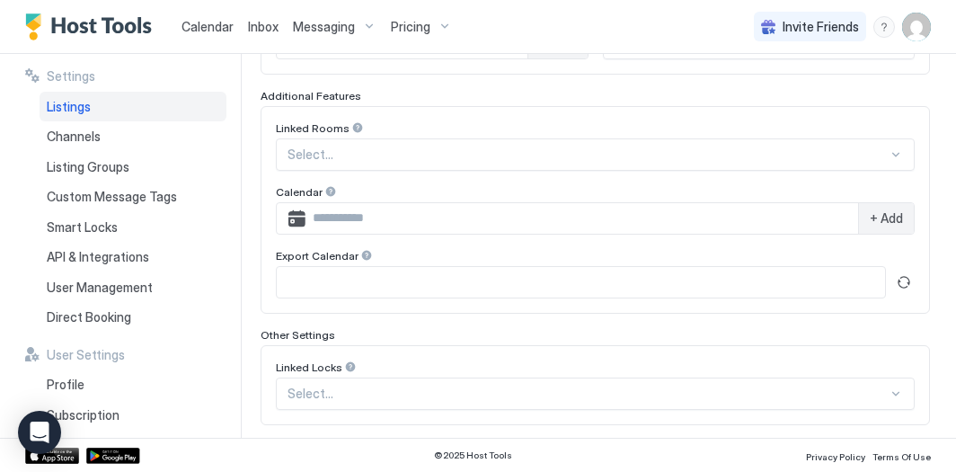
scroll to position [650, 0]
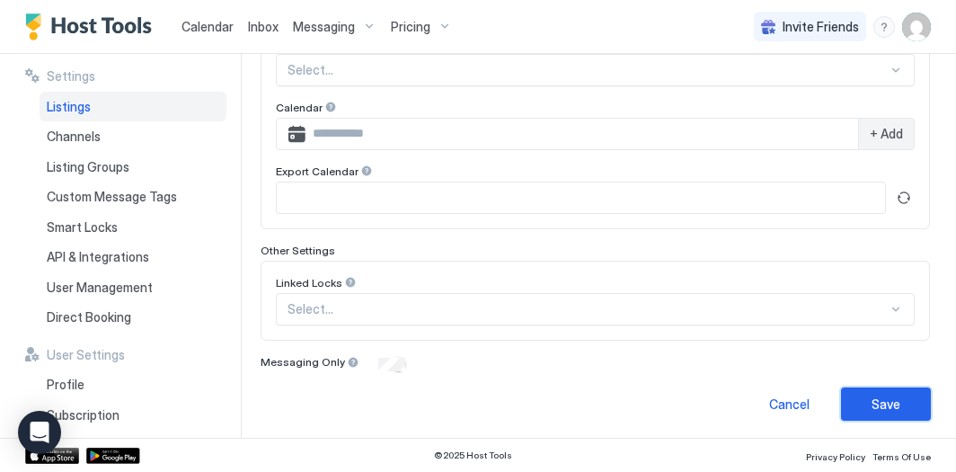
click at [883, 404] on div "Save" at bounding box center [886, 404] width 29 height 19
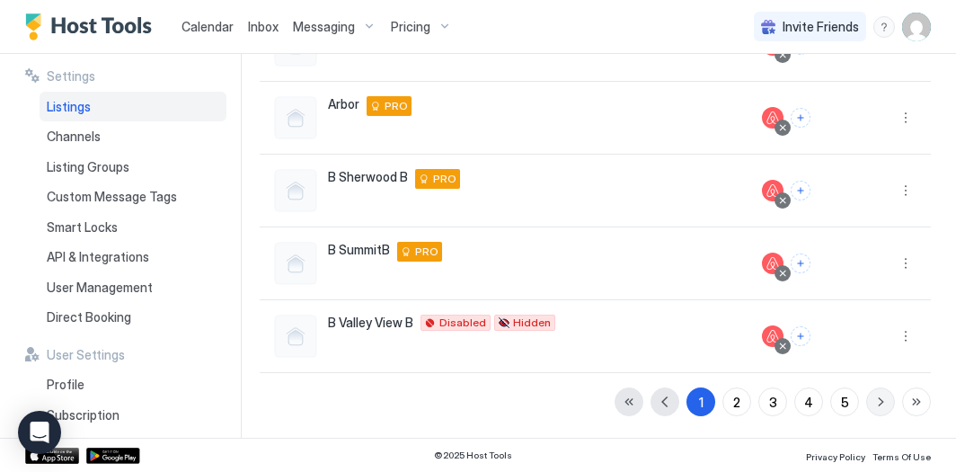
scroll to position [577, 0]
